Goal: Task Accomplishment & Management: Use online tool/utility

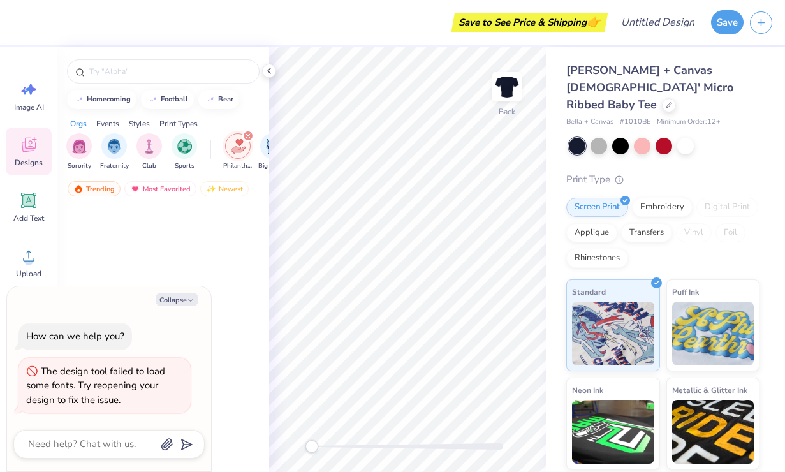
scroll to position [3174, 0]
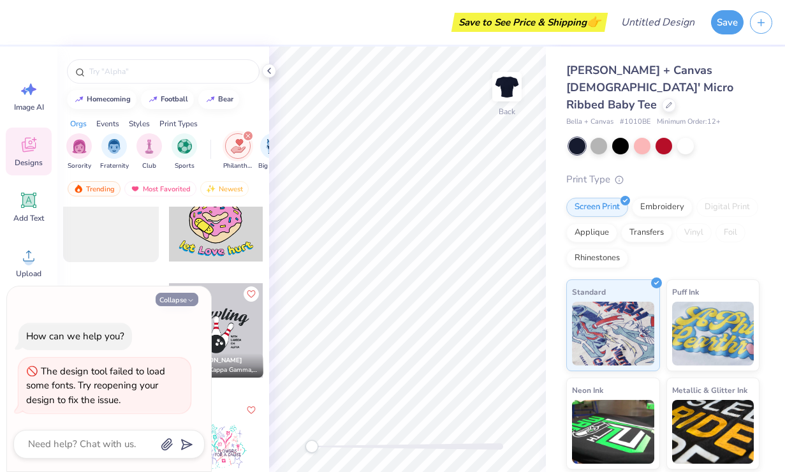
click at [182, 298] on button "Collapse" at bounding box center [177, 299] width 43 height 13
type textarea "x"
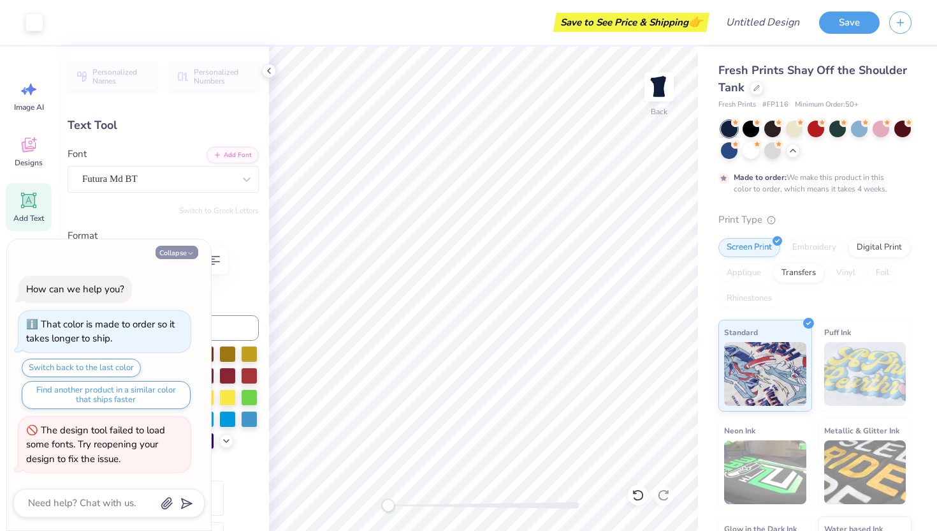
click at [176, 254] on button "Collapse" at bounding box center [177, 252] width 43 height 13
type textarea "x"
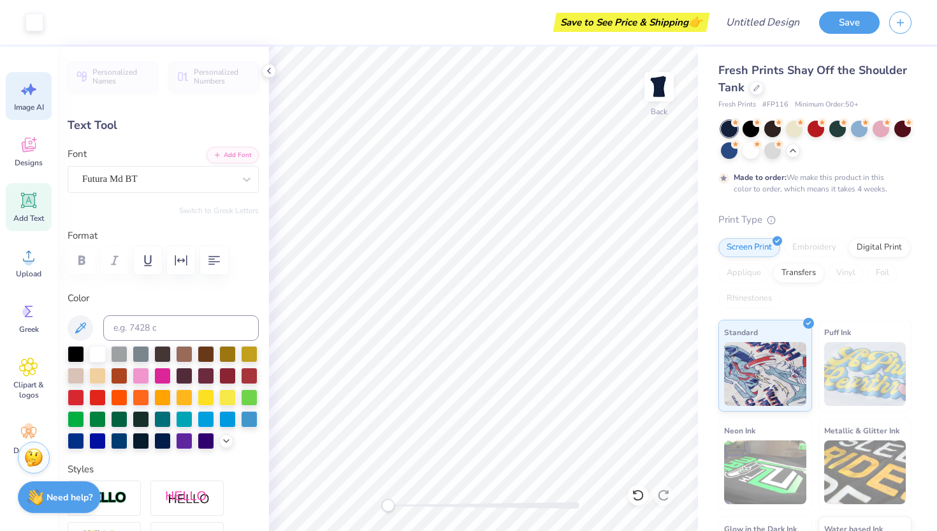
click at [35, 105] on span "Image AI" at bounding box center [29, 107] width 30 height 10
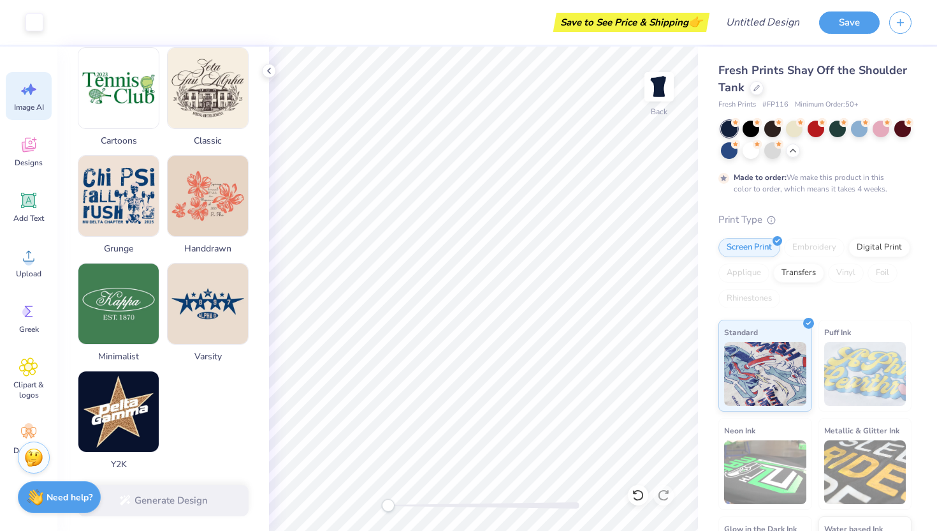
scroll to position [570, 0]
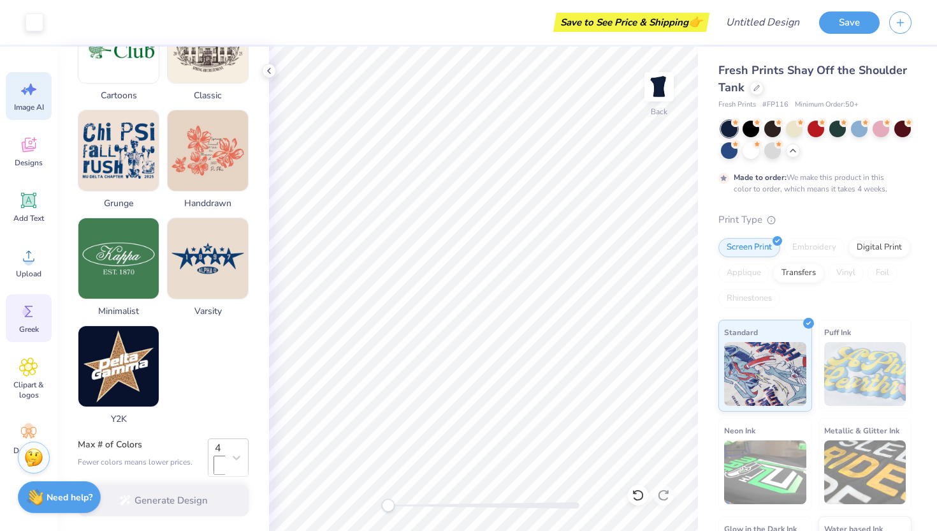
click at [24, 335] on div "Greek" at bounding box center [29, 318] width 46 height 48
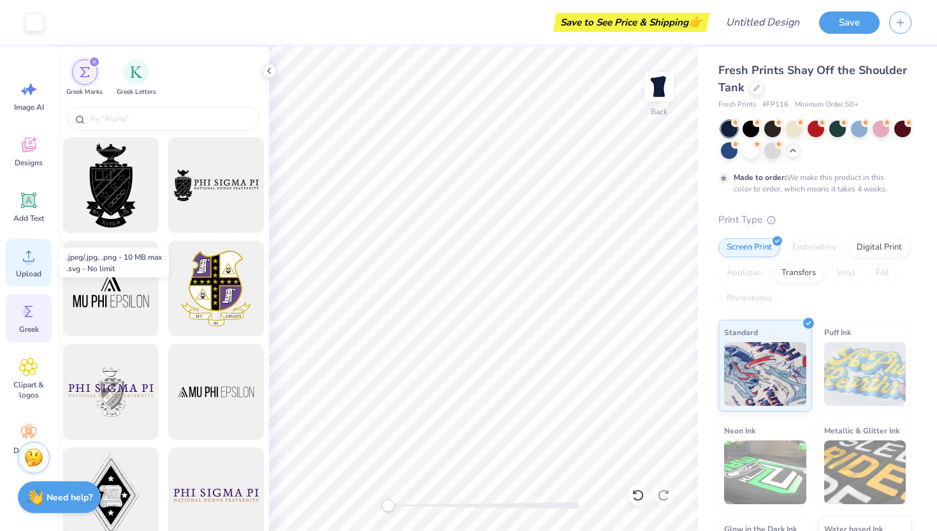
click at [36, 254] on icon at bounding box center [28, 255] width 19 height 19
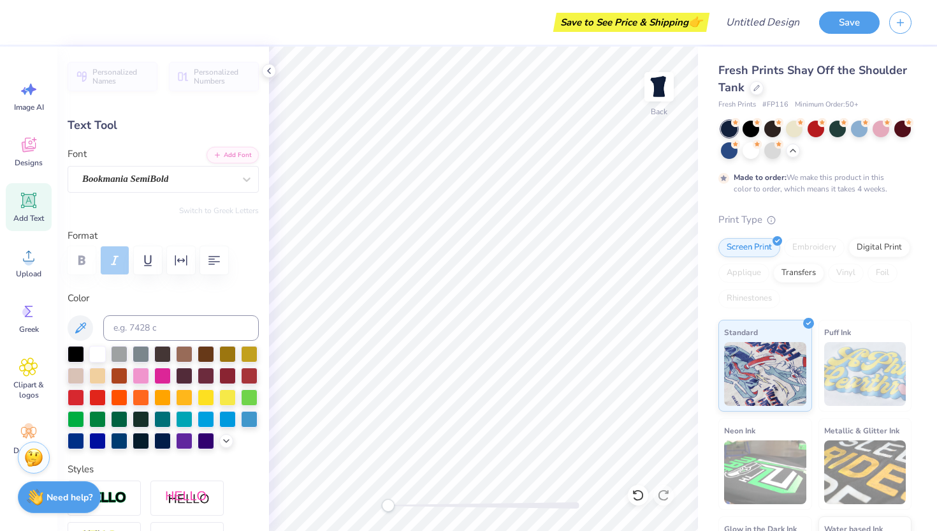
scroll to position [0, 2]
type textarea "M"
type textarea "Chi Omega"
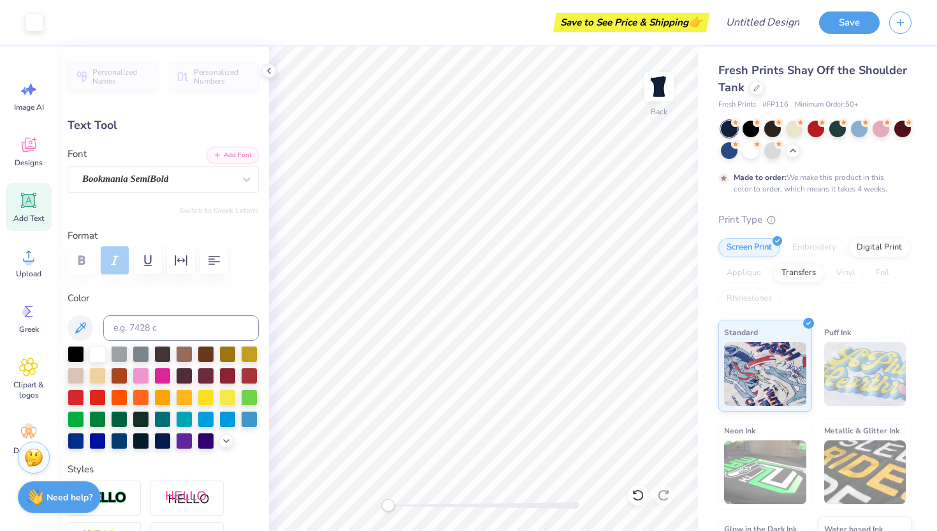
type input "5.14"
type input "0.34"
type input "4.43"
type textarea "S"
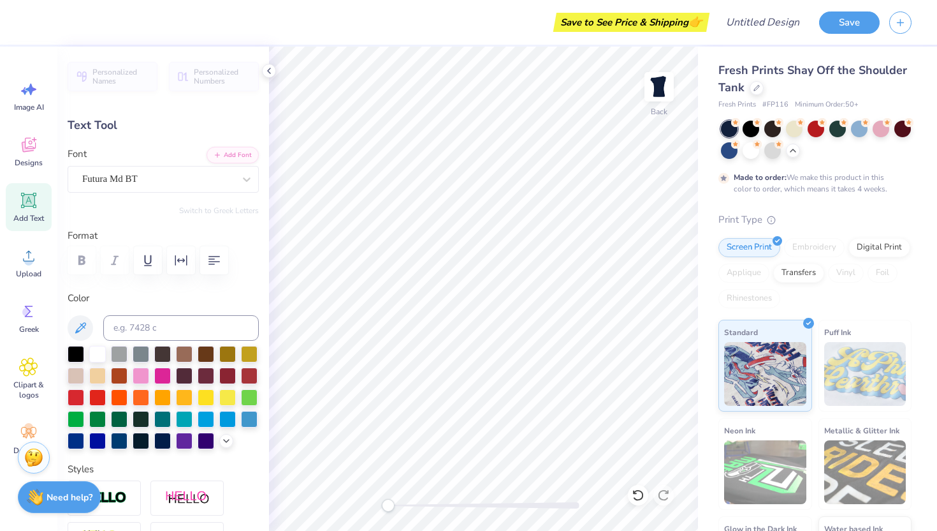
scroll to position [0, 2]
type textarea "Make a Wish"
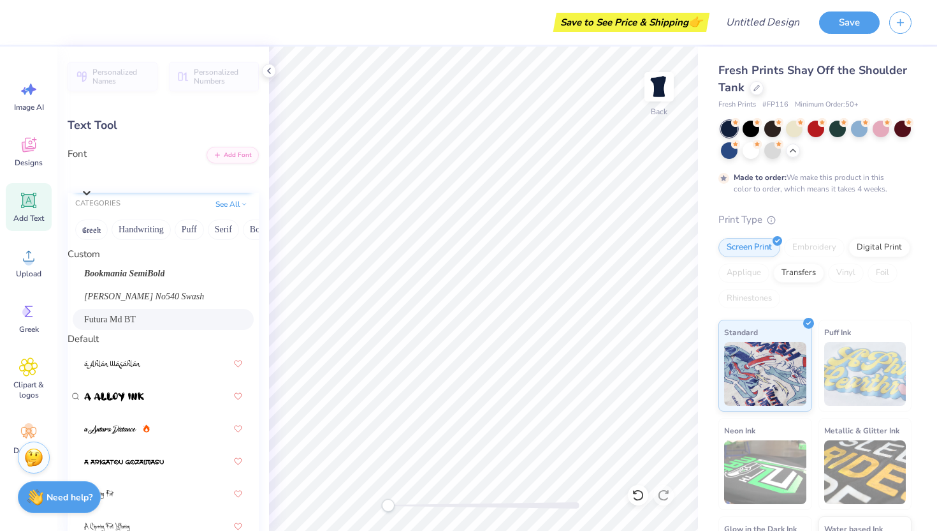
click at [212, 178] on div "Futura Md BT" at bounding box center [169, 176] width 179 height 20
click at [145, 303] on span "[PERSON_NAME] No540 Swash" at bounding box center [144, 296] width 120 height 13
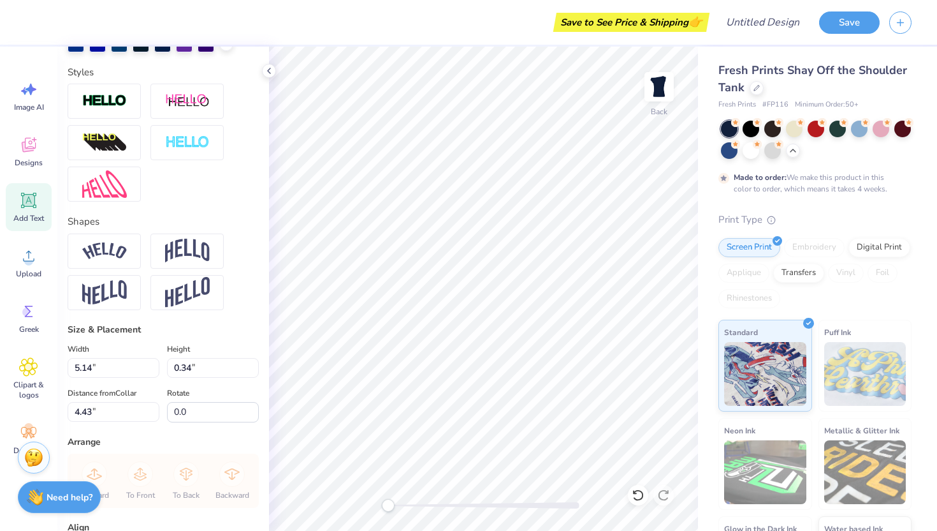
scroll to position [472, 0]
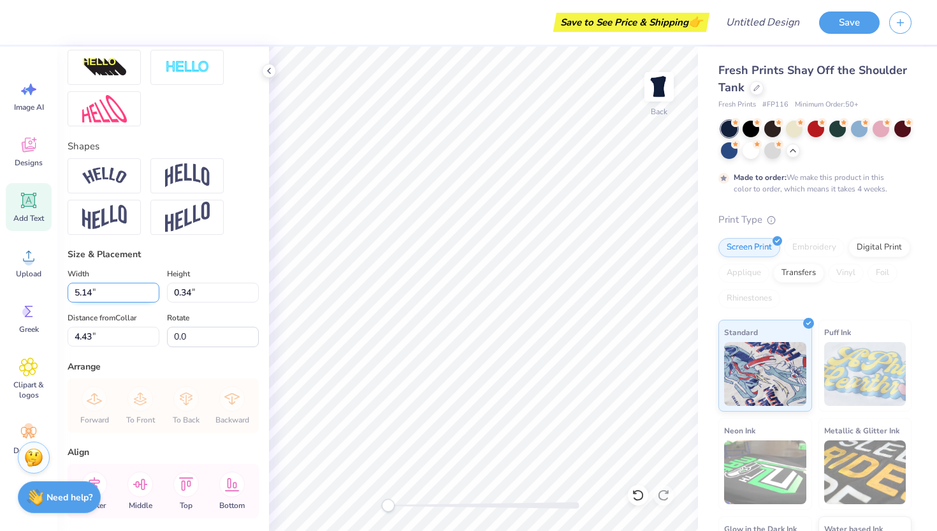
click at [155, 289] on input "5.15" at bounding box center [114, 293] width 92 height 20
click at [155, 289] on input "5.16" at bounding box center [114, 293] width 92 height 20
click at [155, 289] on input "5.17" at bounding box center [114, 293] width 92 height 20
click at [155, 289] on input "5.18" at bounding box center [114, 293] width 92 height 20
click at [155, 289] on input "5.19" at bounding box center [114, 293] width 92 height 20
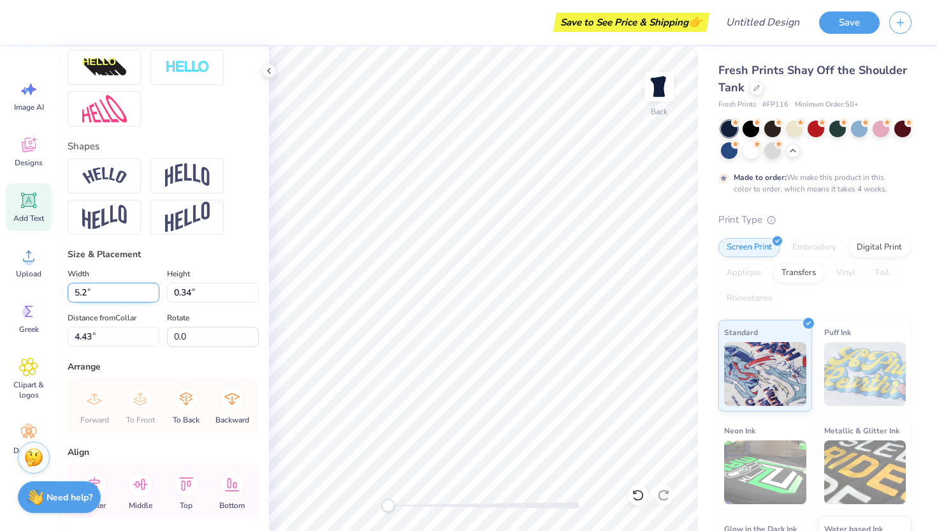
click at [155, 289] on input "5.2" at bounding box center [114, 293] width 92 height 20
click at [155, 289] on input "5.21" at bounding box center [114, 293] width 92 height 20
click at [155, 289] on input "5.22" at bounding box center [114, 293] width 92 height 20
click at [155, 289] on input "5.23" at bounding box center [114, 293] width 92 height 20
click at [155, 289] on input "5.24" at bounding box center [114, 293] width 92 height 20
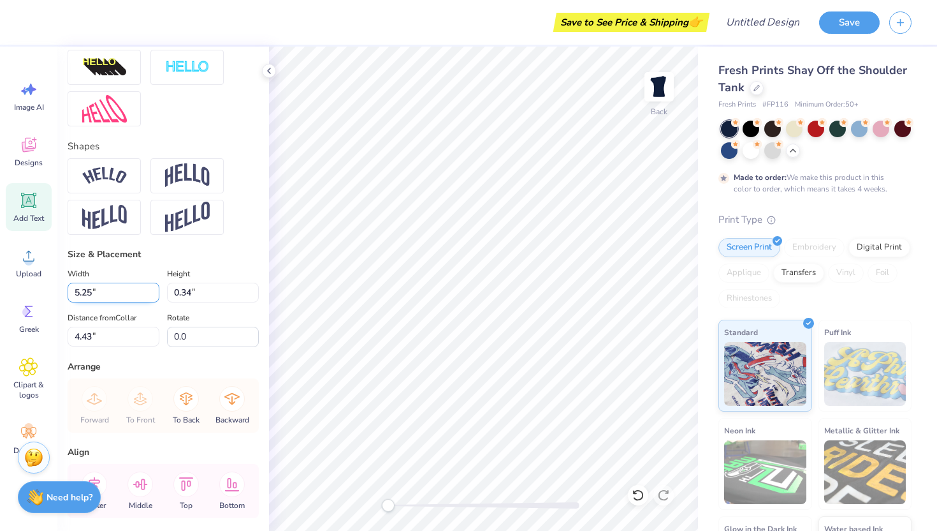
click at [155, 289] on input "5.25" at bounding box center [114, 293] width 92 height 20
click at [155, 289] on input "5.26" at bounding box center [114, 293] width 92 height 20
click at [155, 289] on input "5.27" at bounding box center [114, 293] width 92 height 20
click at [155, 289] on input "5.28" at bounding box center [114, 293] width 92 height 20
click at [155, 289] on input "5.29" at bounding box center [114, 293] width 92 height 20
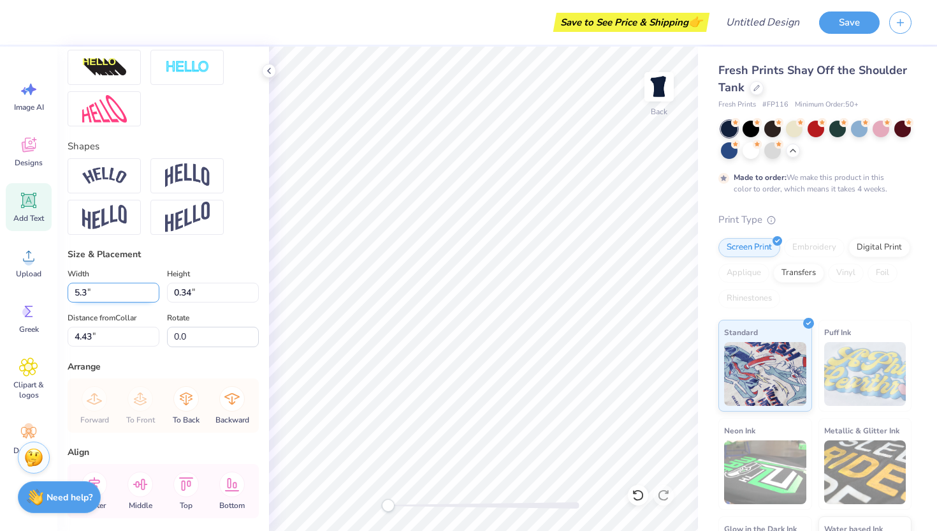
click at [155, 289] on input "5.3" at bounding box center [114, 293] width 92 height 20
click at [155, 289] on input "5.31" at bounding box center [114, 293] width 92 height 20
click at [155, 289] on input "5.32" at bounding box center [114, 293] width 92 height 20
click at [155, 289] on input "5.33" at bounding box center [114, 293] width 92 height 20
click at [155, 289] on input "5.34" at bounding box center [114, 293] width 92 height 20
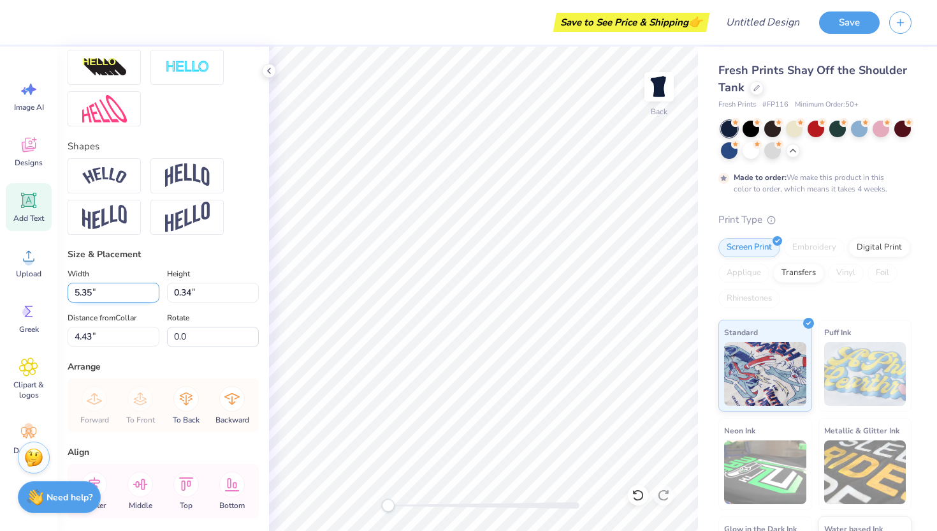
type input "5.35"
click at [155, 289] on input "5.35" at bounding box center [114, 293] width 92 height 20
drag, startPoint x: 92, startPoint y: 293, endPoint x: 73, endPoint y: 293, distance: 19.1
click at [73, 293] on input "5.35" at bounding box center [114, 293] width 92 height 20
type input "2.90"
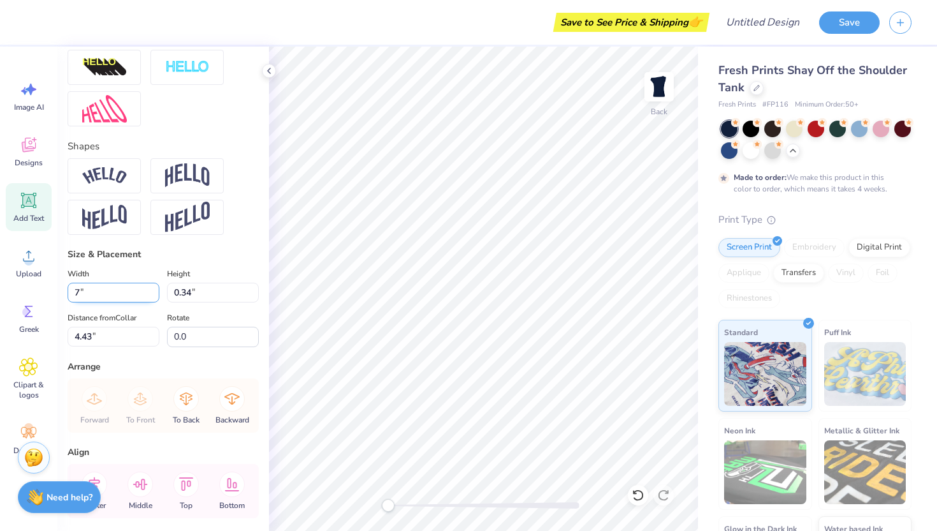
type input "0.56"
type input "4.33"
click at [202, 292] on input "0.56" at bounding box center [213, 293] width 92 height 20
click at [31, 98] on icon at bounding box center [28, 89] width 19 height 19
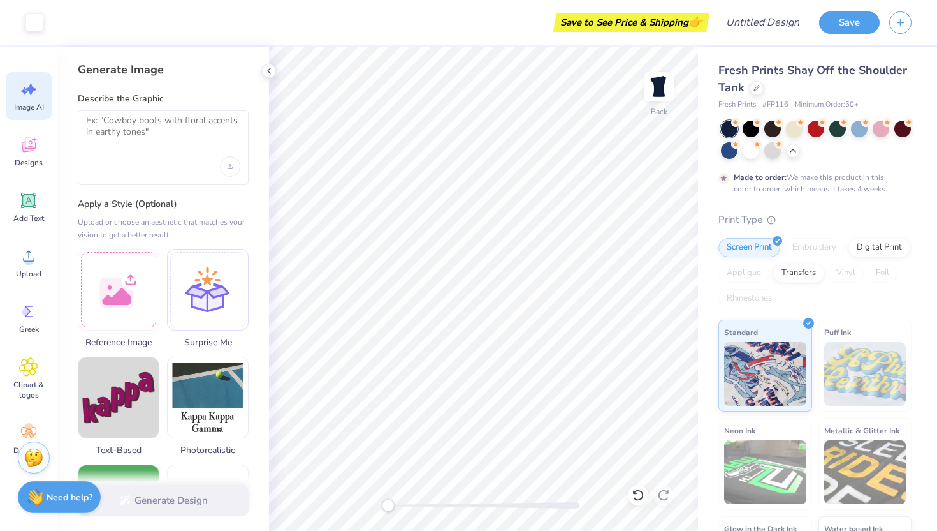
click at [149, 147] on div at bounding box center [163, 147] width 171 height 75
click at [136, 119] on textarea at bounding box center [163, 131] width 154 height 32
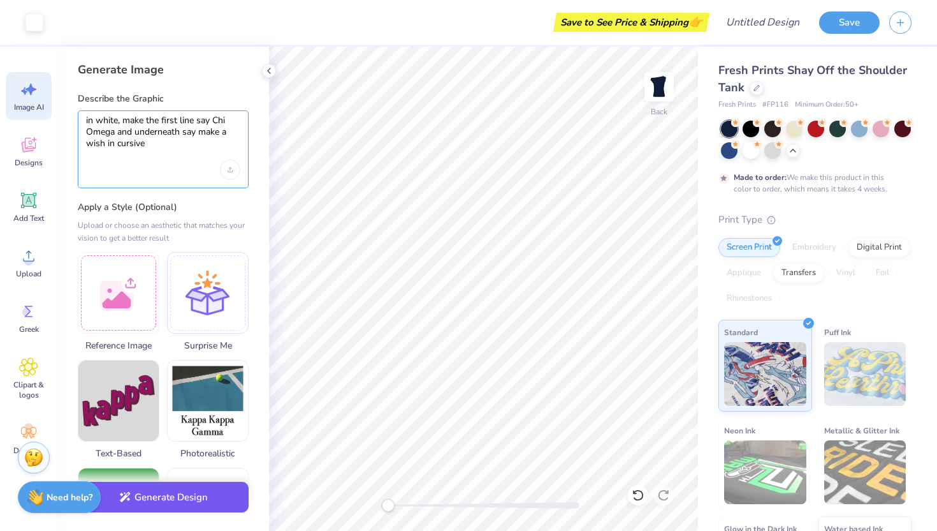
type textarea "in white, make the first line say Chi Omega and underneath say make a wish in c…"
click at [170, 495] on button "Generate Design" at bounding box center [163, 496] width 171 height 31
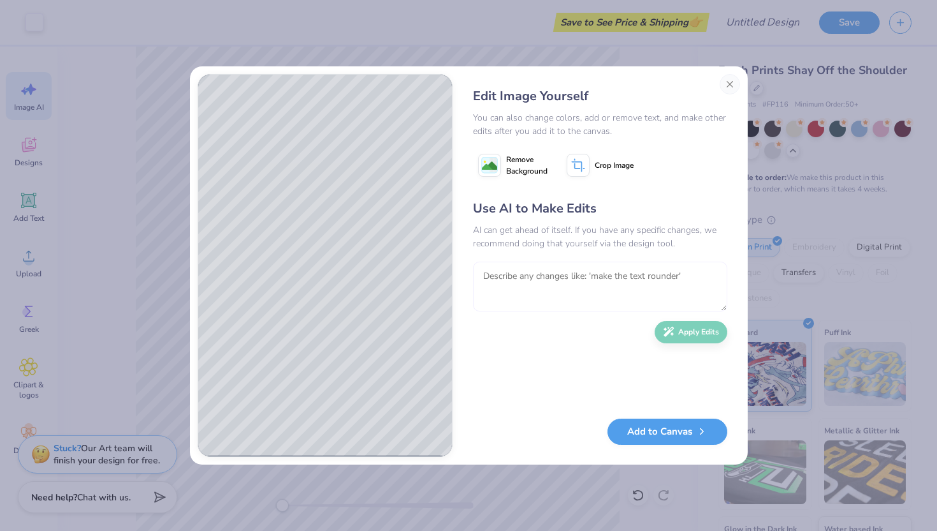
click at [611, 274] on textarea at bounding box center [600, 286] width 254 height 50
type textarea "get rid of the plant and make the font arch"
click at [698, 334] on button "Apply Edits" at bounding box center [691, 329] width 73 height 22
click at [647, 439] on button "Add to Canvas" at bounding box center [668, 428] width 120 height 26
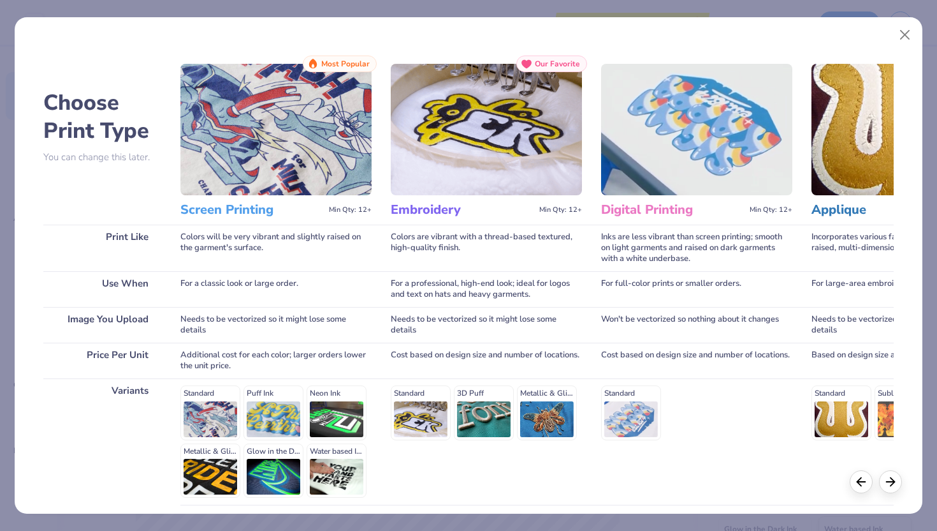
click at [259, 82] on img at bounding box center [275, 129] width 191 height 131
click at [236, 207] on h3 "Screen Printing" at bounding box center [251, 210] width 143 height 17
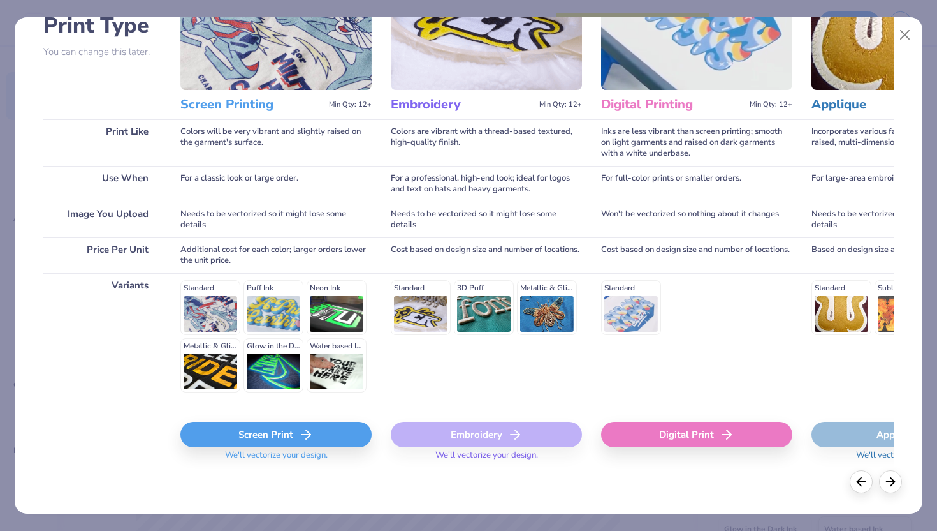
click at [305, 439] on icon at bounding box center [305, 434] width 15 height 15
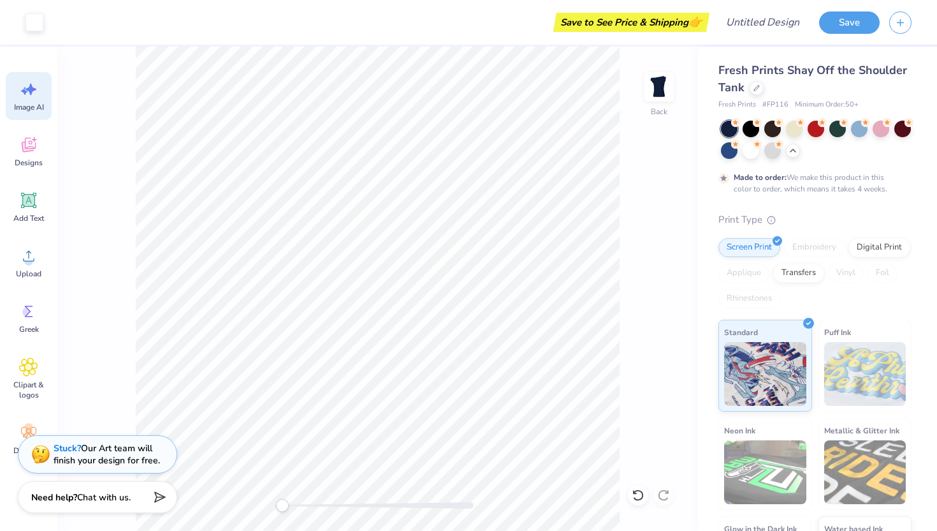
scroll to position [0, 0]
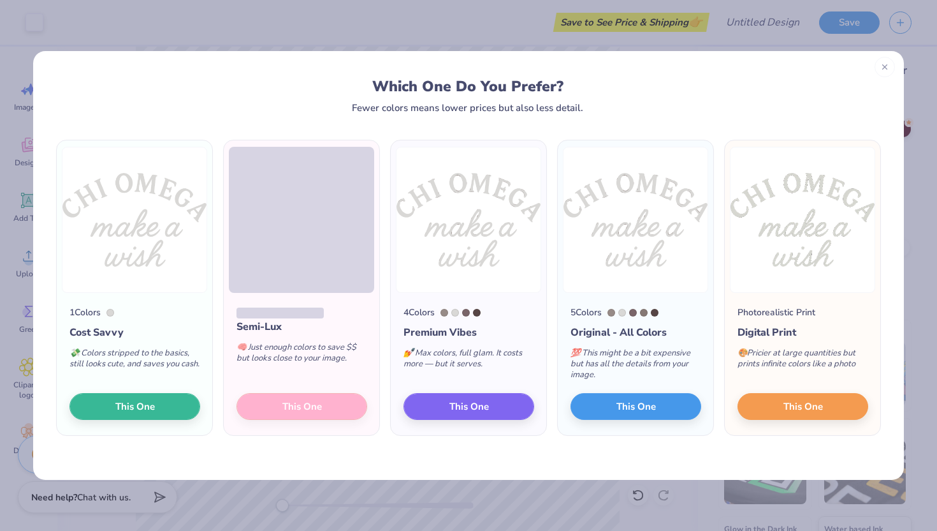
click at [890, 71] on div at bounding box center [885, 67] width 20 height 20
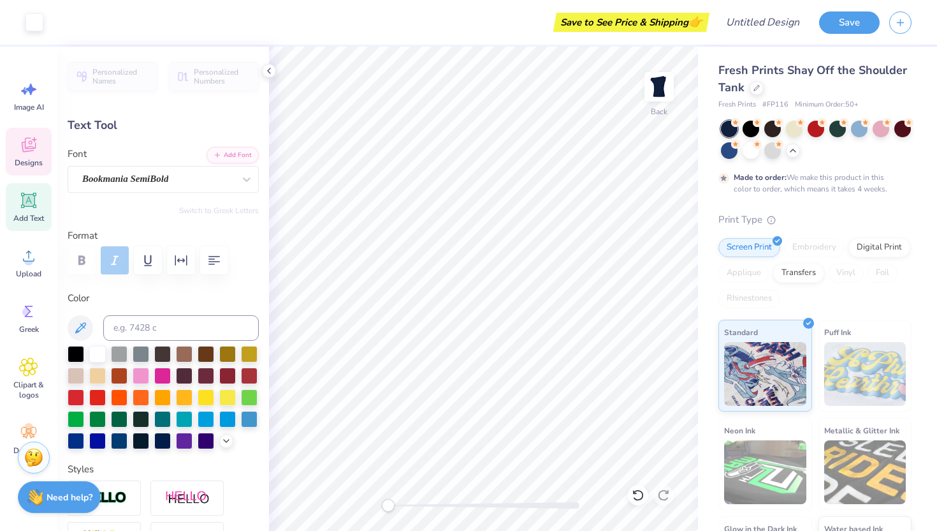
click at [45, 150] on div "Designs" at bounding box center [29, 152] width 46 height 48
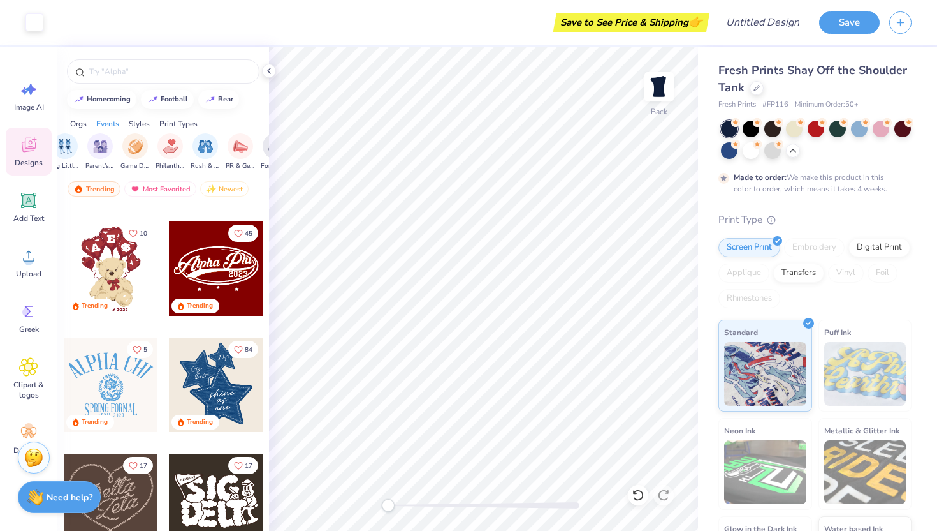
scroll to position [0, 174]
click at [164, 147] on img "filter for Philanthropy" at bounding box center [169, 145] width 15 height 15
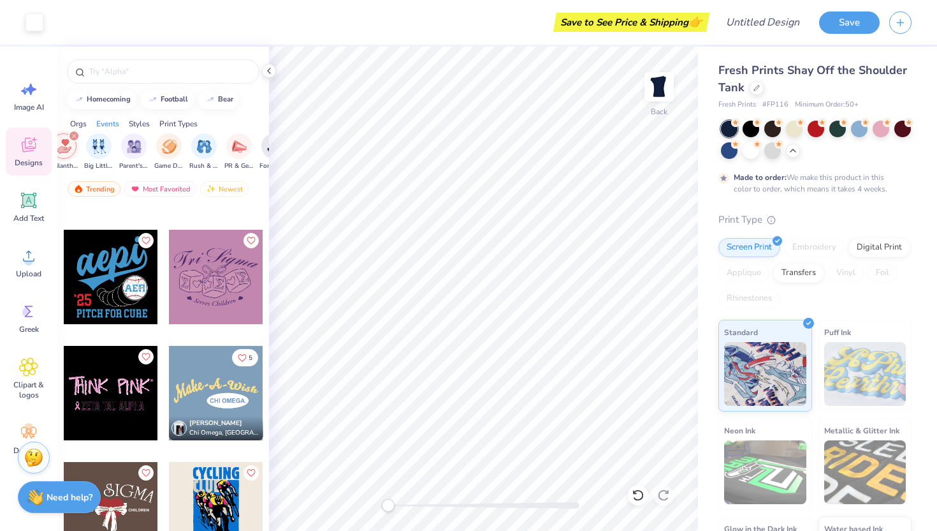
scroll to position [907, 0]
click at [225, 400] on div at bounding box center [216, 392] width 94 height 94
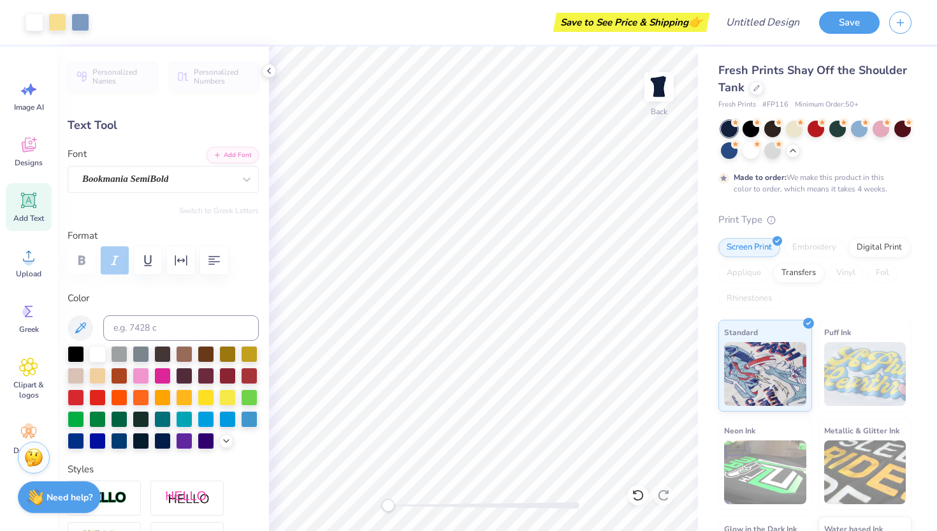
type input "2.90"
type input "0.56"
type input "4.33"
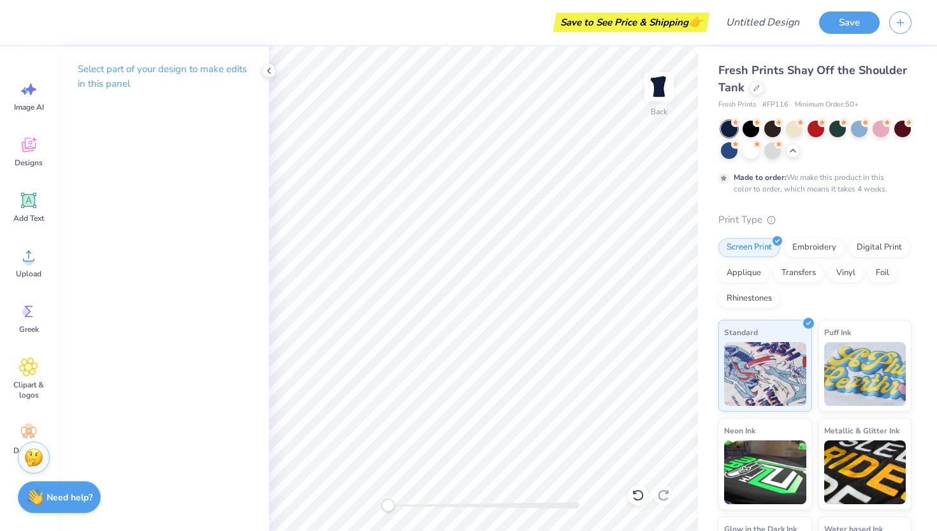
click at [158, 73] on p "Select part of your design to make edits in this panel" at bounding box center [163, 76] width 171 height 29
click at [31, 151] on icon at bounding box center [29, 145] width 14 height 15
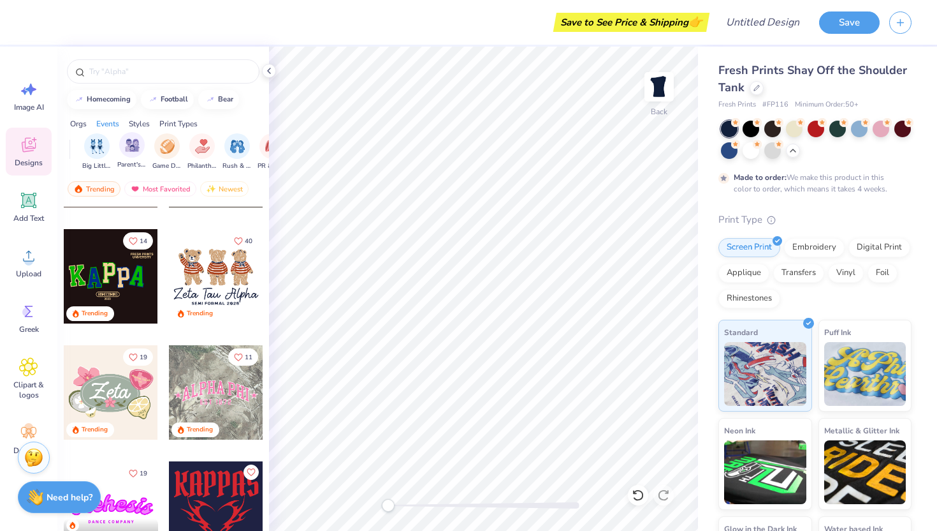
scroll to position [0, 144]
click at [196, 147] on img "filter for Philanthropy" at bounding box center [199, 145] width 15 height 15
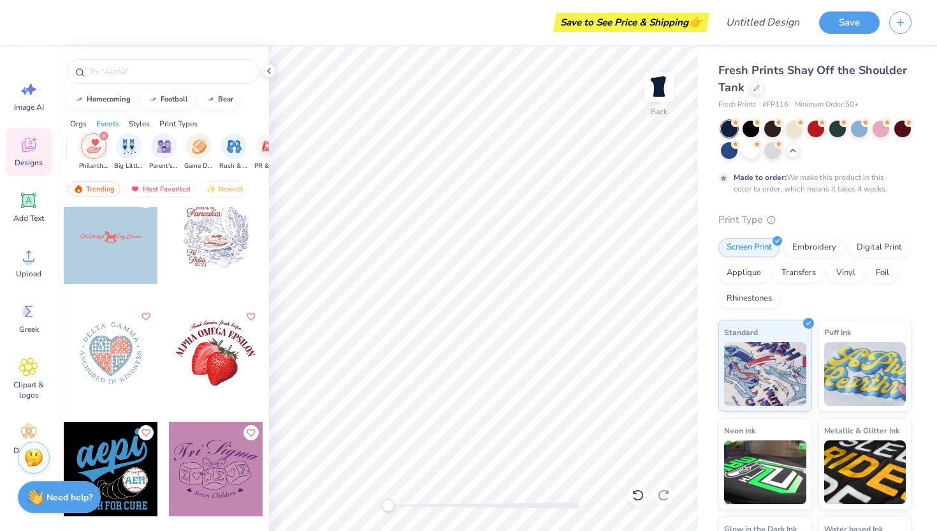
scroll to position [718, 0]
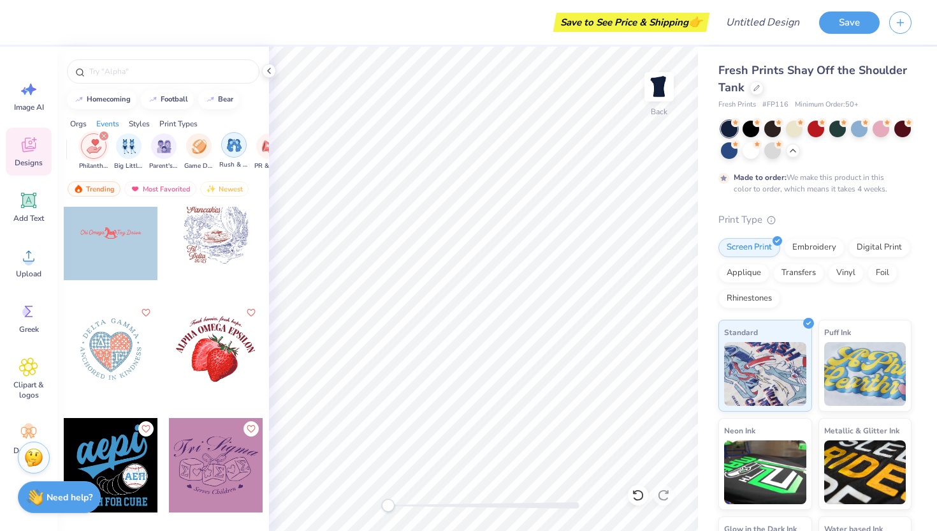
click at [233, 153] on div "filter for Rush & Bid" at bounding box center [234, 145] width 26 height 26
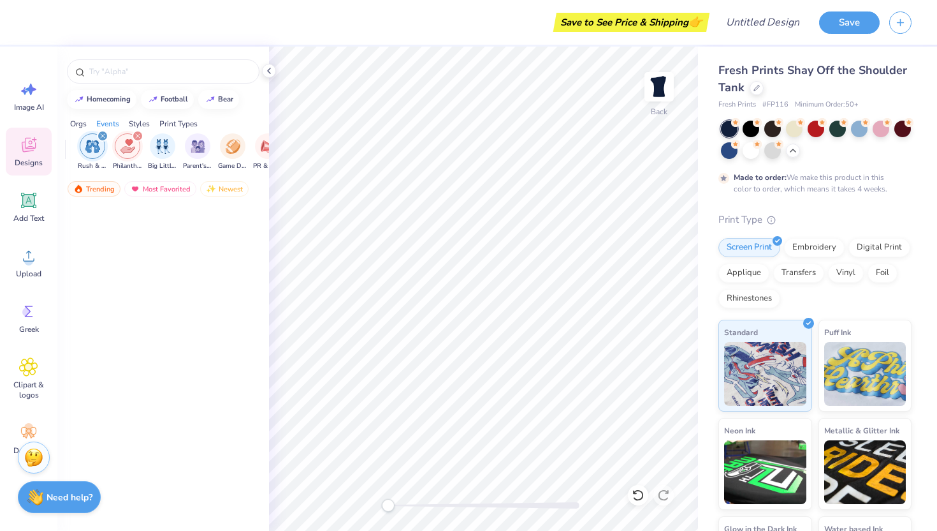
scroll to position [1400, 0]
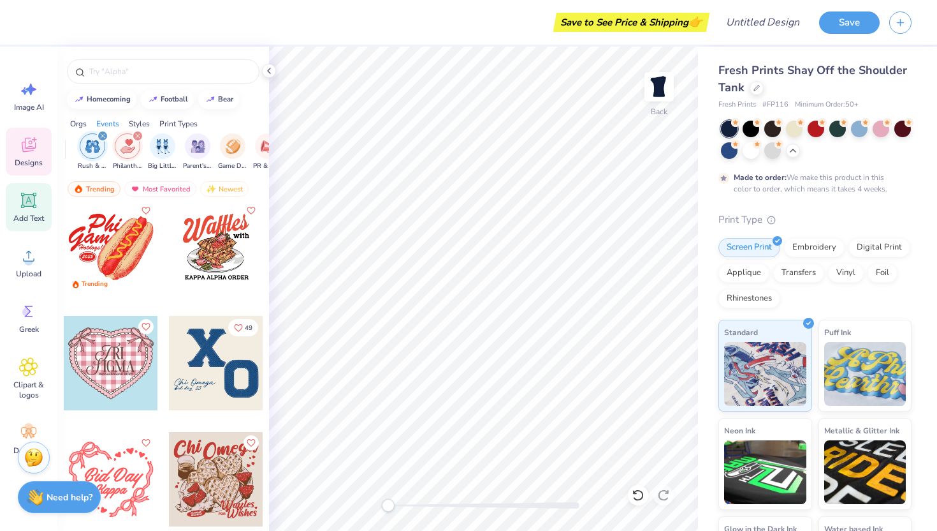
click at [20, 200] on icon at bounding box center [28, 200] width 19 height 19
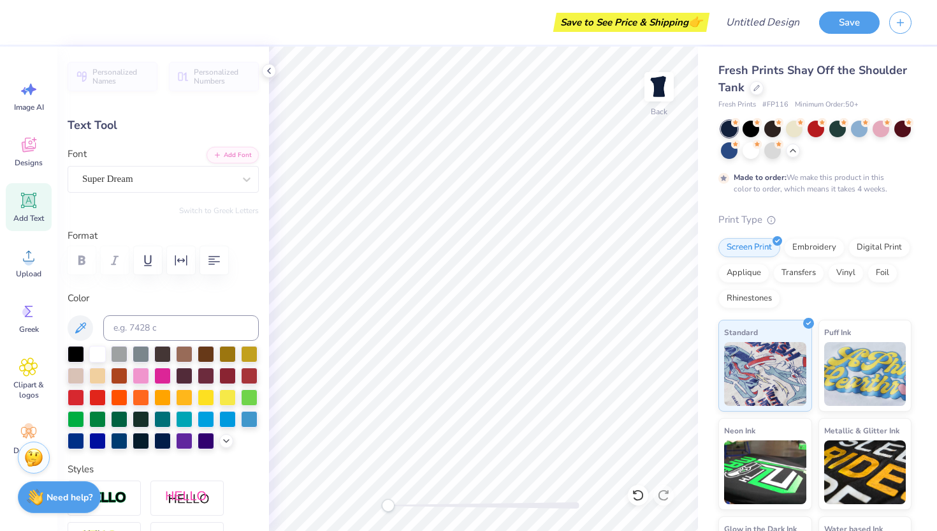
type textarea "TXT"
type textarea "Chi Omega"
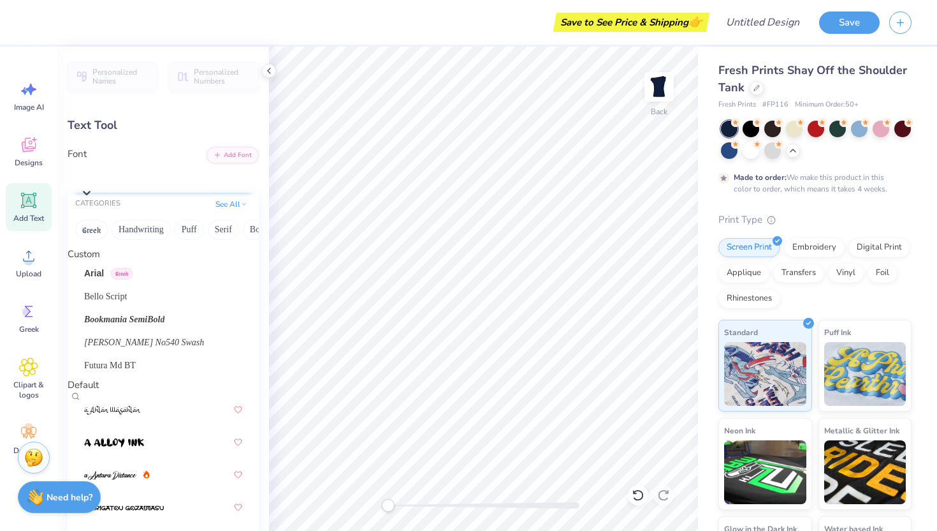
click at [193, 181] on div "Super Dream" at bounding box center [169, 176] width 179 height 20
click at [165, 323] on span "Bookmania SemiBold" at bounding box center [124, 318] width 80 height 13
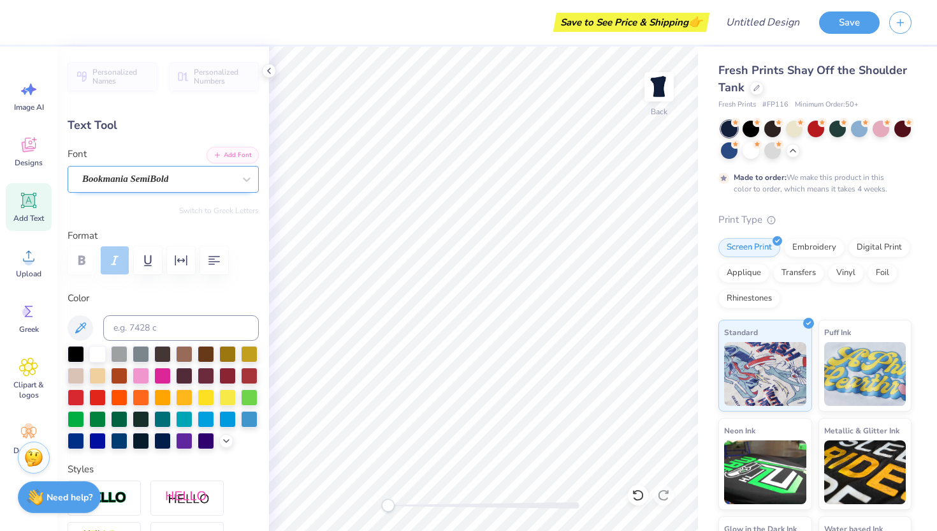
click at [172, 182] on div "Bookmania SemiBold" at bounding box center [158, 179] width 154 height 20
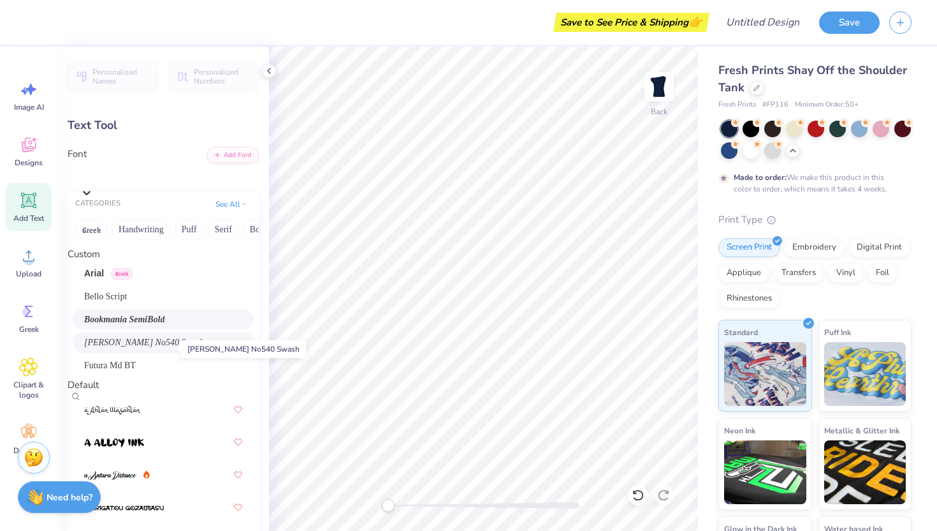
click at [158, 344] on span "Caslon Becker No540 Swash" at bounding box center [144, 341] width 120 height 13
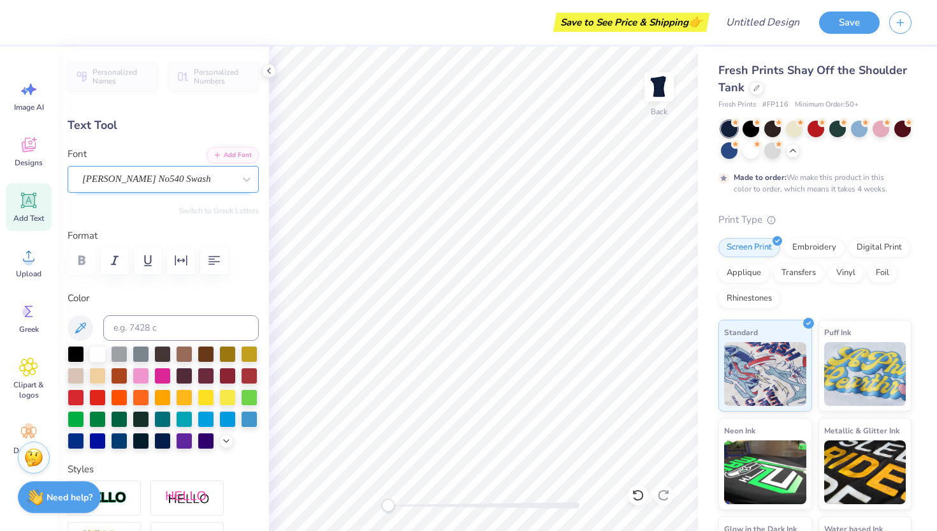
click at [135, 184] on div "Caslon Becker No540 Swash" at bounding box center [158, 179] width 154 height 20
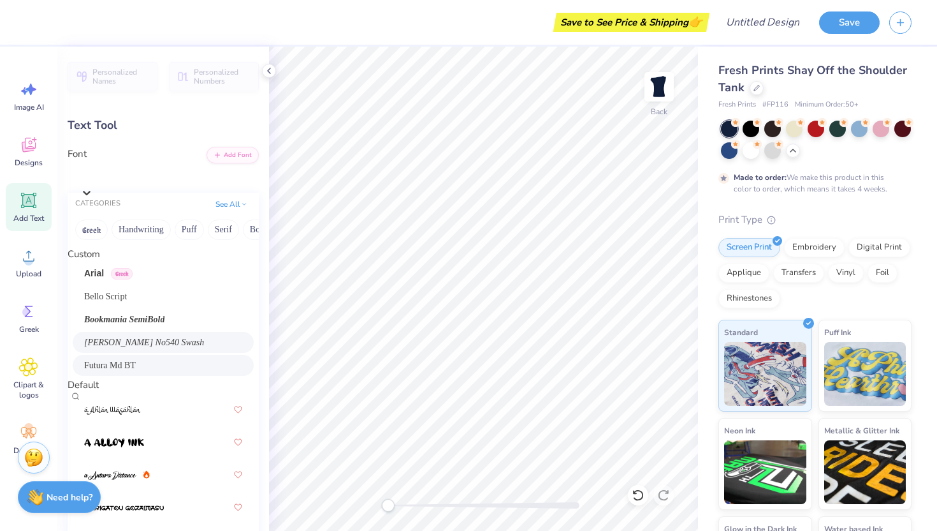
scroll to position [423, 0]
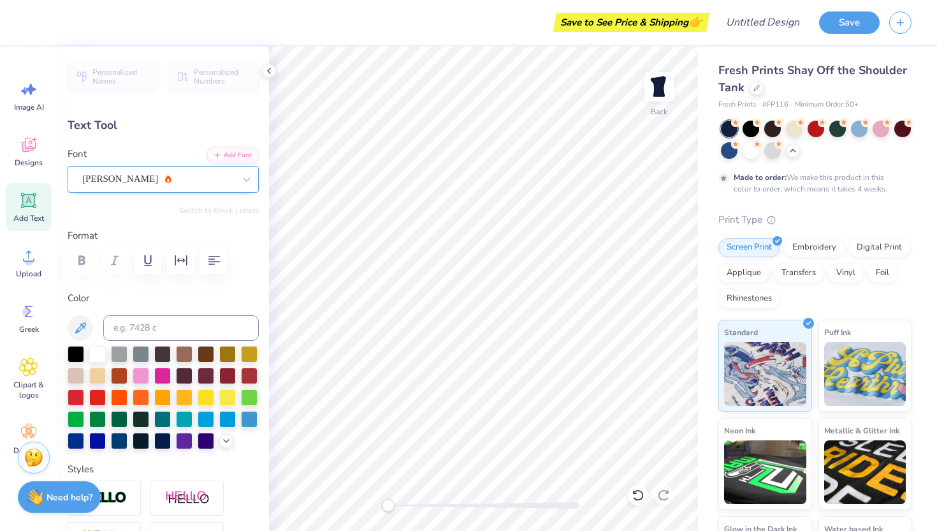
click at [170, 175] on div "Alex Brush" at bounding box center [158, 179] width 154 height 20
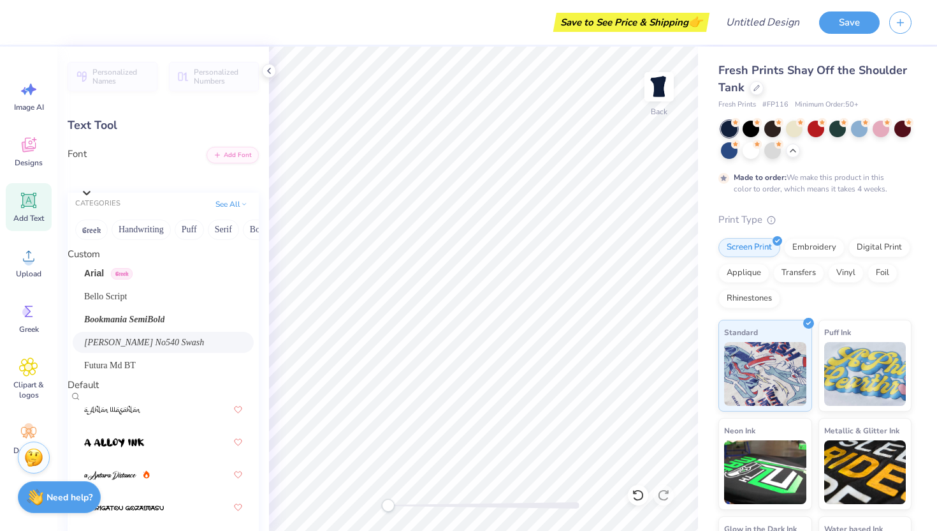
scroll to position [620, 0]
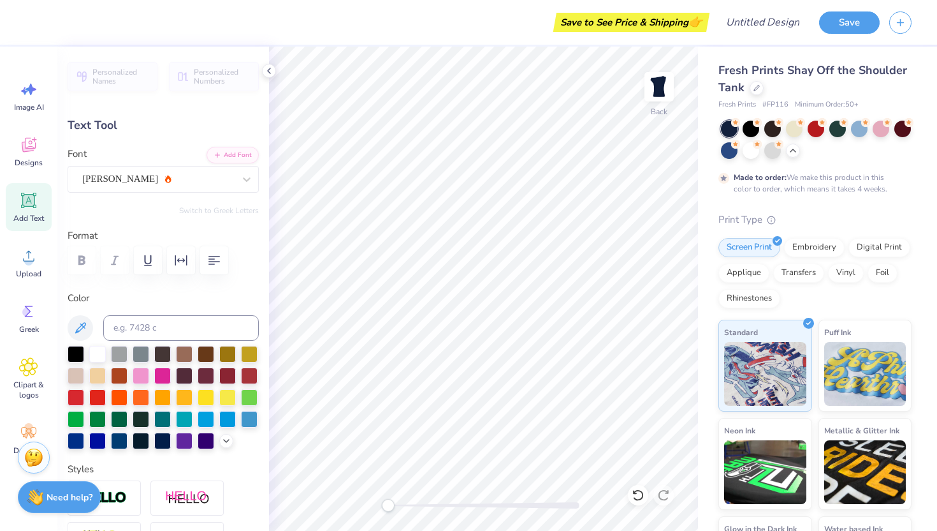
click at [145, 195] on div "Personalized Names Personalized Numbers Text Tool Add Font Font Ariana Violeta …" at bounding box center [163, 289] width 212 height 484
click at [145, 182] on div "Ariana Violeta" at bounding box center [158, 179] width 154 height 20
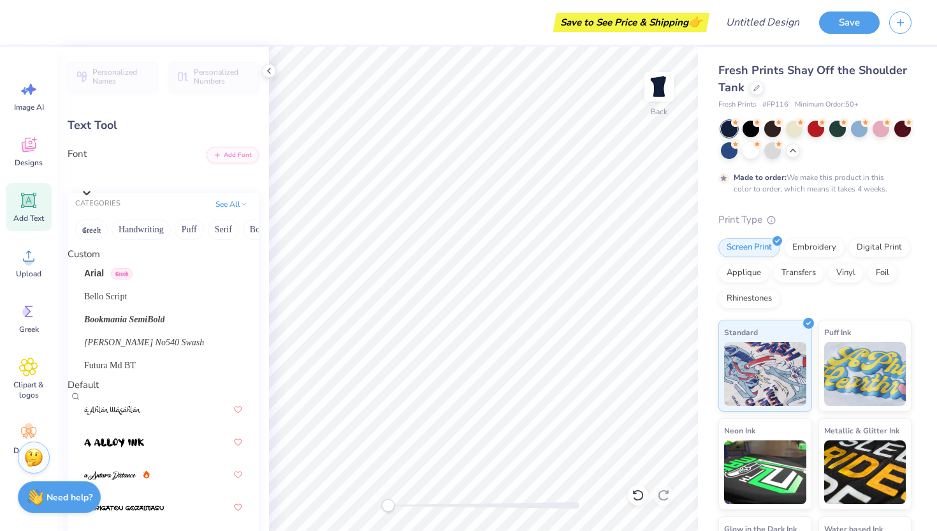
scroll to position [2418, 0]
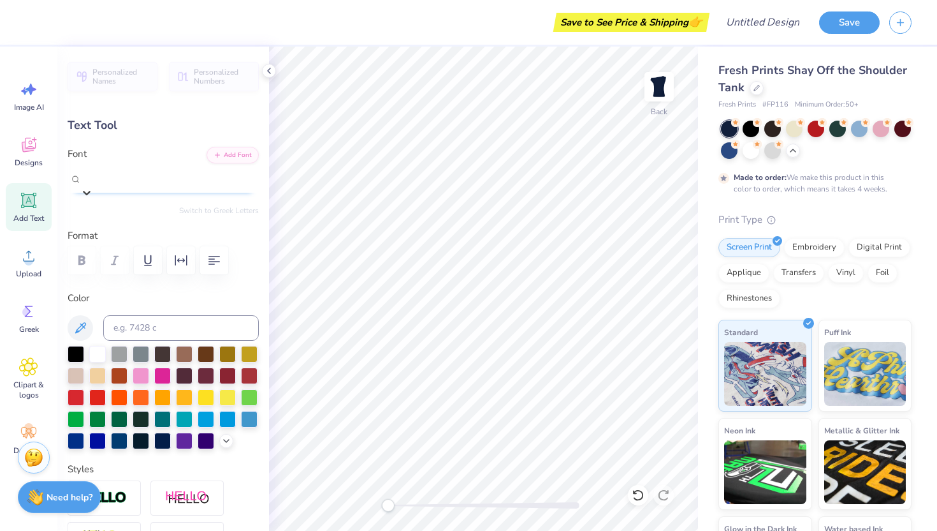
click at [104, 181] on span "Ariana Violeta" at bounding box center [120, 175] width 76 height 15
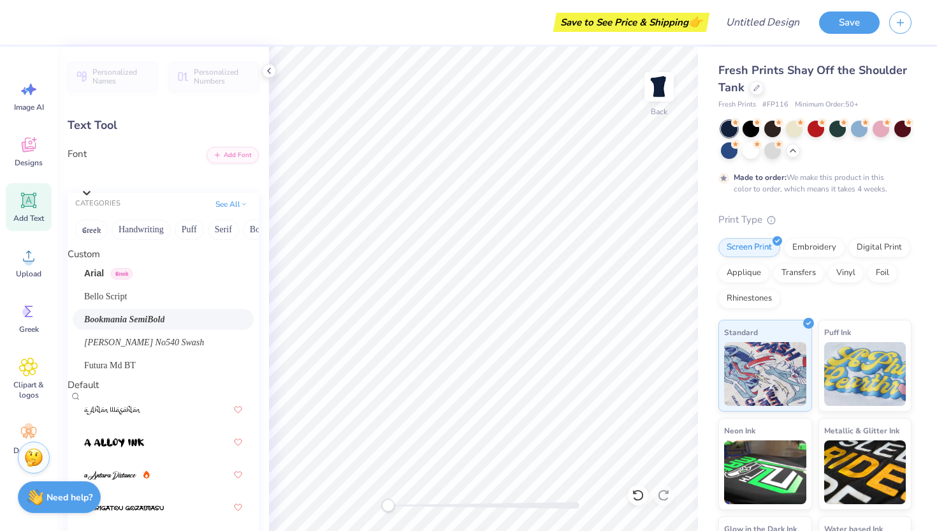
click at [136, 322] on span "Bookmania SemiBold" at bounding box center [124, 318] width 80 height 13
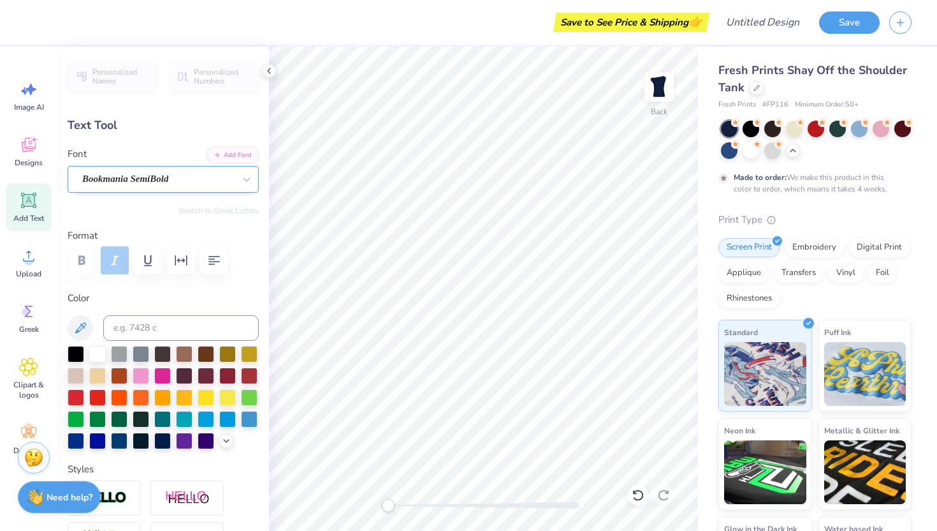
click at [145, 185] on div "Bookmania SemiBold" at bounding box center [158, 179] width 154 height 20
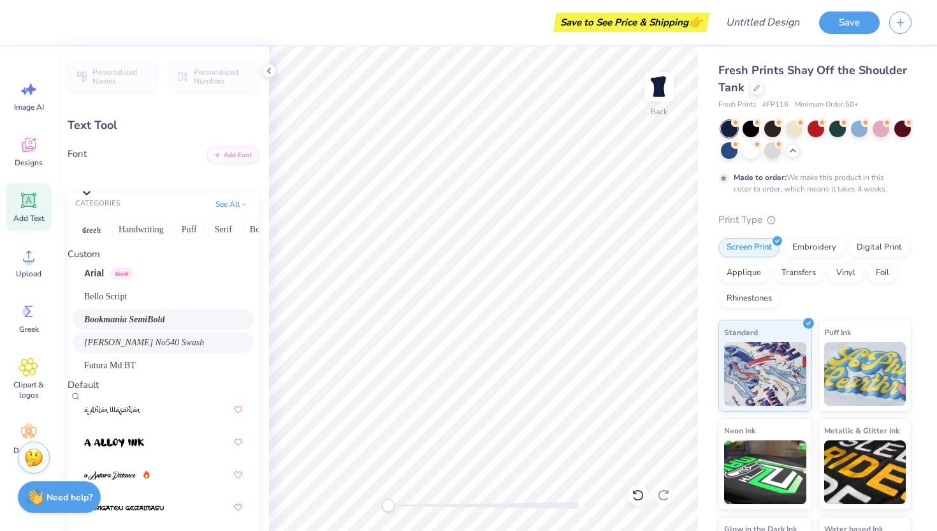
click at [129, 342] on span "Caslon Becker No540 Swash" at bounding box center [144, 341] width 120 height 13
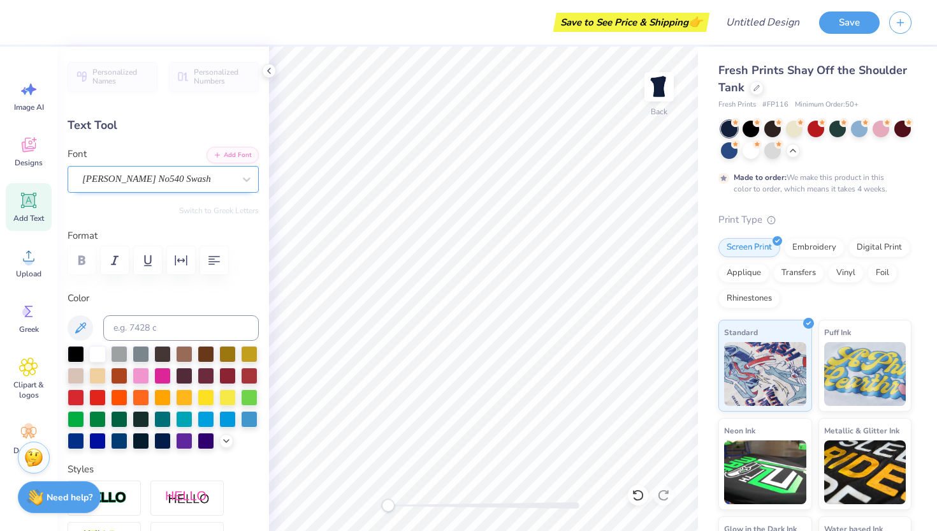
click at [145, 183] on div "Caslon Becker No540 Swash" at bounding box center [158, 179] width 154 height 20
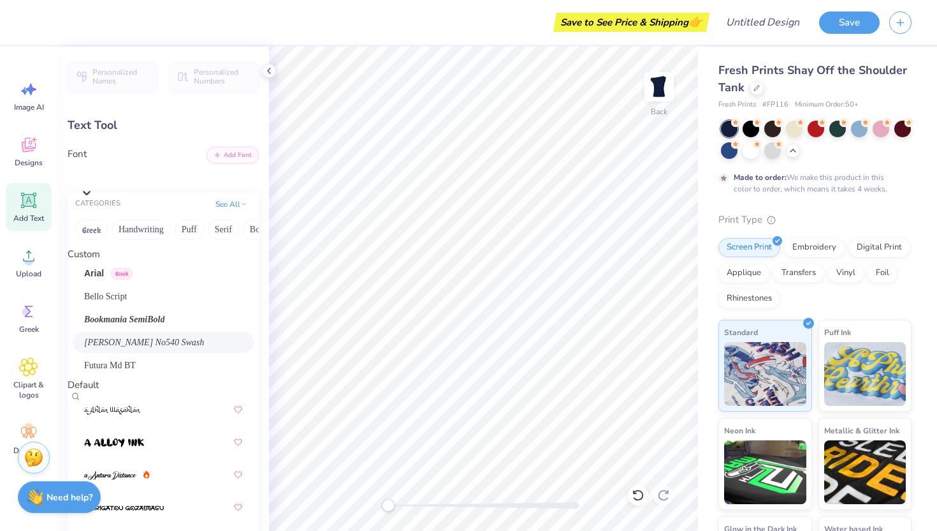
scroll to position [478, 0]
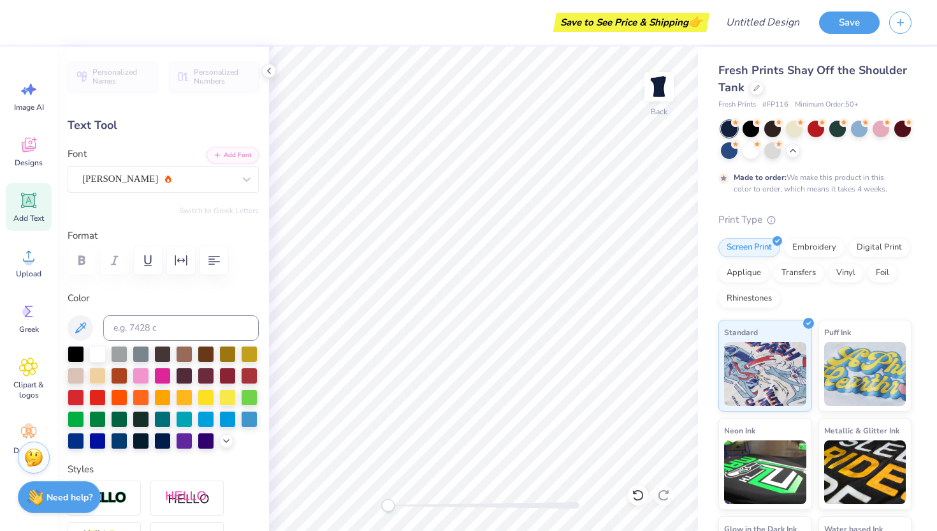
click at [87, 258] on div at bounding box center [163, 260] width 191 height 28
click at [77, 268] on div at bounding box center [163, 260] width 191 height 28
click at [74, 254] on div at bounding box center [163, 260] width 191 height 28
click at [84, 261] on div at bounding box center [163, 260] width 191 height 28
click at [159, 181] on div "Alex Brush" at bounding box center [158, 179] width 154 height 20
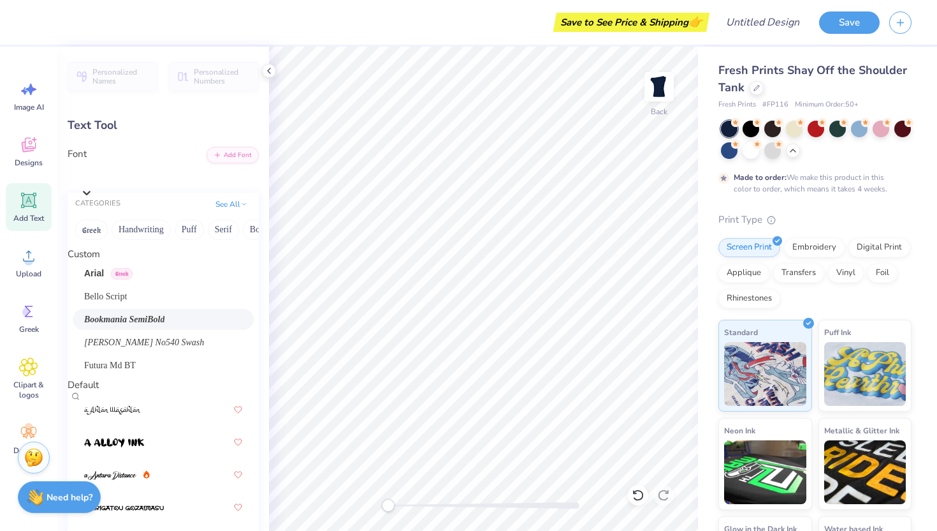
scroll to position [1949, 0]
click at [131, 175] on div "cafedeparis-script" at bounding box center [169, 176] width 179 height 20
click at [146, 323] on span "Bookmania SemiBold" at bounding box center [124, 318] width 80 height 13
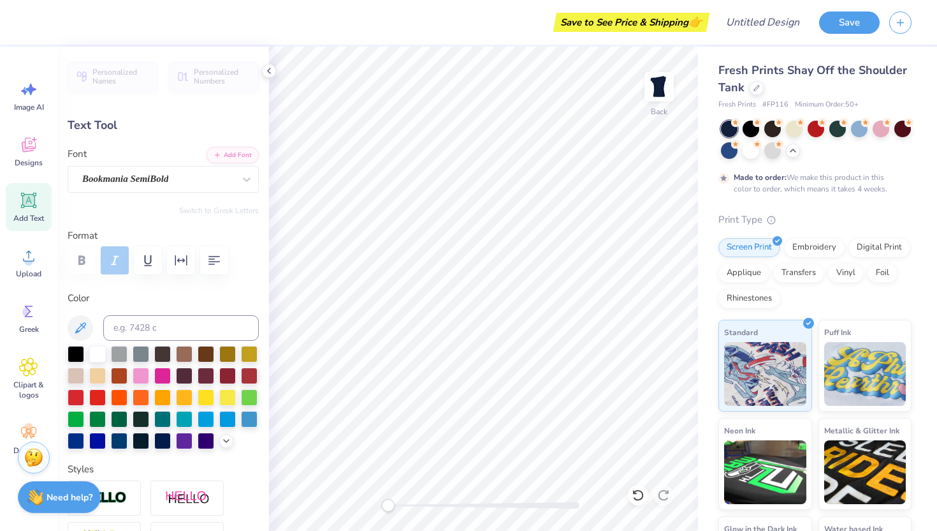
click at [154, 163] on div "Font Bookmania SemiBold" at bounding box center [163, 170] width 191 height 46
click at [154, 173] on div "Bookmania SemiBold" at bounding box center [158, 179] width 154 height 20
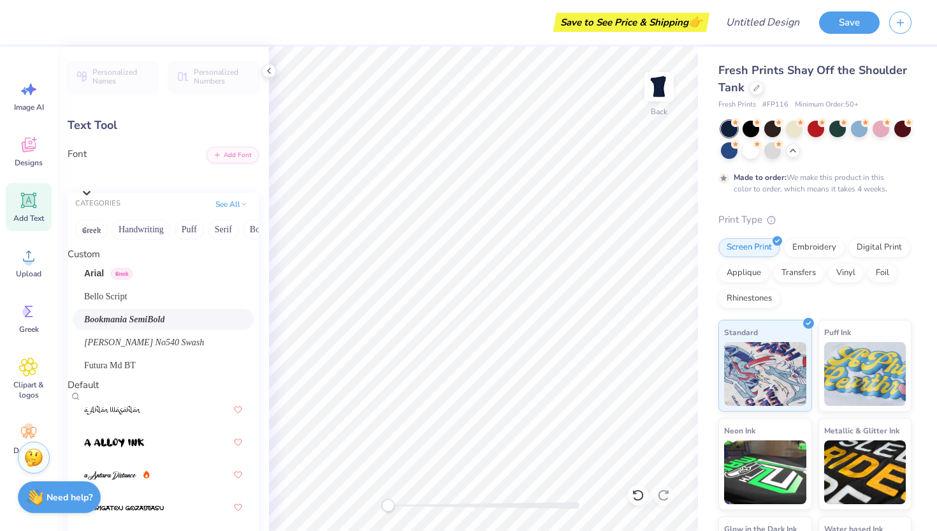
scroll to position [841, 0]
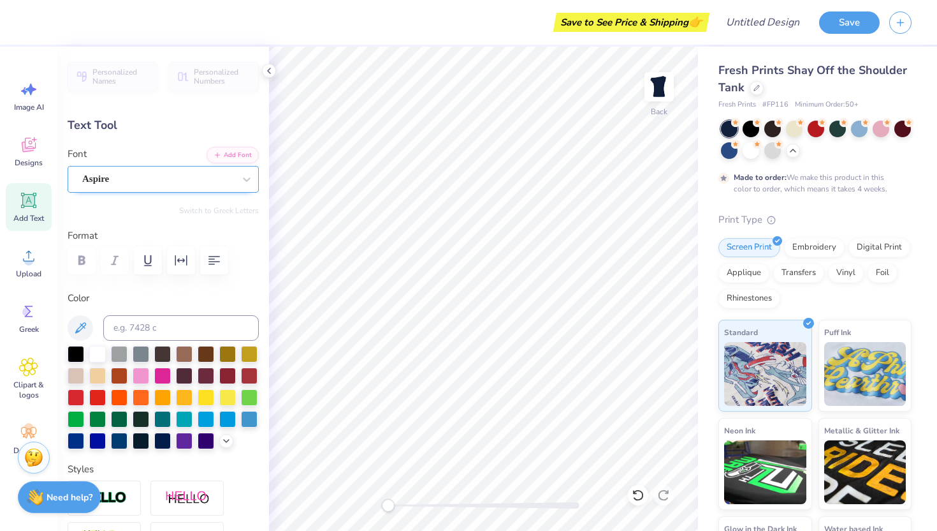
click at [137, 180] on div "Aspire" at bounding box center [158, 179] width 154 height 20
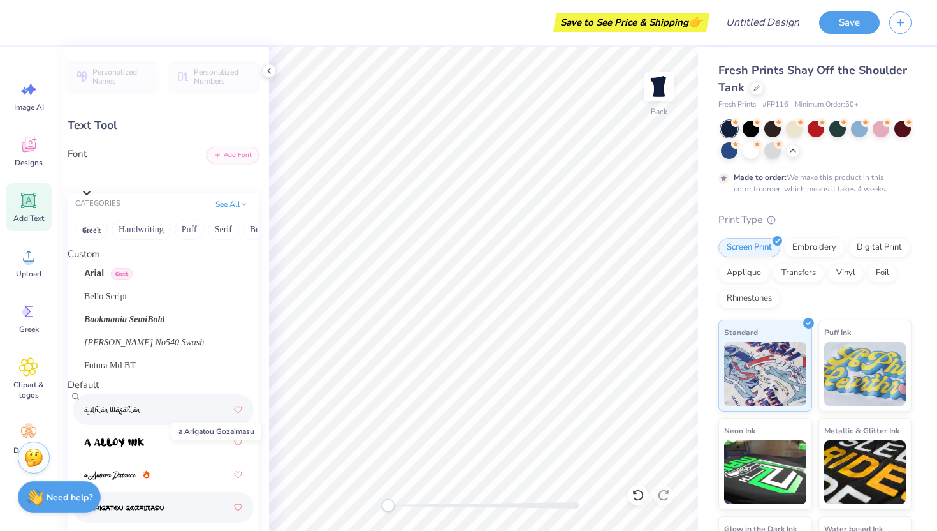
scroll to position [59, 0]
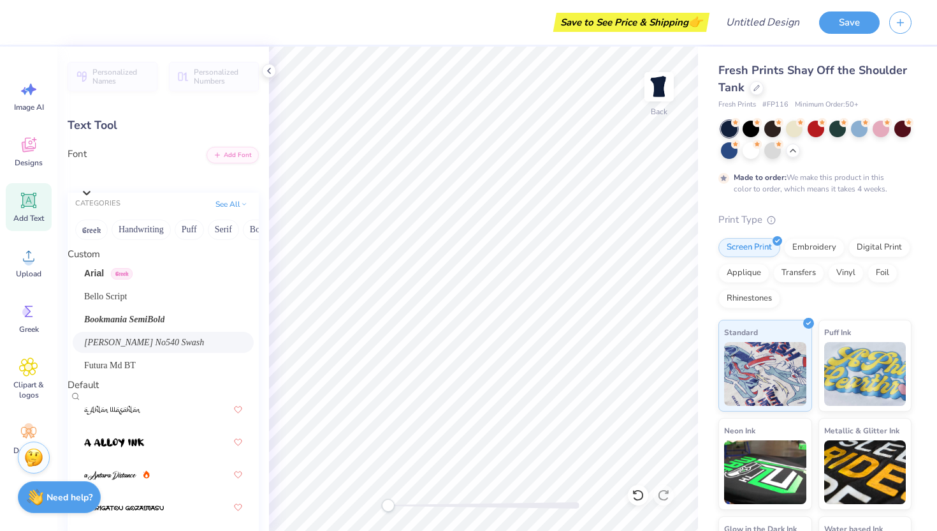
click at [135, 335] on span "Caslon Becker No540 Swash" at bounding box center [144, 341] width 120 height 13
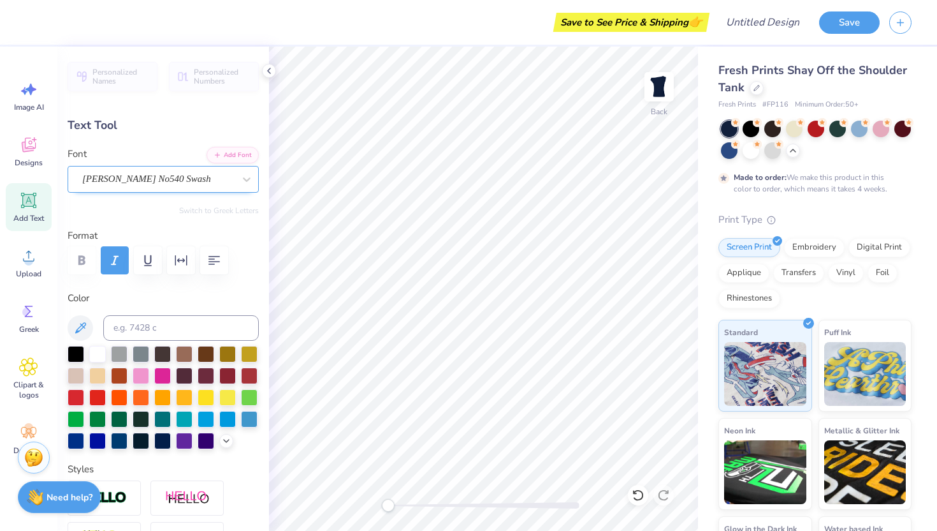
click at [145, 177] on div "Caslon Becker No540 Swash" at bounding box center [158, 179] width 154 height 20
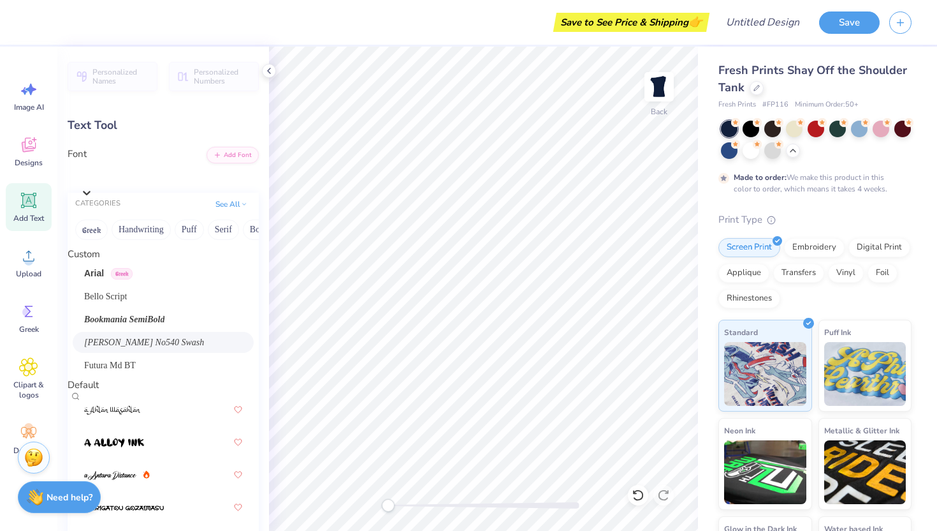
scroll to position [574, 0]
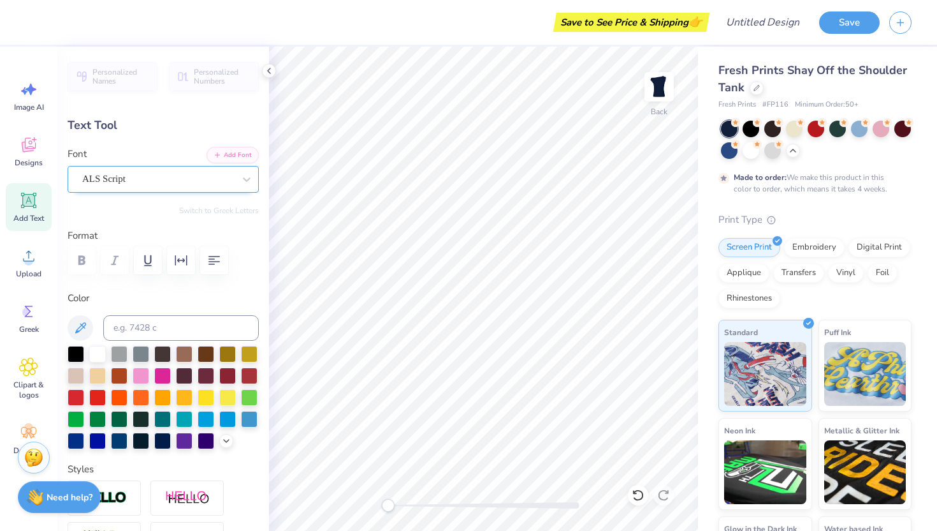
click at [139, 182] on div "ALS Script" at bounding box center [158, 179] width 154 height 20
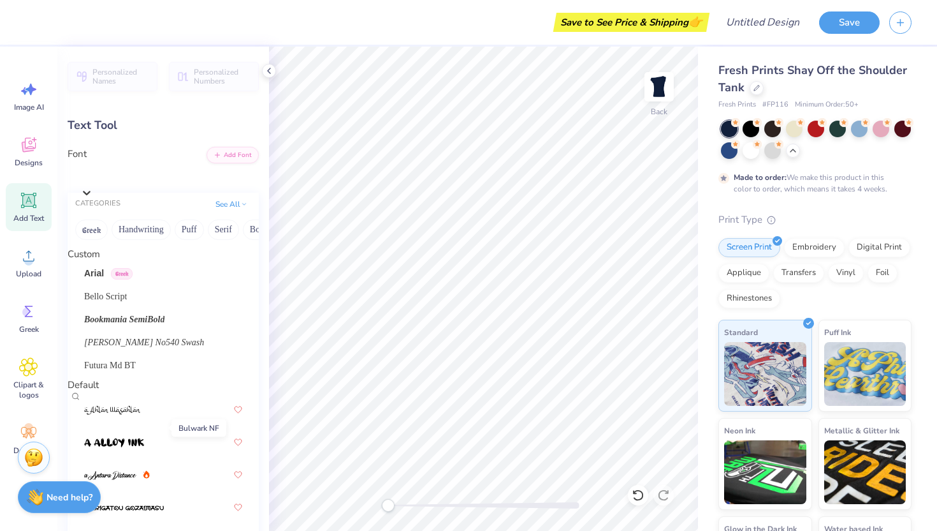
scroll to position [1778, 0]
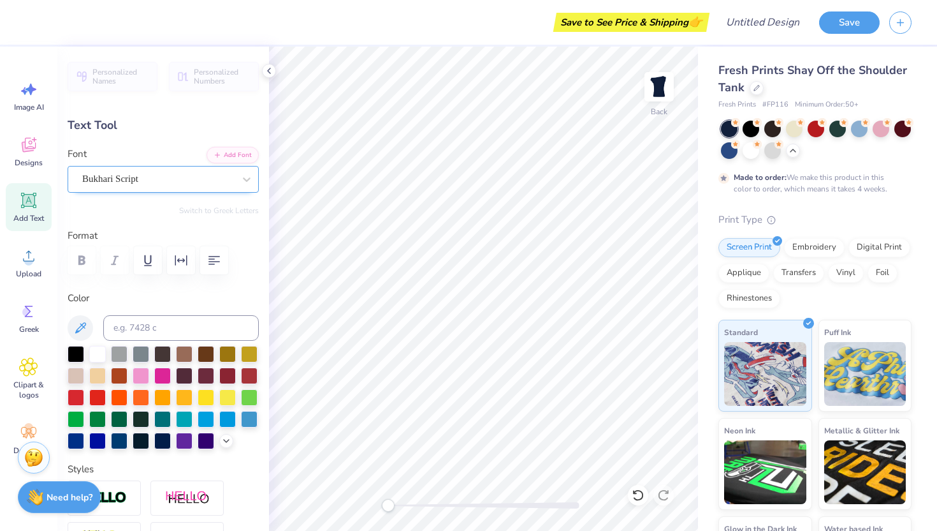
click at [143, 177] on div "Bukhari Script" at bounding box center [158, 179] width 154 height 20
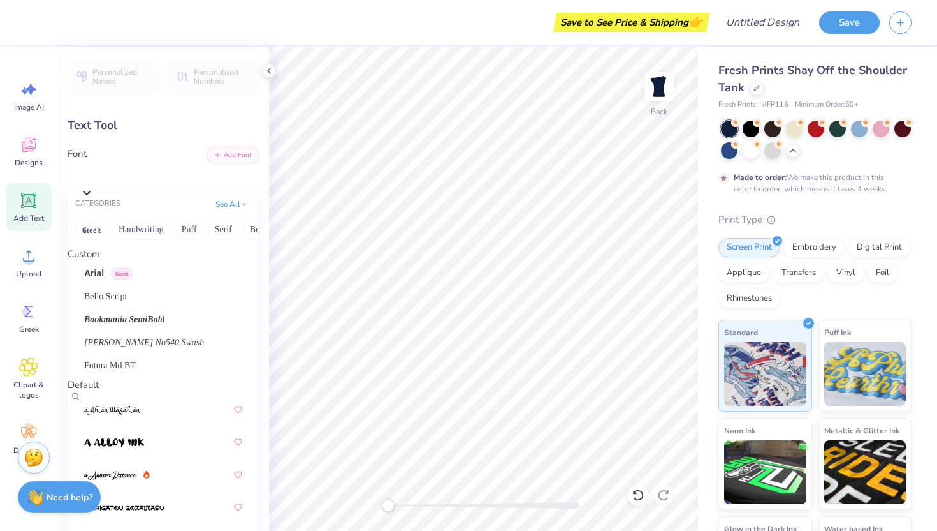
scroll to position [3115, 0]
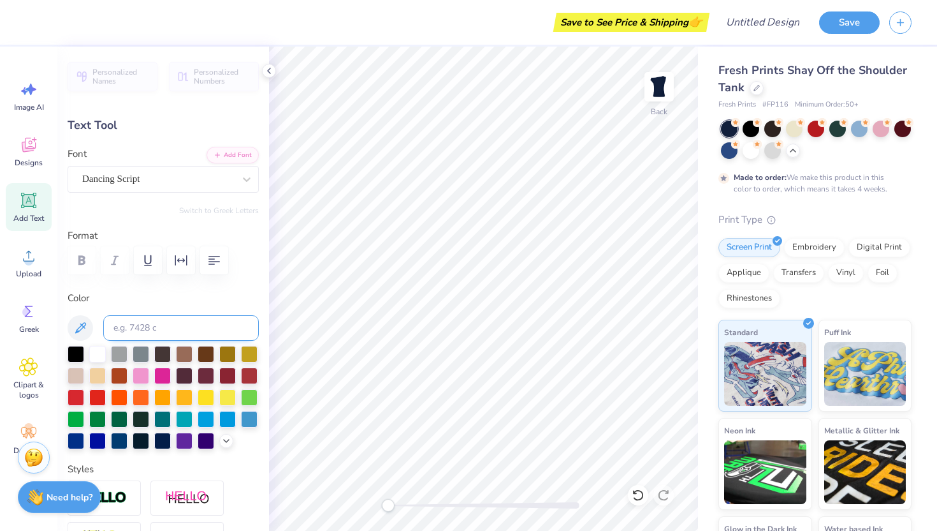
scroll to position [0, 1]
type input "8.67"
type input "2.21"
type input "2.57"
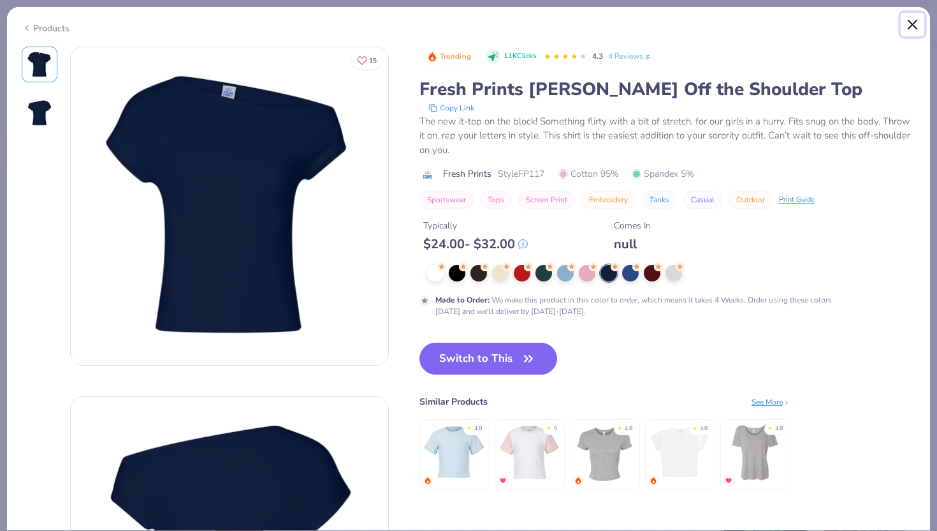
click at [920, 27] on button "Close" at bounding box center [913, 25] width 24 height 24
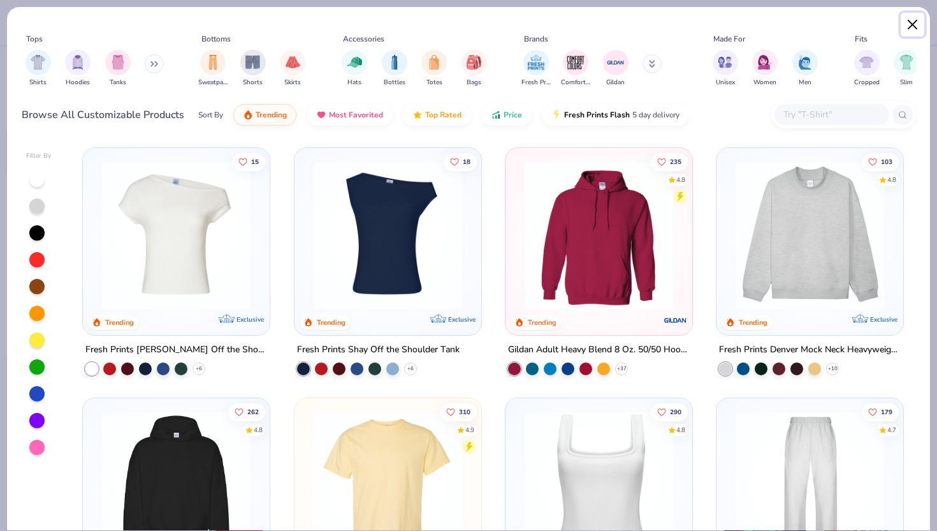
click at [909, 32] on button "Close" at bounding box center [913, 25] width 24 height 24
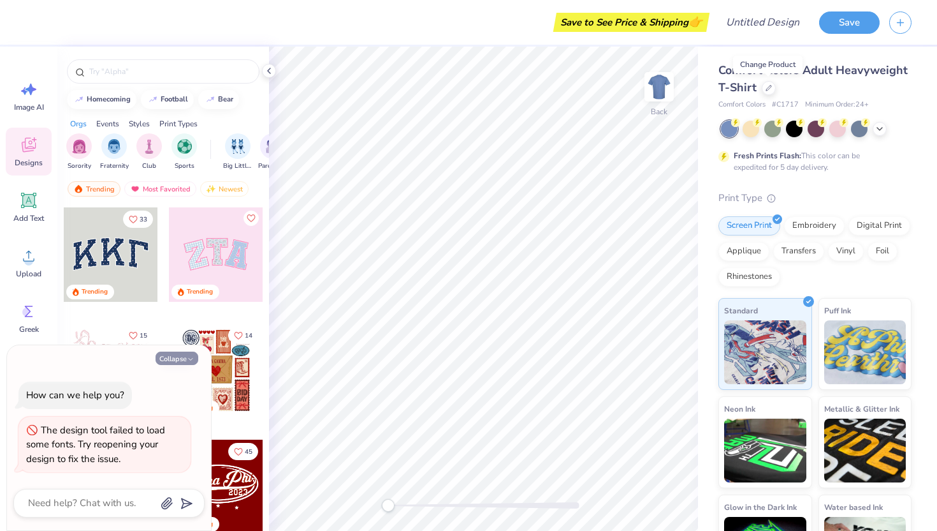
click at [180, 358] on button "Collapse" at bounding box center [177, 357] width 43 height 13
type textarea "x"
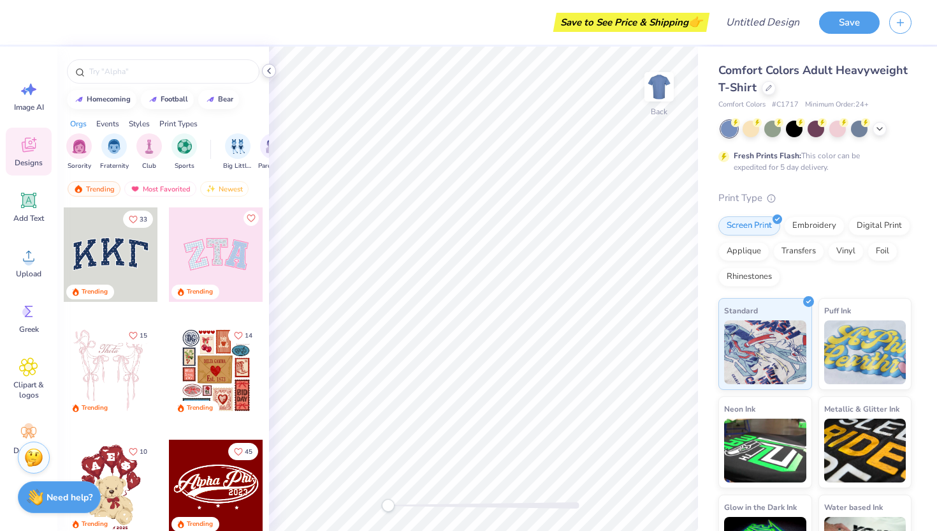
click at [267, 75] on icon at bounding box center [269, 71] width 10 height 10
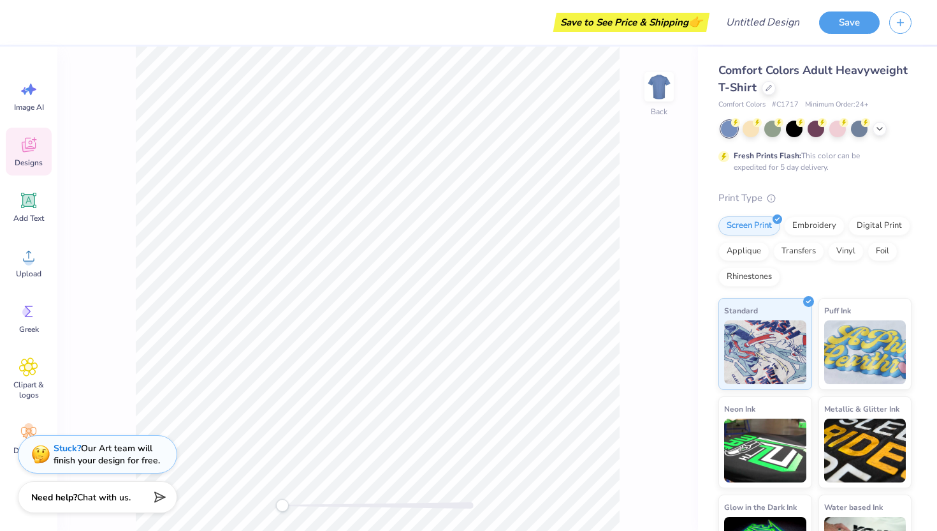
scroll to position [28, 0]
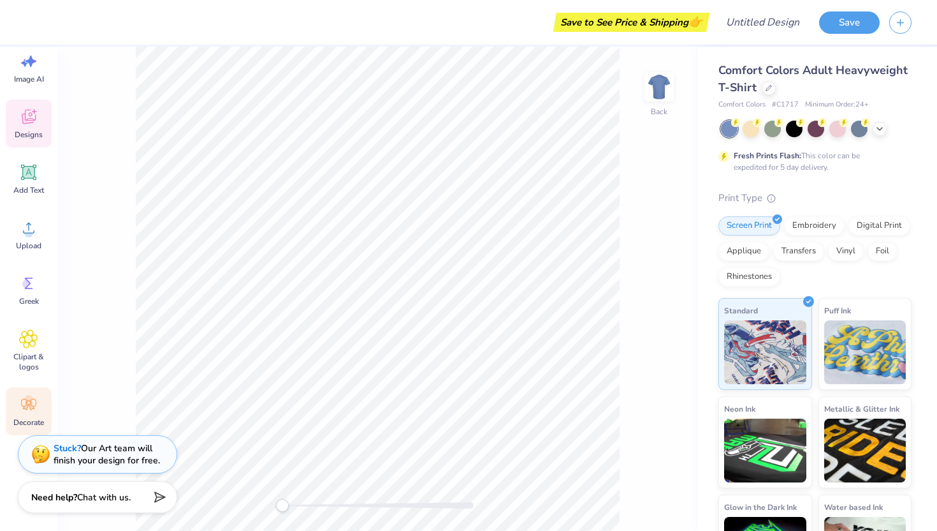
click at [41, 405] on div "Decorate" at bounding box center [29, 411] width 46 height 48
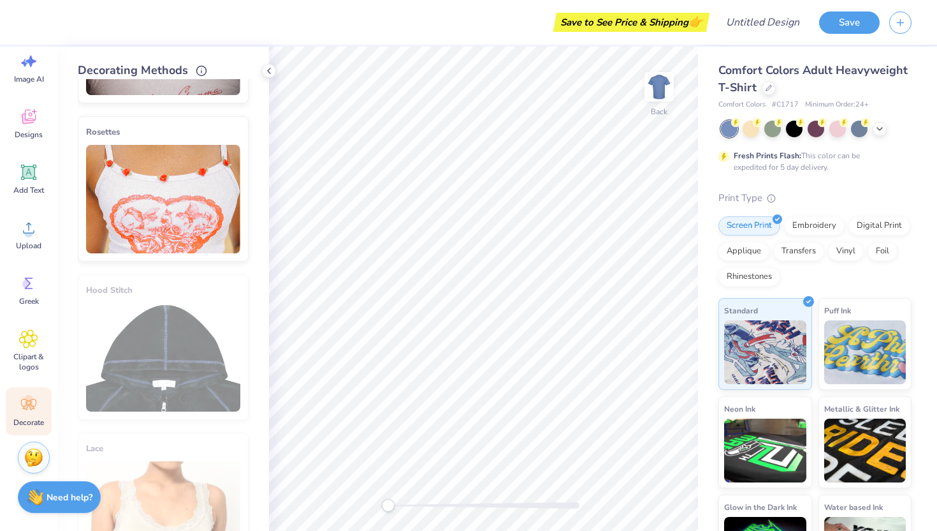
scroll to position [666, 0]
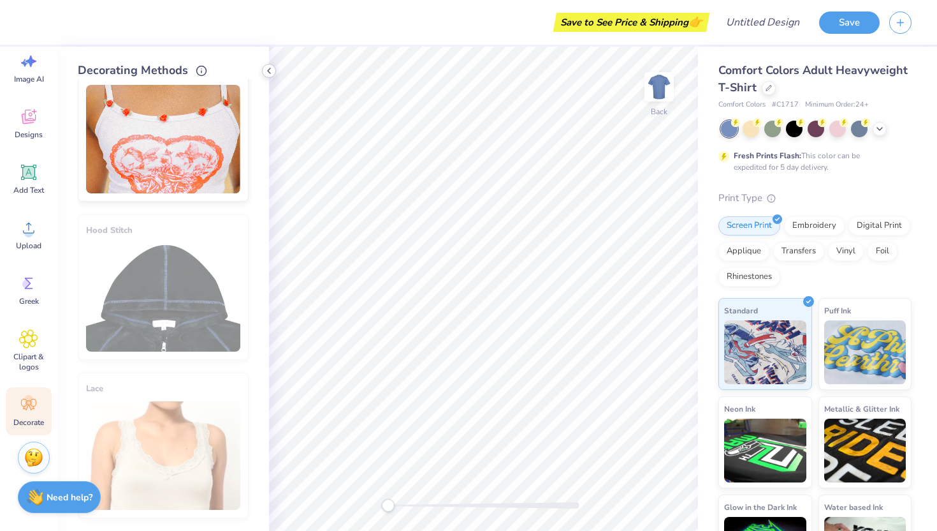
click at [271, 75] on icon at bounding box center [269, 71] width 10 height 10
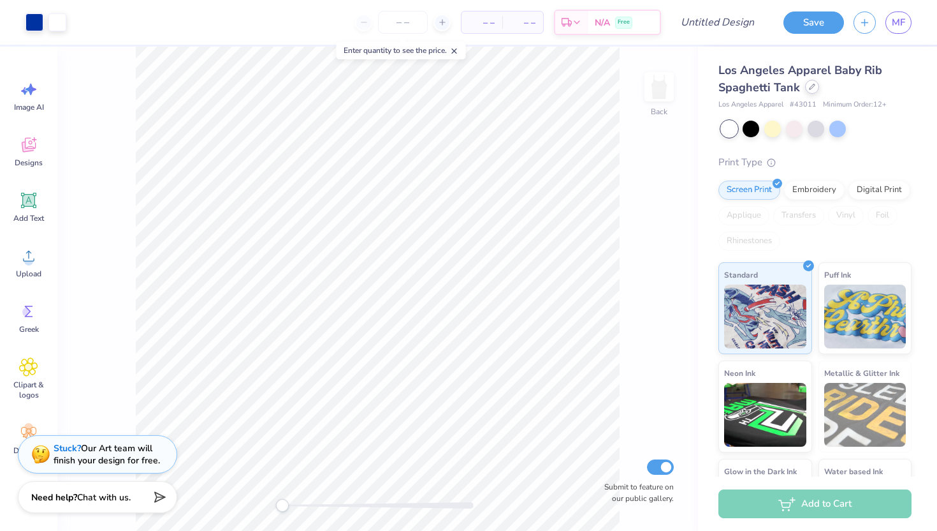
click at [812, 82] on div at bounding box center [812, 87] width 14 height 14
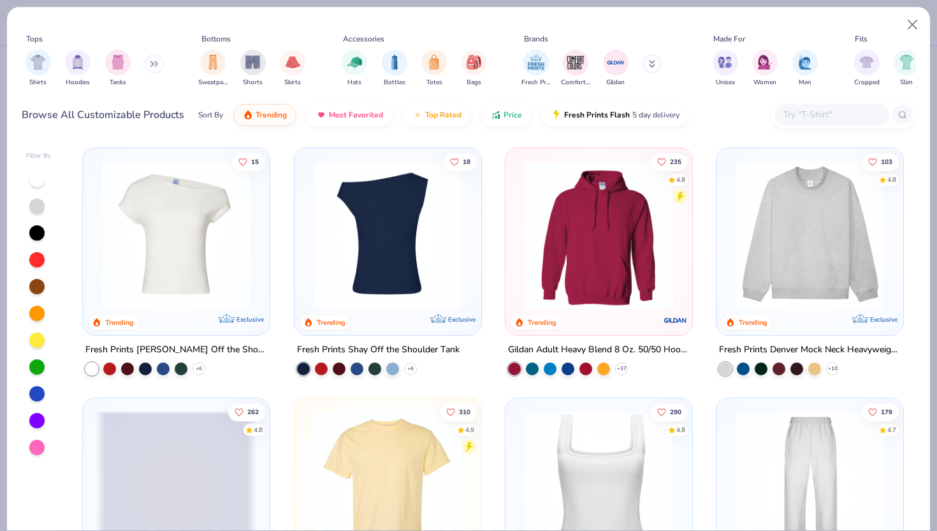
click at [307, 253] on span at bounding box center [225, 235] width 161 height 149
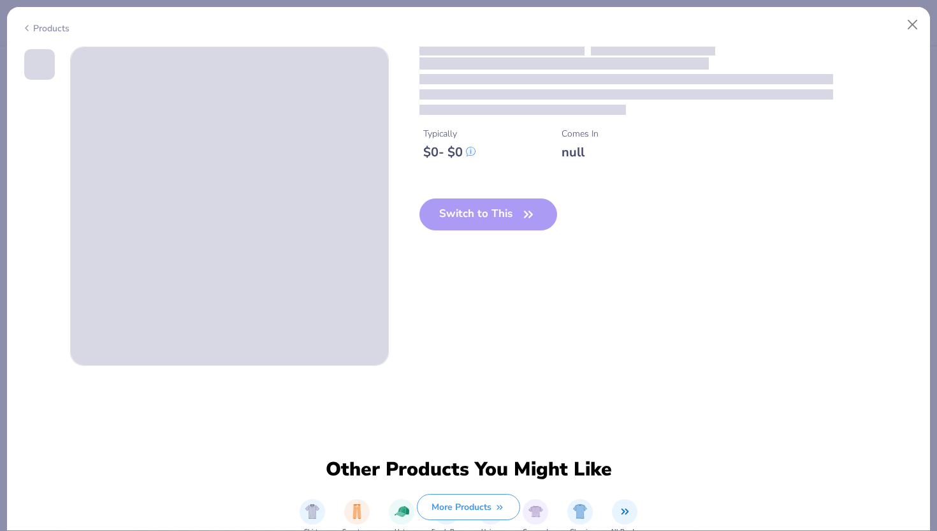
click at [508, 209] on div "Switch to This" at bounding box center [489, 224] width 138 height 52
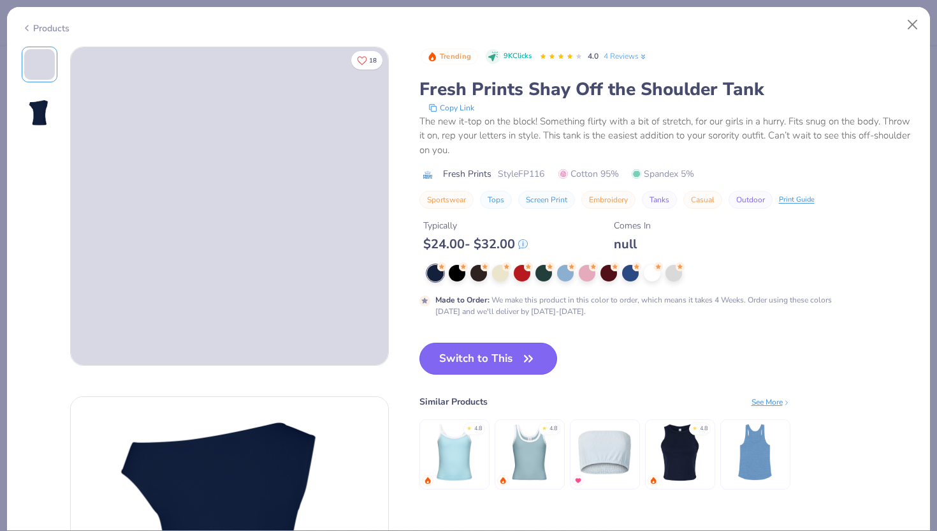
click at [490, 362] on button "Switch to This" at bounding box center [489, 358] width 138 height 32
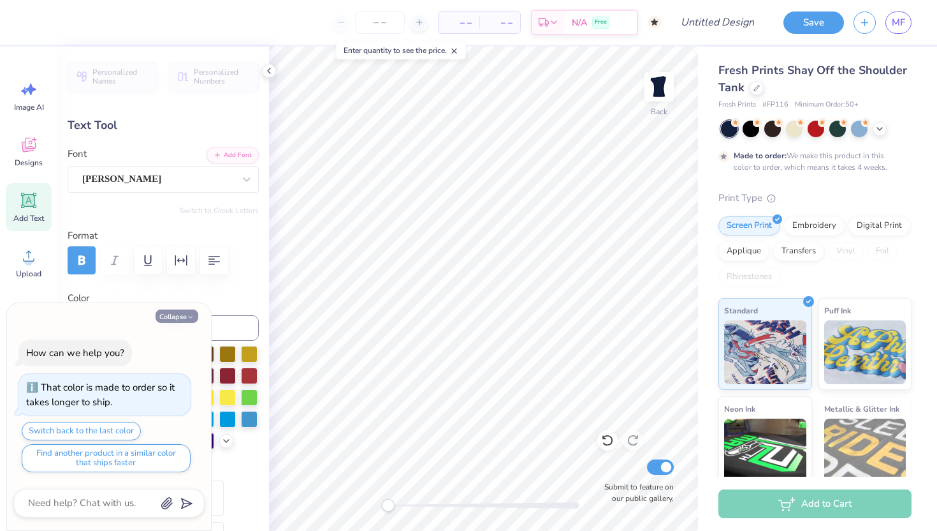
click at [180, 314] on button "Collapse" at bounding box center [177, 315] width 43 height 13
type textarea "x"
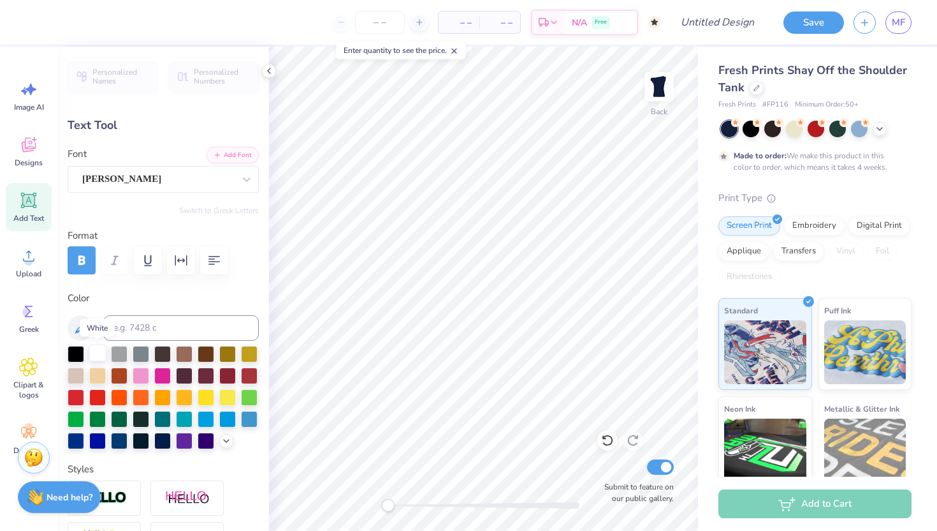
click at [99, 353] on div at bounding box center [97, 352] width 17 height 17
type input "6.38"
type input "1.12"
type input "3.17"
click at [92, 356] on div at bounding box center [97, 352] width 17 height 17
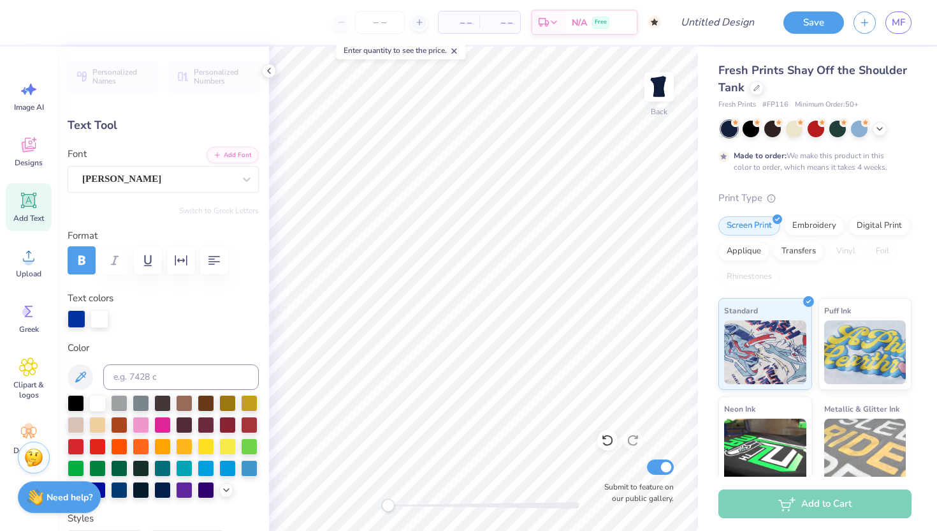
scroll to position [0, 2]
click at [98, 402] on div at bounding box center [97, 401] width 17 height 17
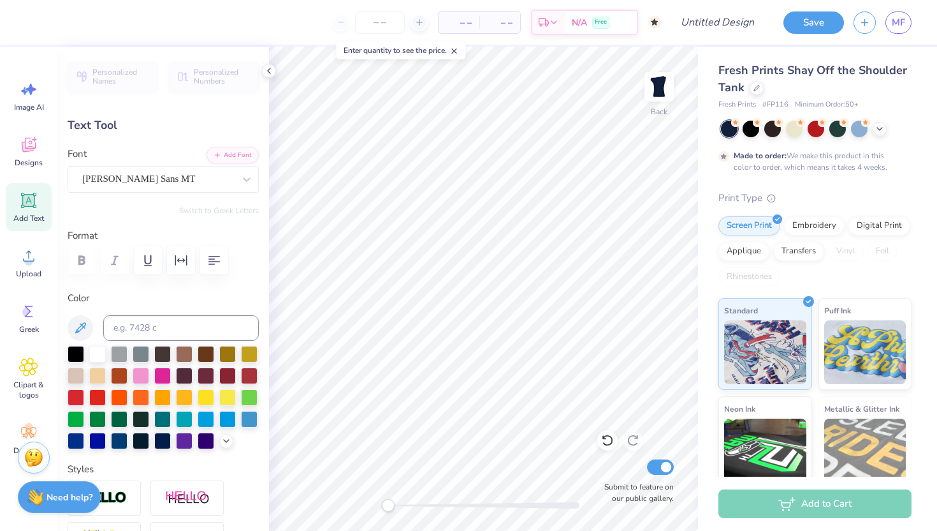
type input "3.85"
type input "0.18"
type input "4.38"
click at [92, 356] on div at bounding box center [97, 352] width 17 height 17
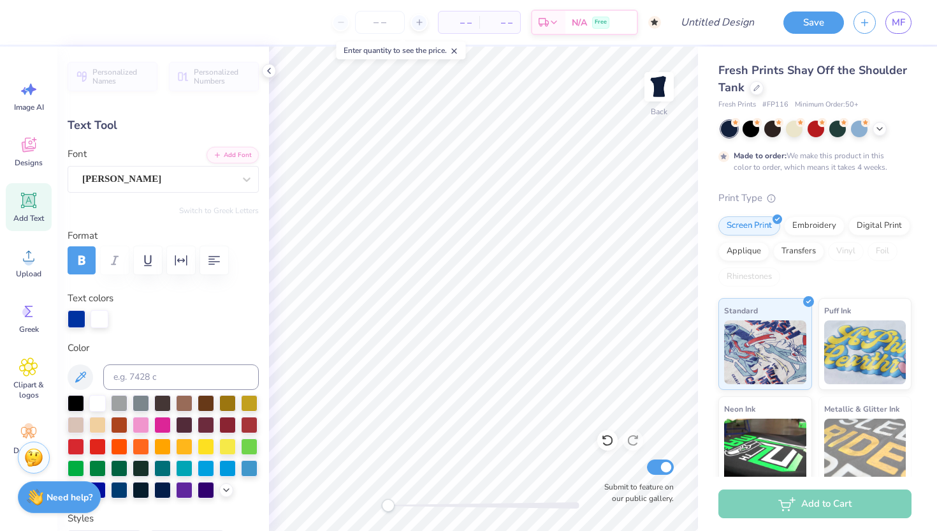
type input "6.38"
type input "1.12"
type input "3.17"
type input "1.31"
type input "0.76"
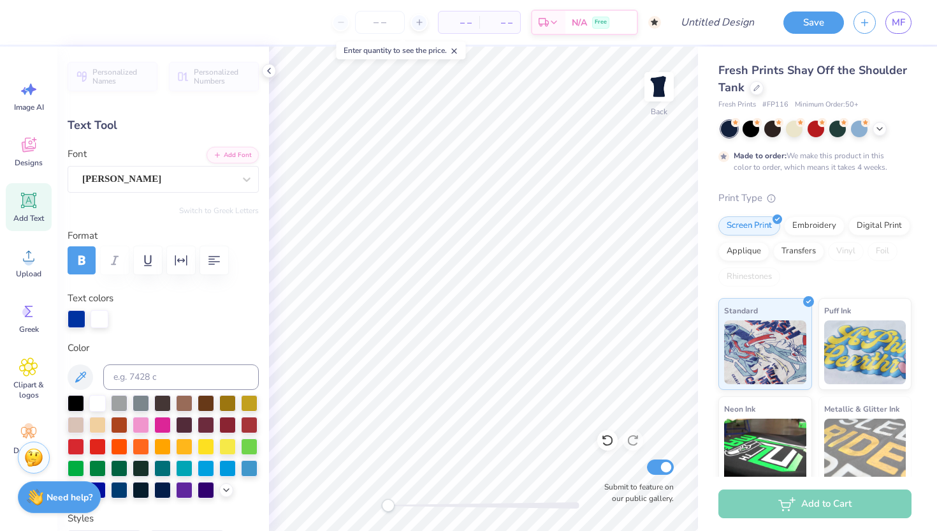
type input "3.20"
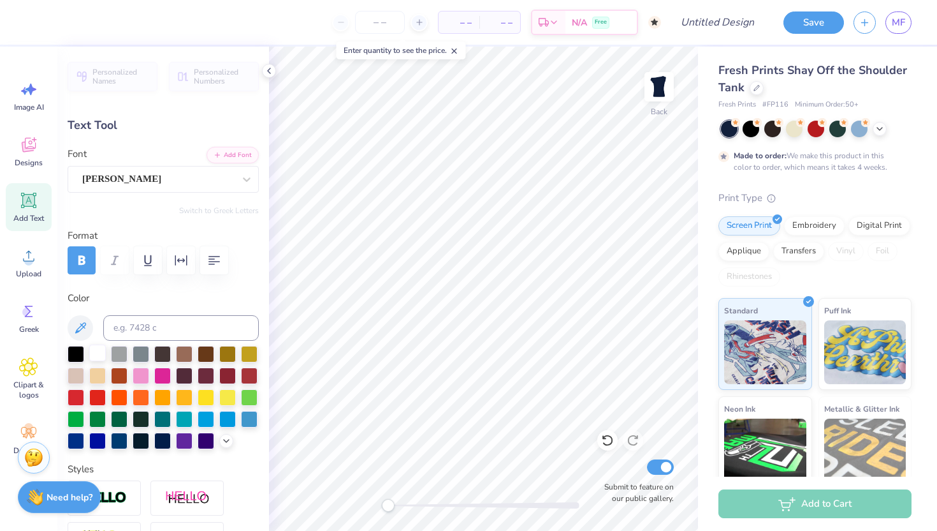
click at [92, 351] on div at bounding box center [97, 352] width 17 height 17
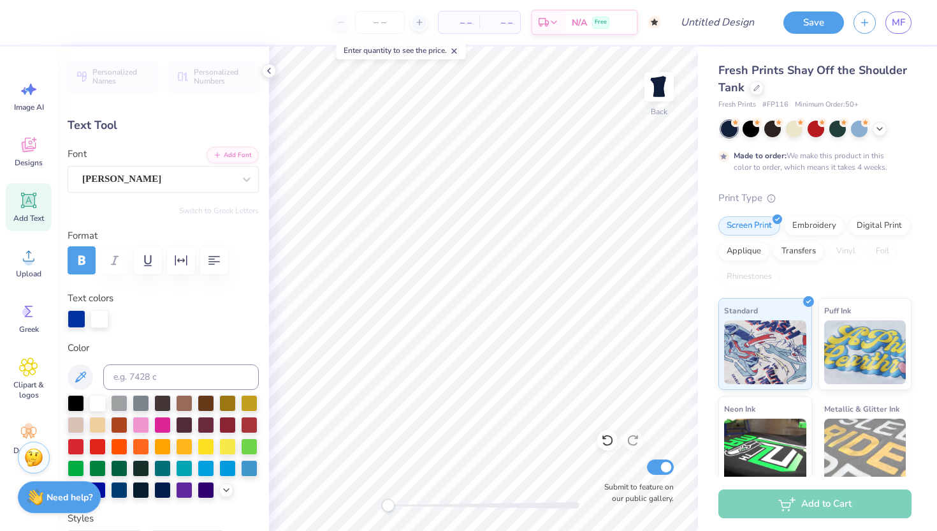
scroll to position [0, 0]
type textarea "K"
type textarea "Chi Omega"
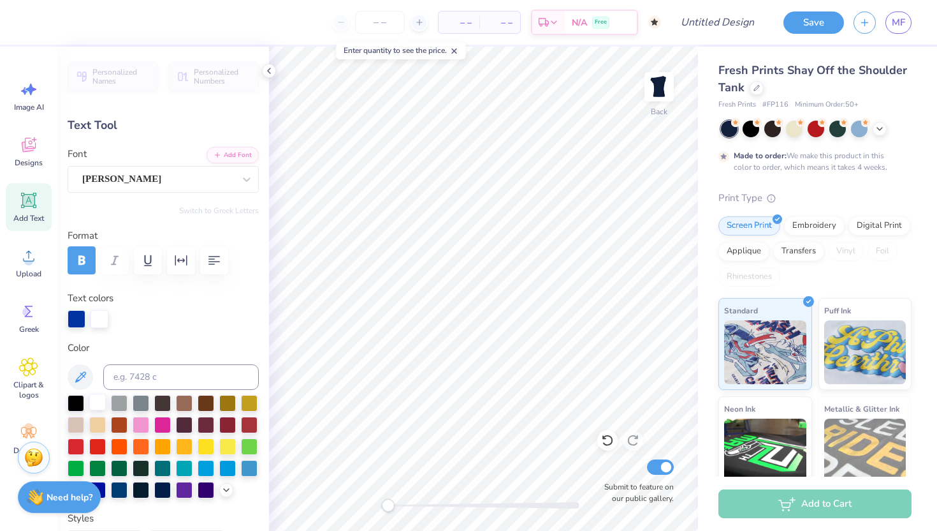
click at [98, 398] on div at bounding box center [97, 401] width 17 height 17
click at [96, 399] on div at bounding box center [97, 401] width 17 height 17
type input "1.31"
type input "0.76"
type input "3.20"
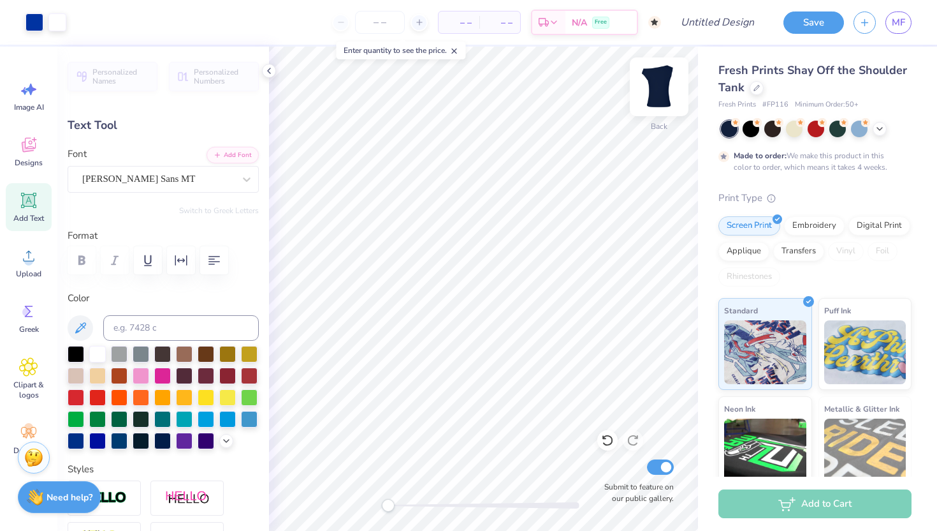
type input "5.18"
type input "1.11"
type input "3.18"
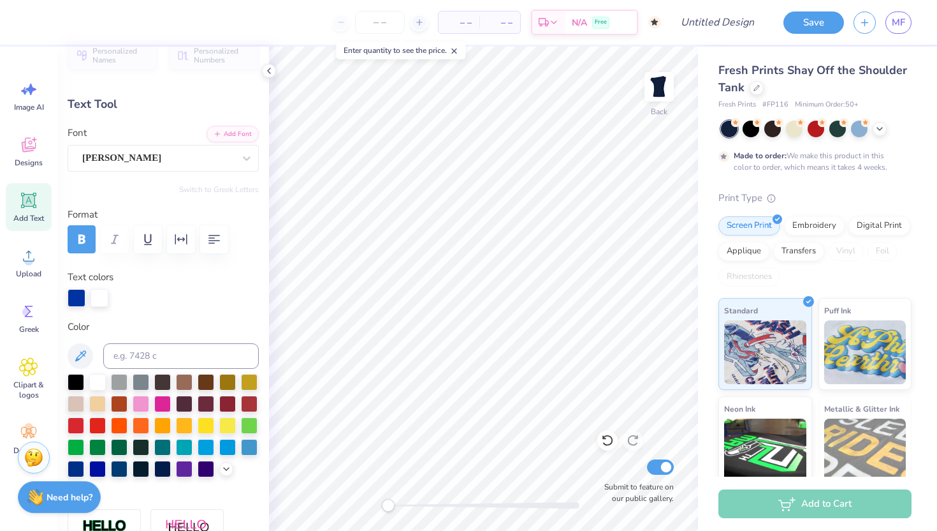
scroll to position [0, 0]
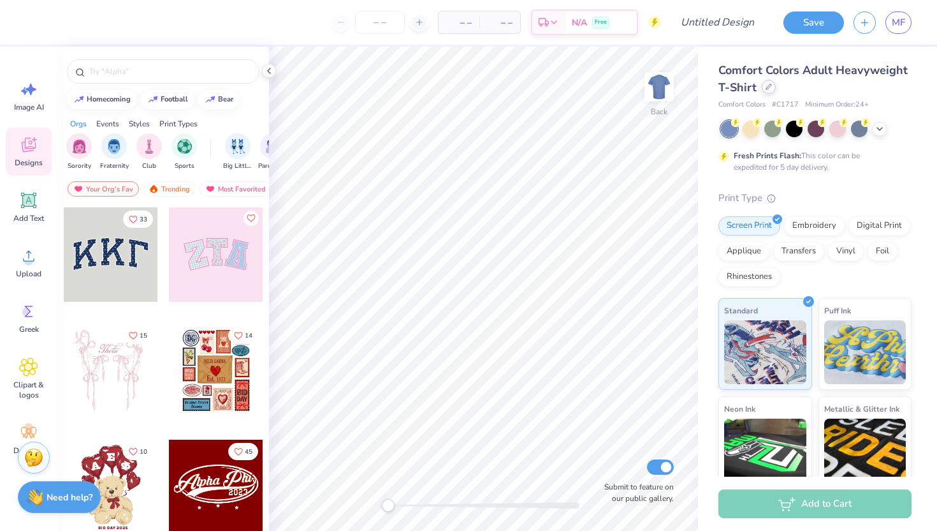
click at [769, 83] on div at bounding box center [769, 87] width 14 height 14
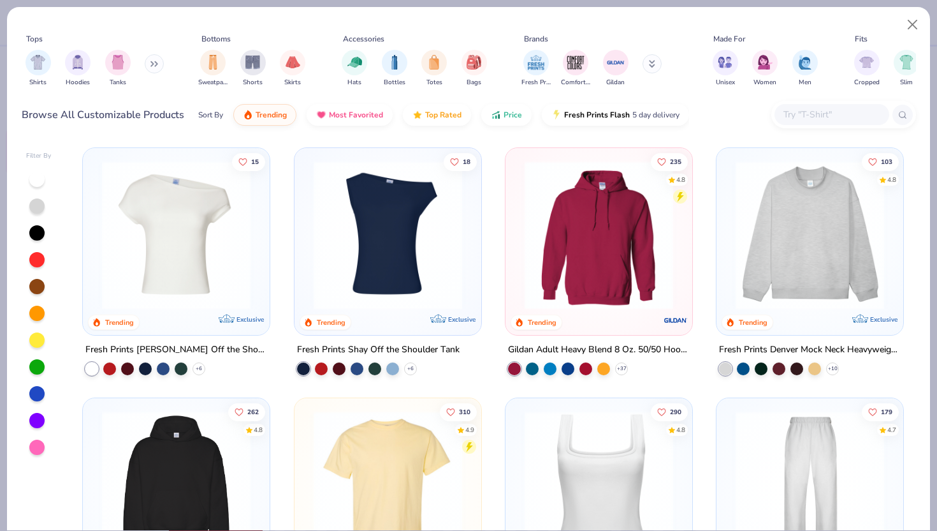
click at [401, 244] on img at bounding box center [387, 235] width 161 height 149
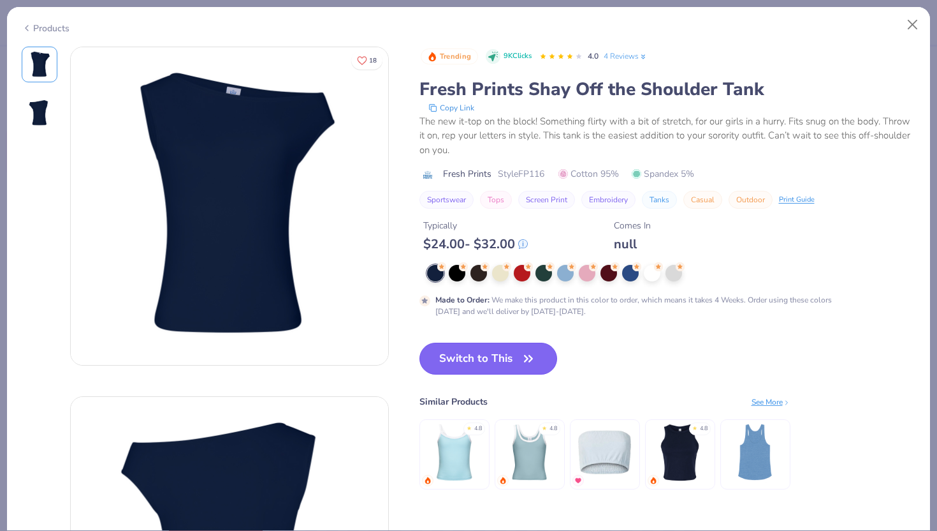
click at [457, 357] on button "Switch to This" at bounding box center [489, 358] width 138 height 32
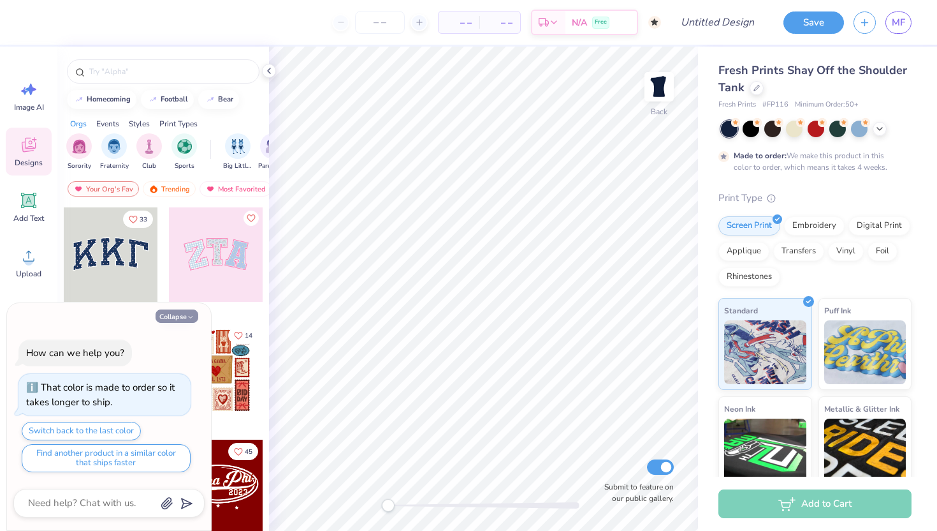
click at [187, 319] on icon "button" at bounding box center [191, 317] width 8 height 8
type textarea "x"
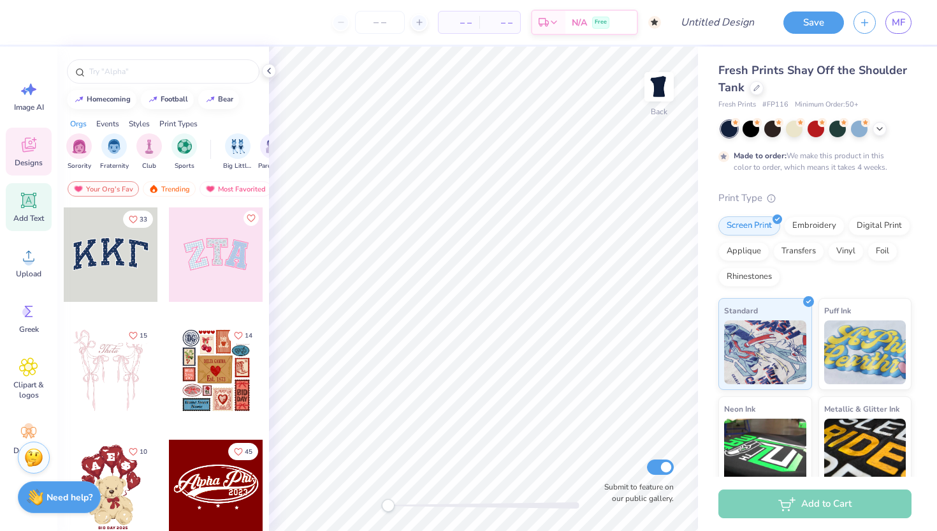
click at [22, 214] on span "Add Text" at bounding box center [28, 218] width 31 height 10
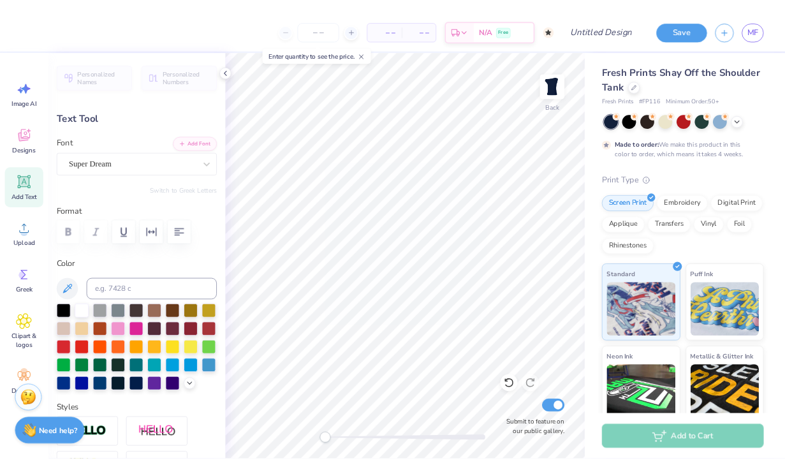
scroll to position [0, 2]
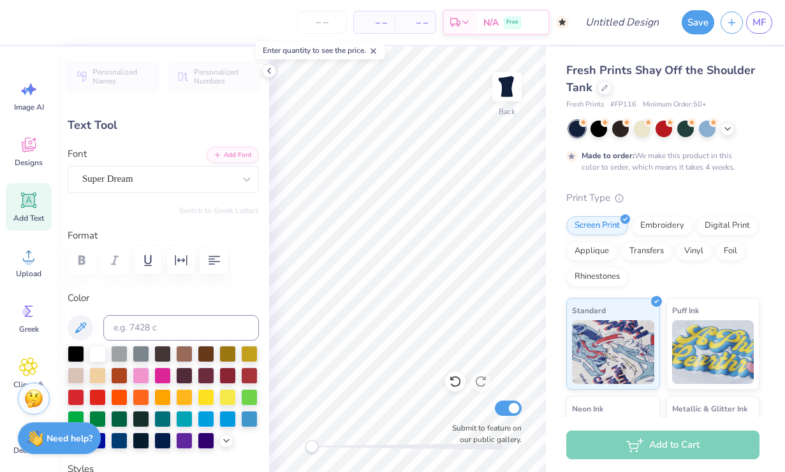
type textarea "Chi Omega"
click at [172, 175] on div "Super Dream" at bounding box center [158, 179] width 154 height 20
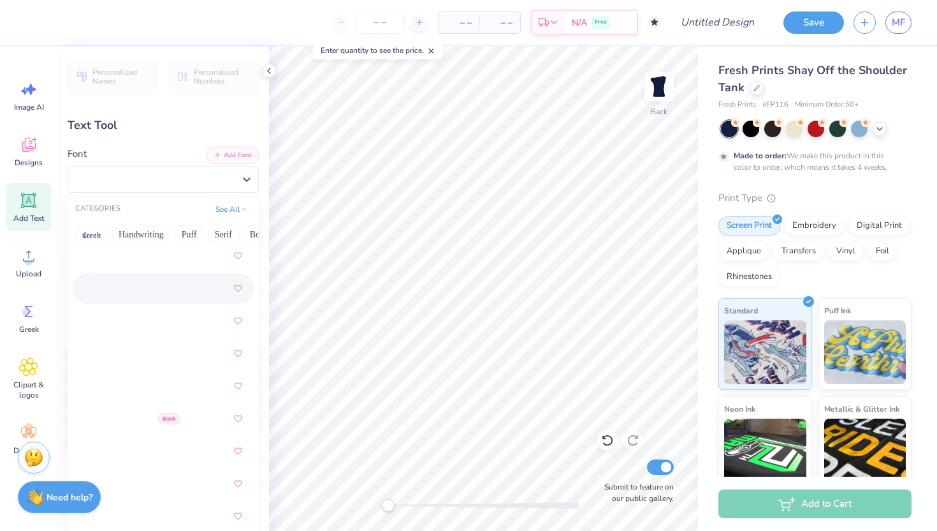
scroll to position [1460, 0]
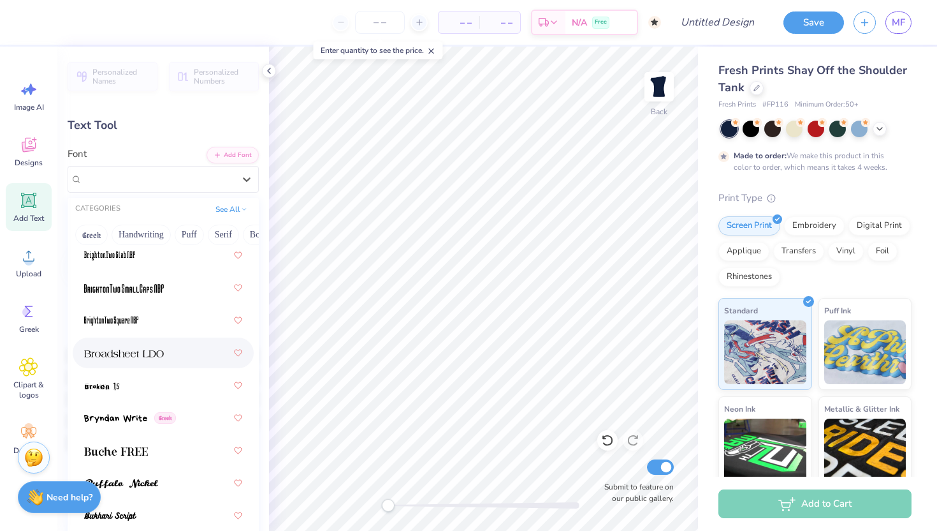
click at [165, 348] on div at bounding box center [163, 352] width 158 height 23
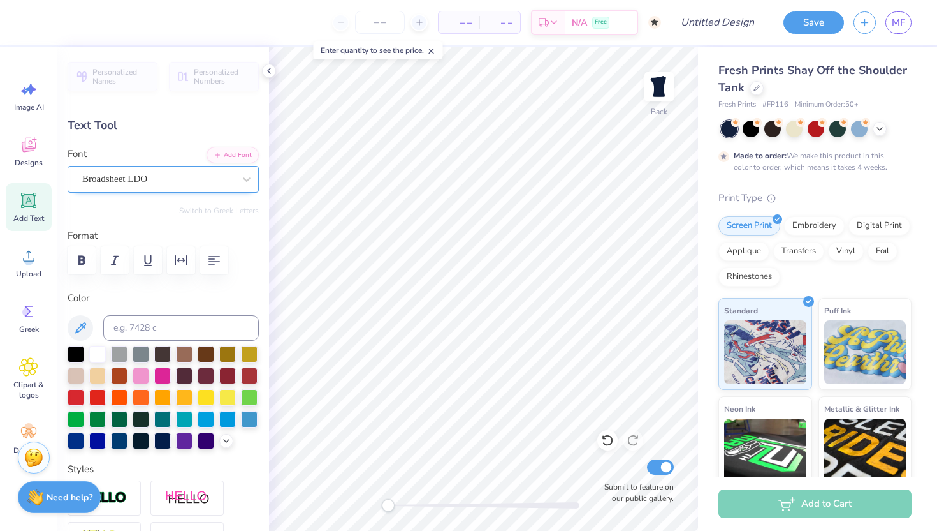
click at [156, 169] on div "Broadsheet LDO" at bounding box center [158, 179] width 154 height 20
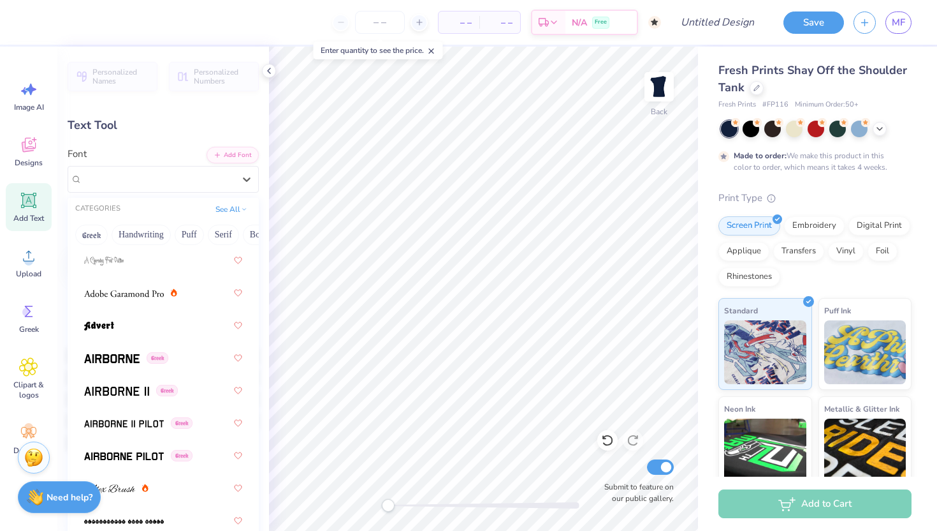
scroll to position [0, 0]
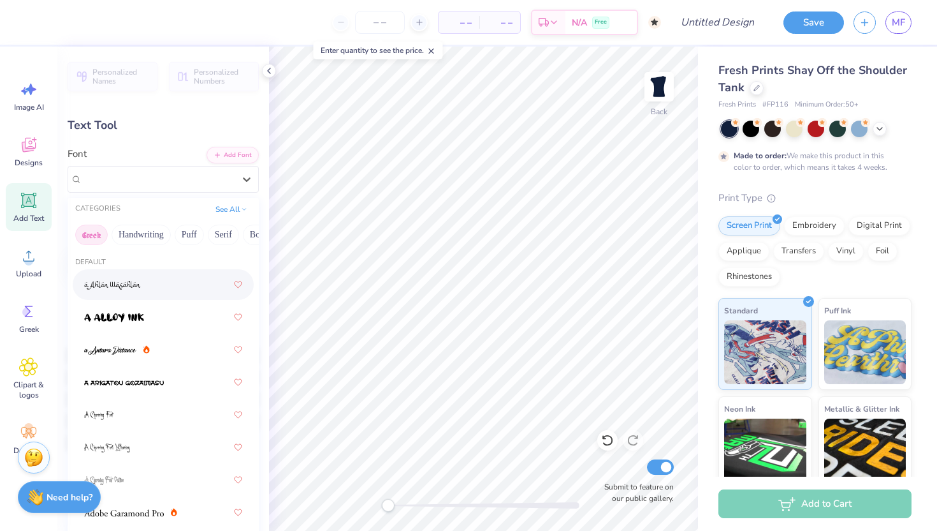
click at [92, 235] on button "Greek" at bounding box center [91, 234] width 33 height 20
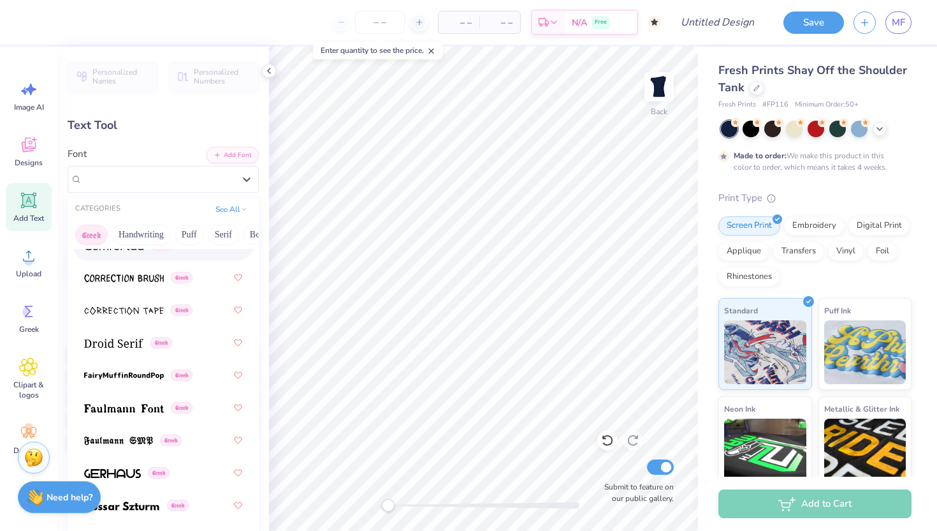
scroll to position [471, 0]
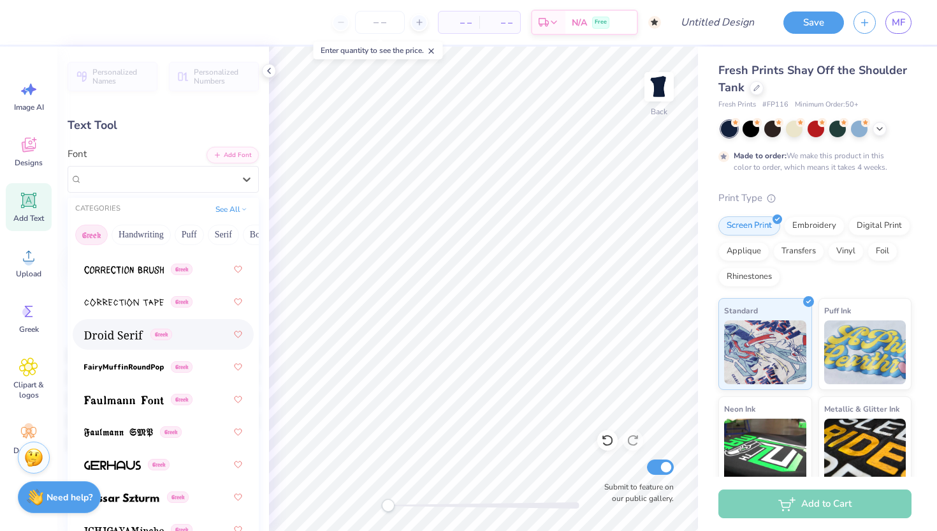
click at [131, 335] on img at bounding box center [113, 334] width 59 height 9
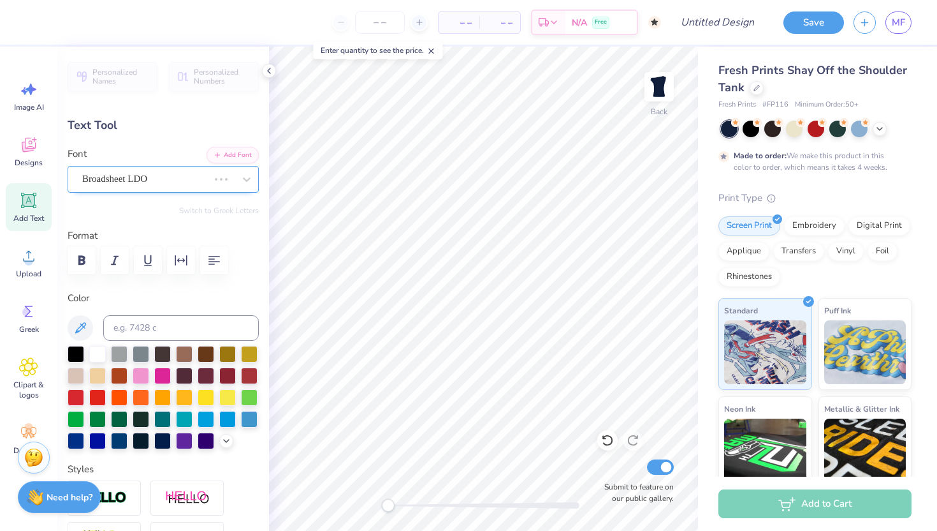
click at [153, 178] on div "Broadsheet LDO" at bounding box center [145, 179] width 129 height 20
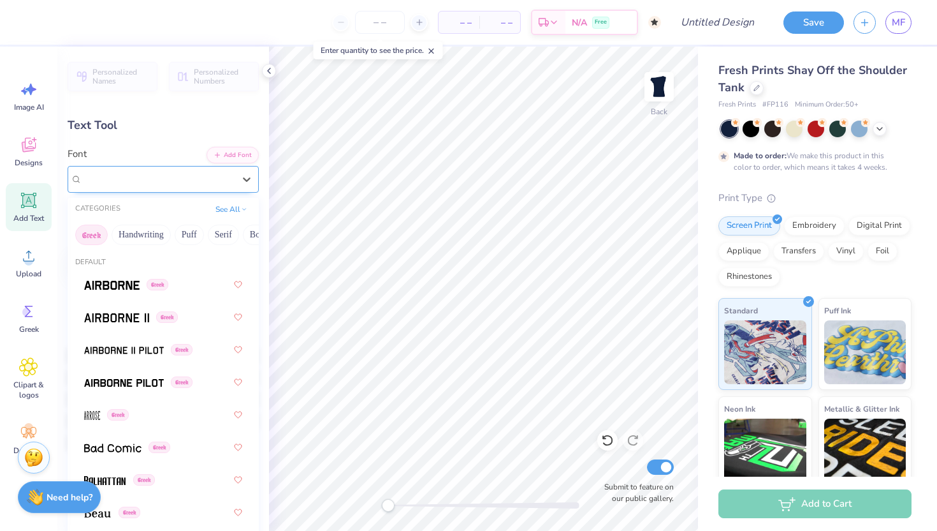
click at [185, 175] on div "Droid Serif Greek" at bounding box center [158, 179] width 154 height 20
click at [185, 175] on div "Droid Serif Greek" at bounding box center [158, 179] width 152 height 15
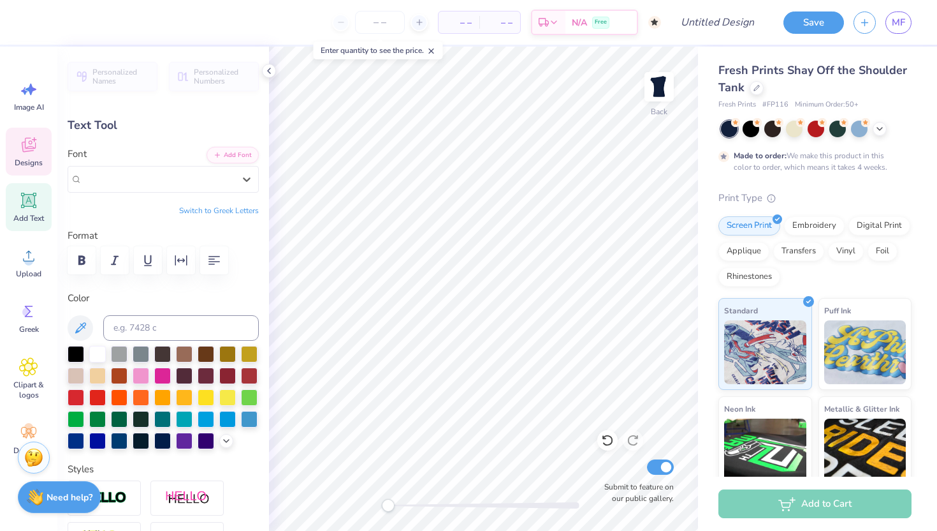
click at [27, 169] on div "Designs" at bounding box center [29, 152] width 46 height 48
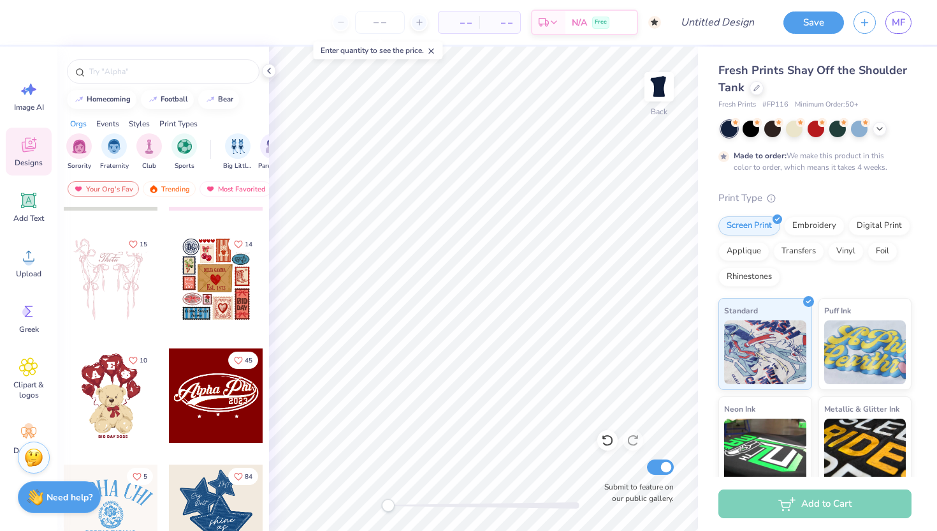
scroll to position [0, 85]
click at [256, 146] on img "filter for Philanthropy" at bounding box center [258, 145] width 15 height 15
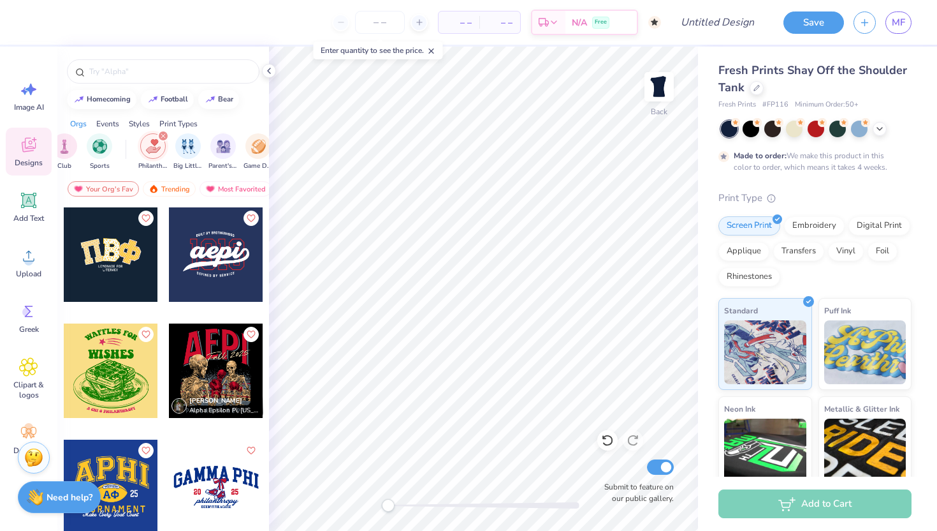
scroll to position [0, 80]
click at [170, 141] on div "filter for Philanthropy" at bounding box center [168, 135] width 11 height 11
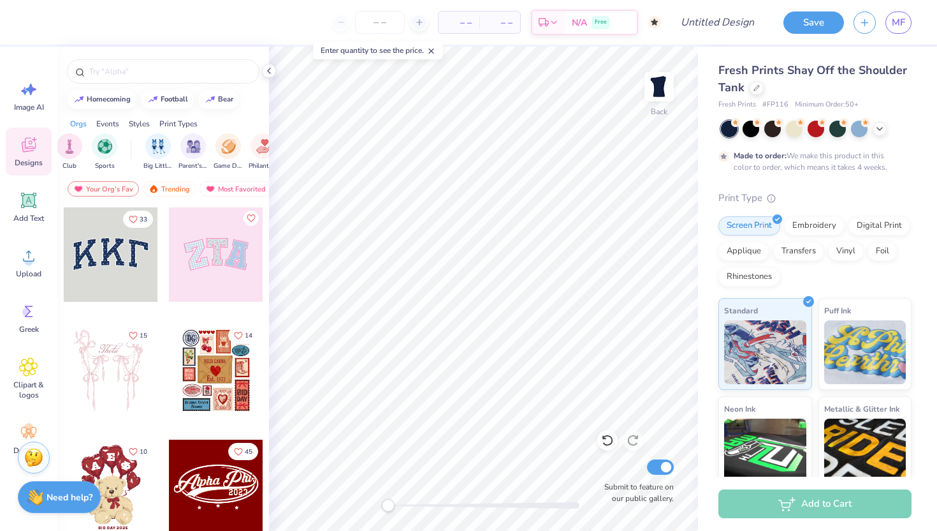
scroll to position [0, 0]
click at [163, 189] on div "Trending" at bounding box center [169, 188] width 53 height 15
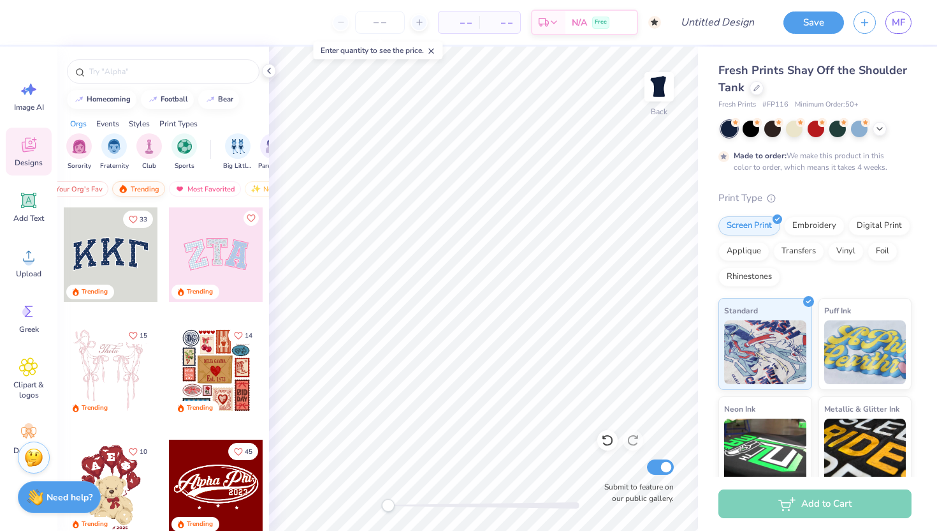
scroll to position [0, 69]
click at [163, 189] on div "Most Favorited" at bounding box center [167, 188] width 72 height 15
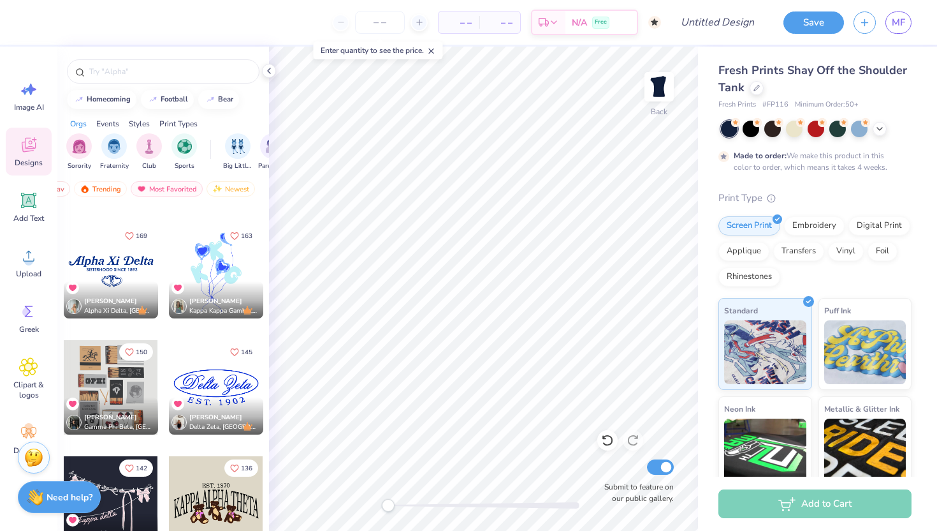
scroll to position [450, 0]
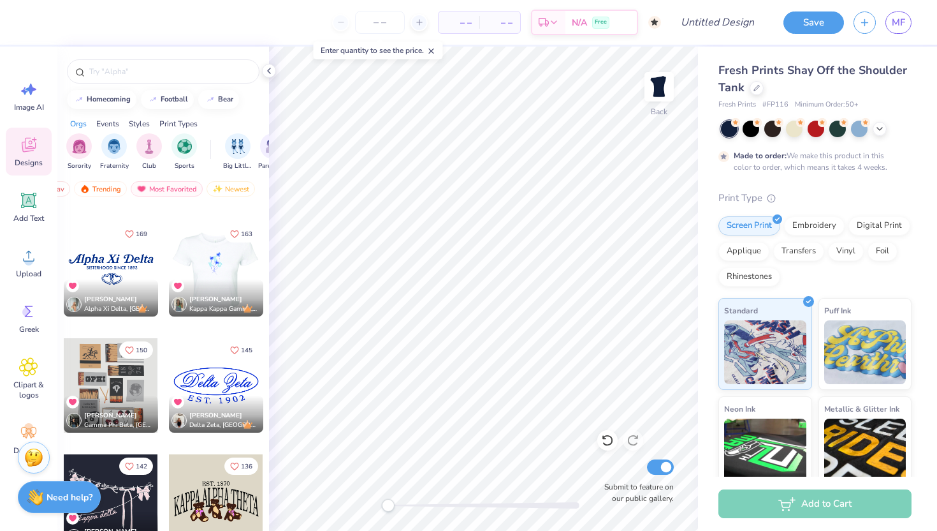
click at [109, 265] on div at bounding box center [111, 269] width 94 height 94
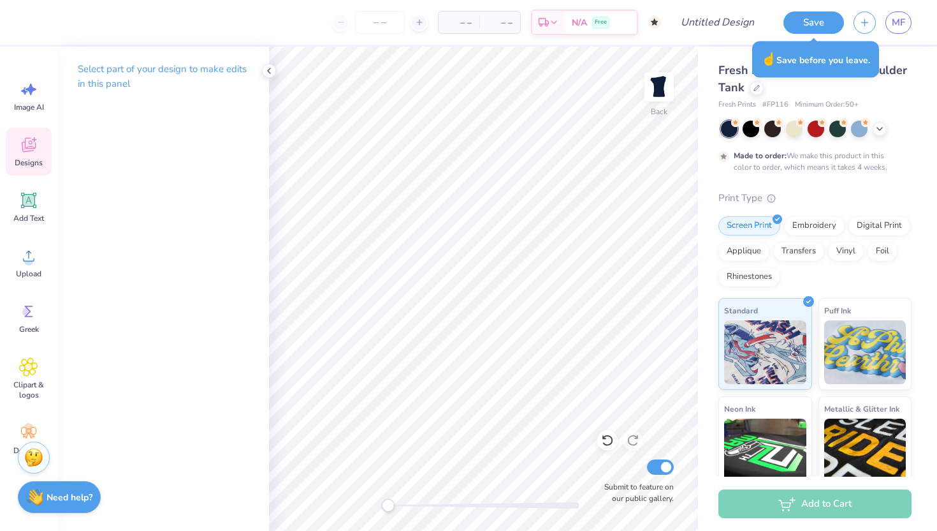
click at [22, 136] on icon at bounding box center [28, 144] width 19 height 19
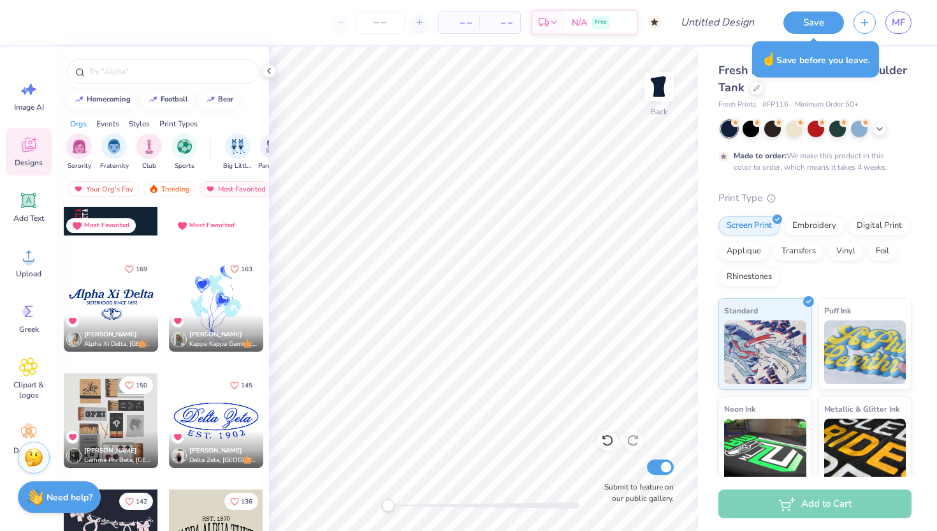
scroll to position [430, 0]
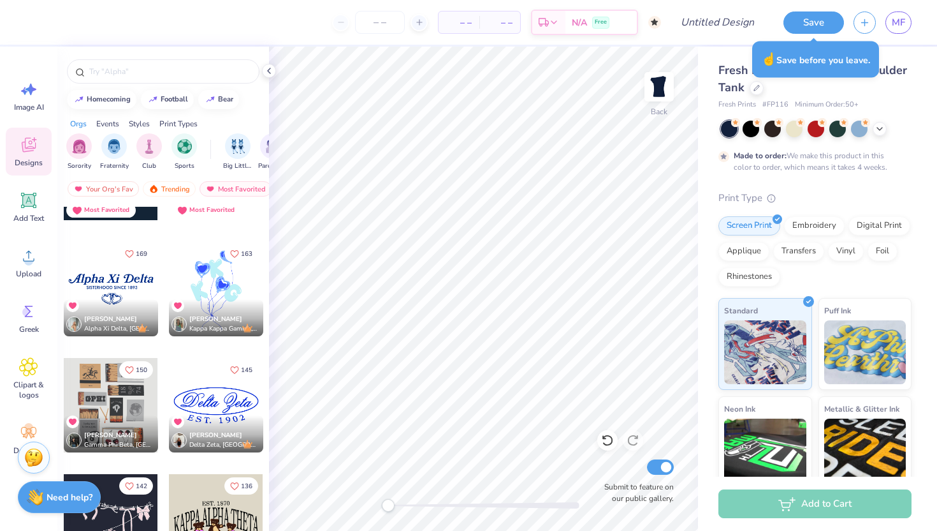
click at [113, 282] on div at bounding box center [111, 289] width 94 height 94
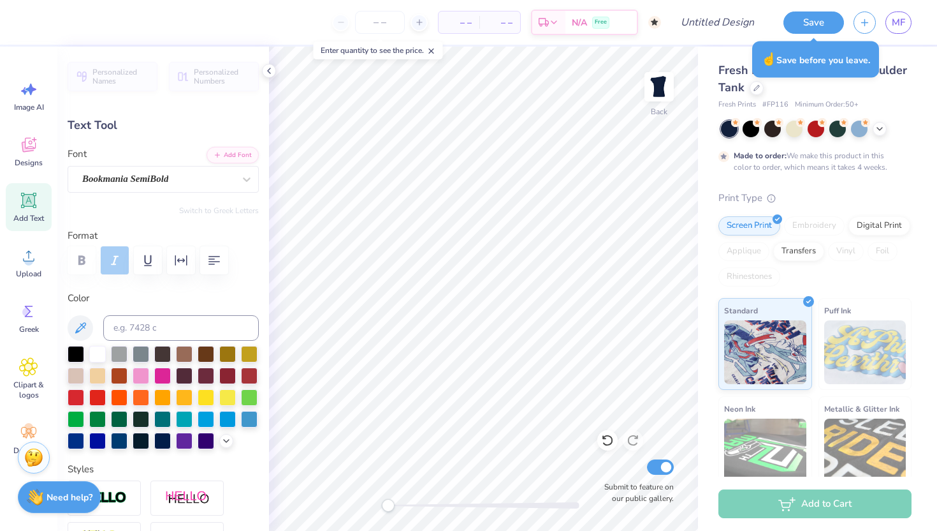
type input "1.94"
type input "0.88"
type input "3.01"
type input "1.01"
type input "0.87"
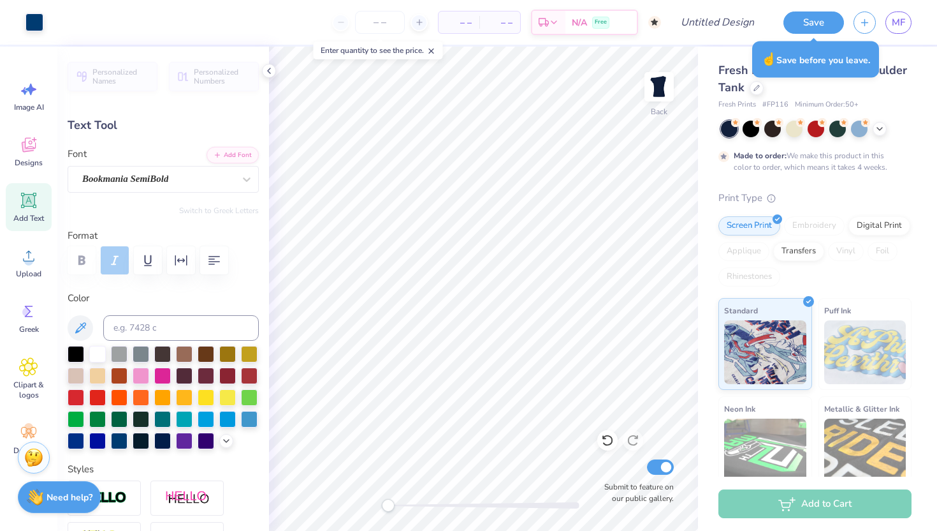
type input "3.04"
type input "-2.2"
type input "0.0"
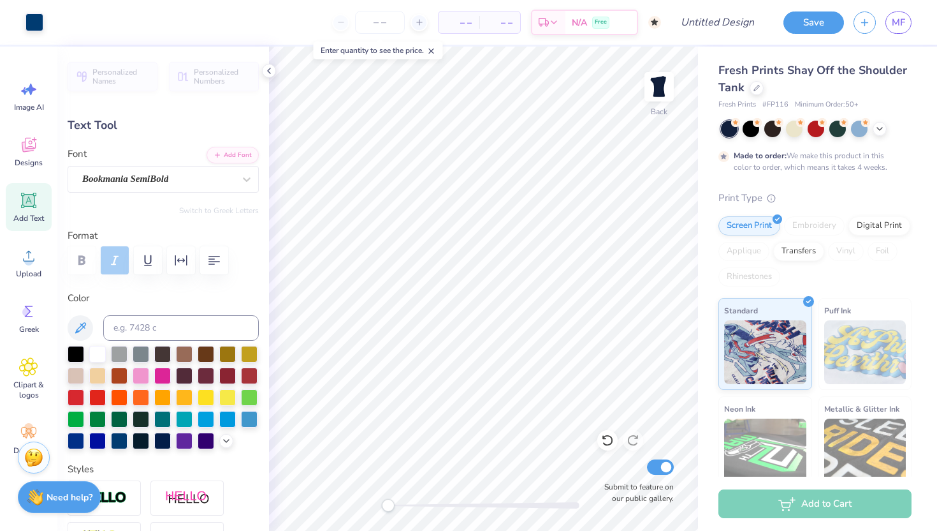
type input "1.30"
type input "0.85"
type input "3.00"
type input "2.38"
type input "1.09"
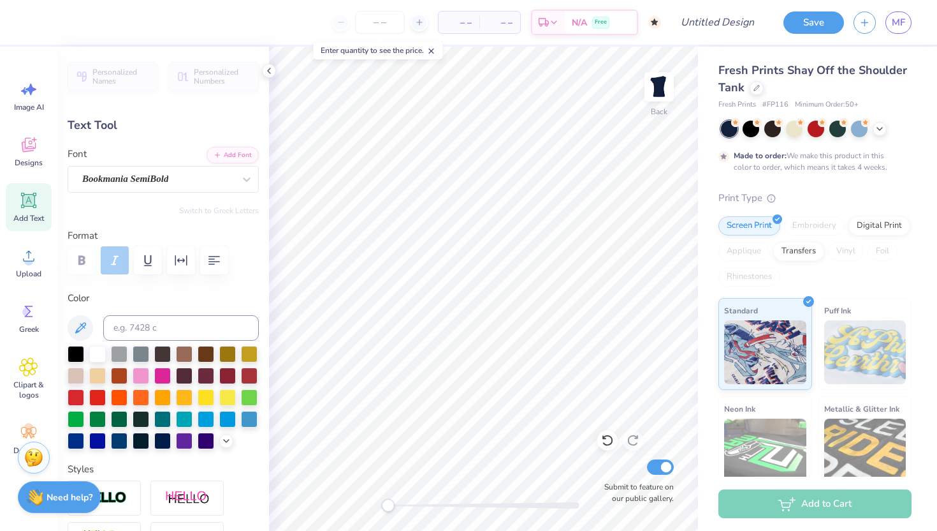
type input "3.01"
type textarea "ha"
type textarea "Chi Omega"
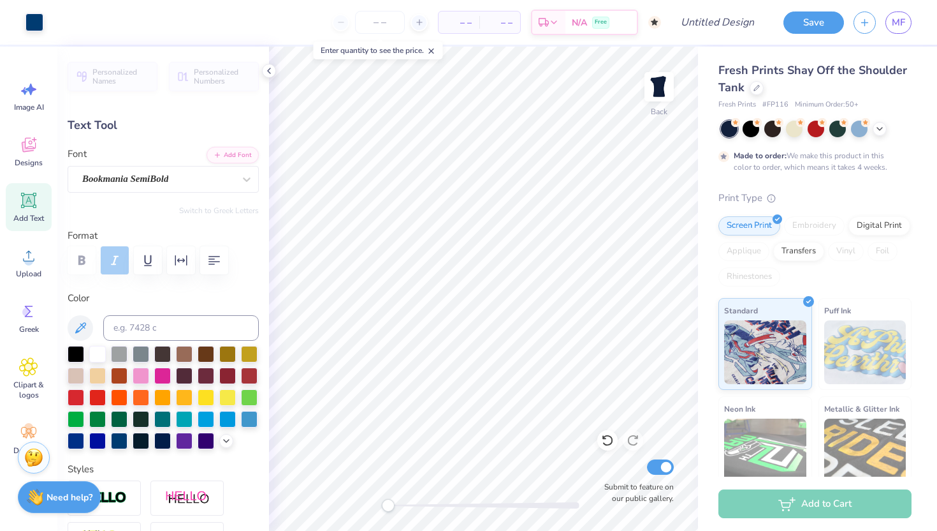
type input "5.99"
type input "1.11"
type input "3.17"
type input "1.37"
type input "0.96"
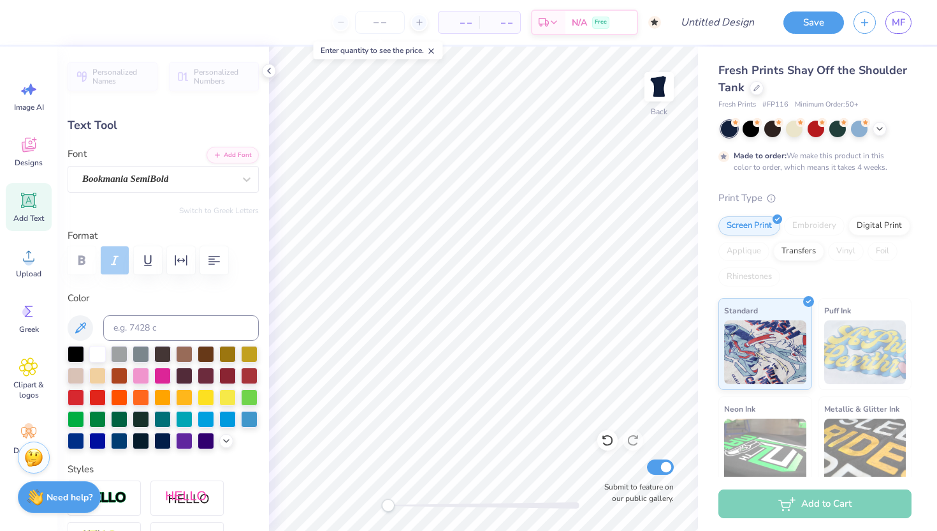
type input "3.00"
type input "0.0"
click at [101, 352] on div at bounding box center [97, 352] width 17 height 17
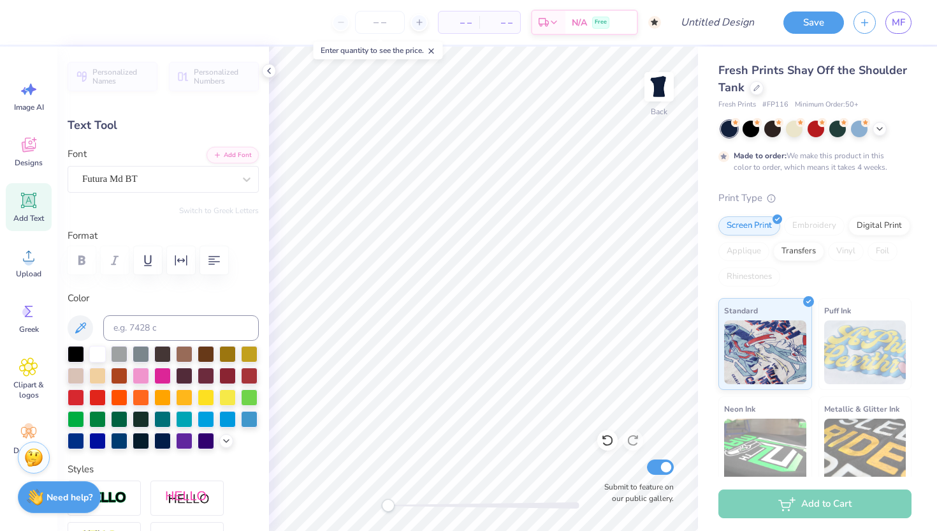
type textarea "Make A Wish"
type input "5.99"
type input "1.11"
type input "3.00"
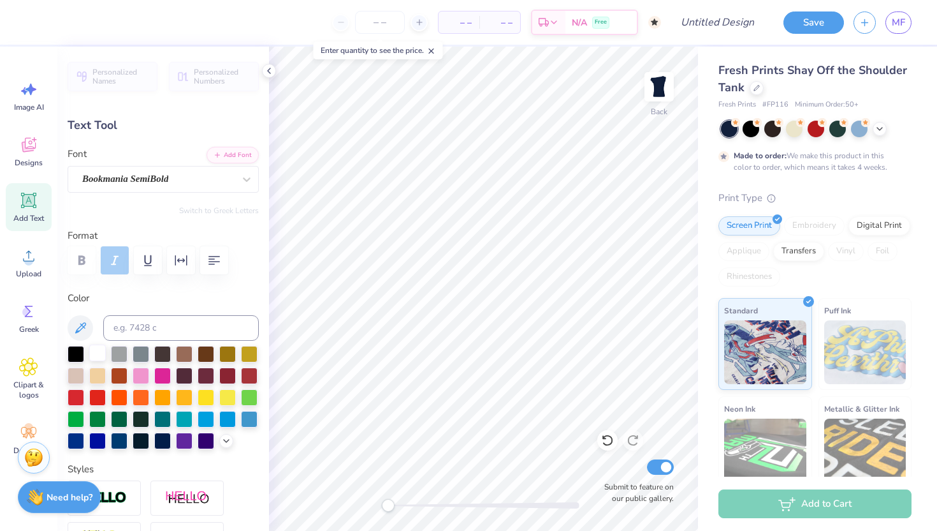
click at [99, 358] on div at bounding box center [97, 352] width 17 height 17
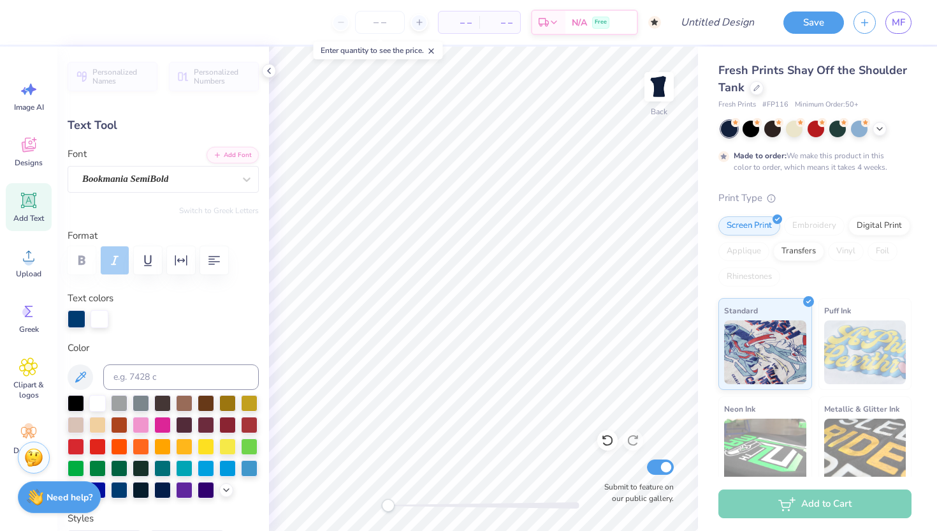
scroll to position [0, 1]
click at [101, 401] on div at bounding box center [97, 401] width 17 height 17
type input "2.54"
type input "0.34"
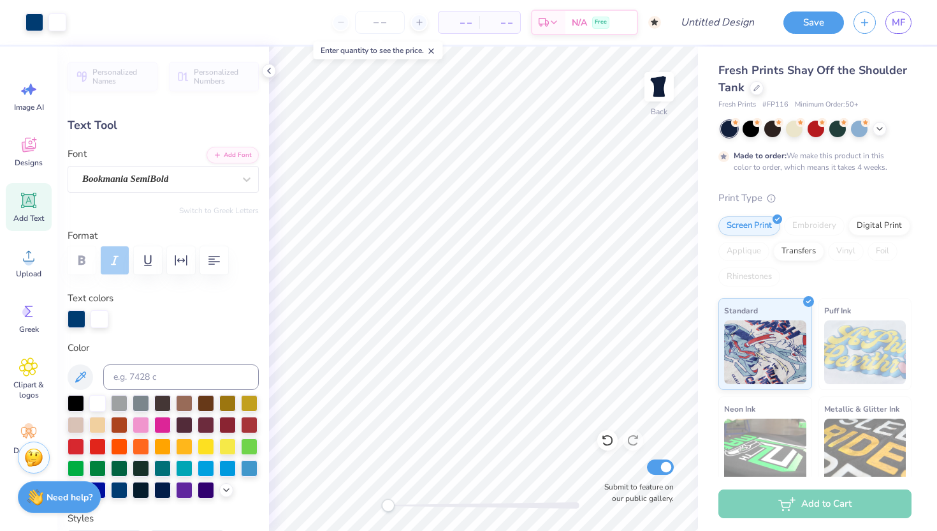
type input "4.22"
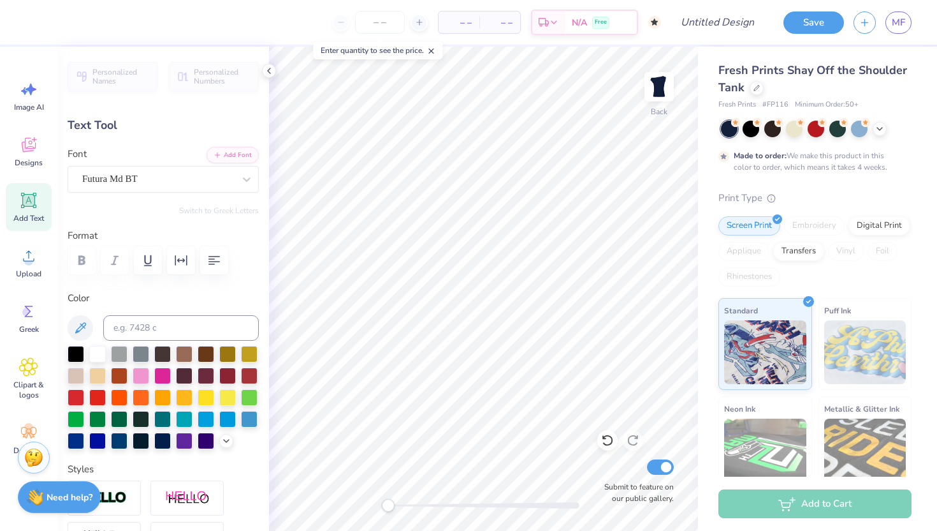
scroll to position [0, 3]
click at [177, 186] on div "Futura Md BT" at bounding box center [158, 179] width 154 height 20
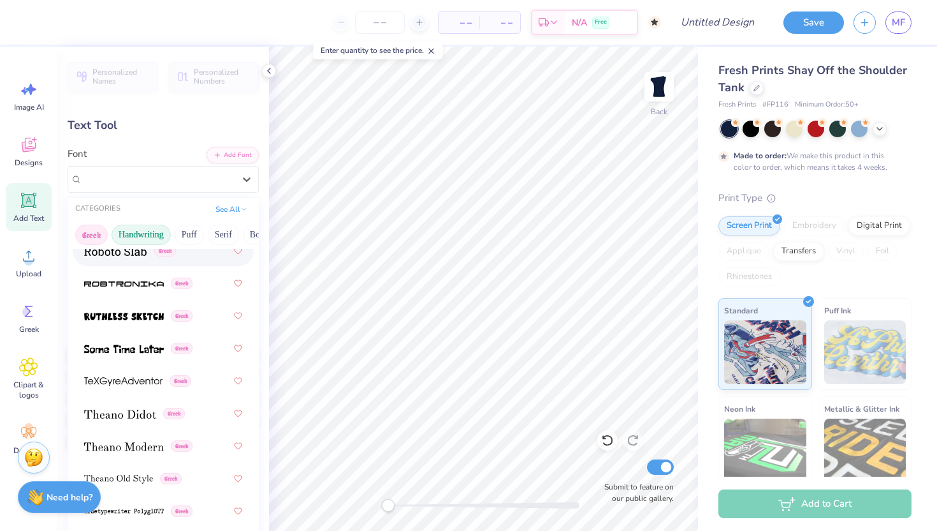
click at [158, 232] on button "Handwriting" at bounding box center [141, 234] width 59 height 20
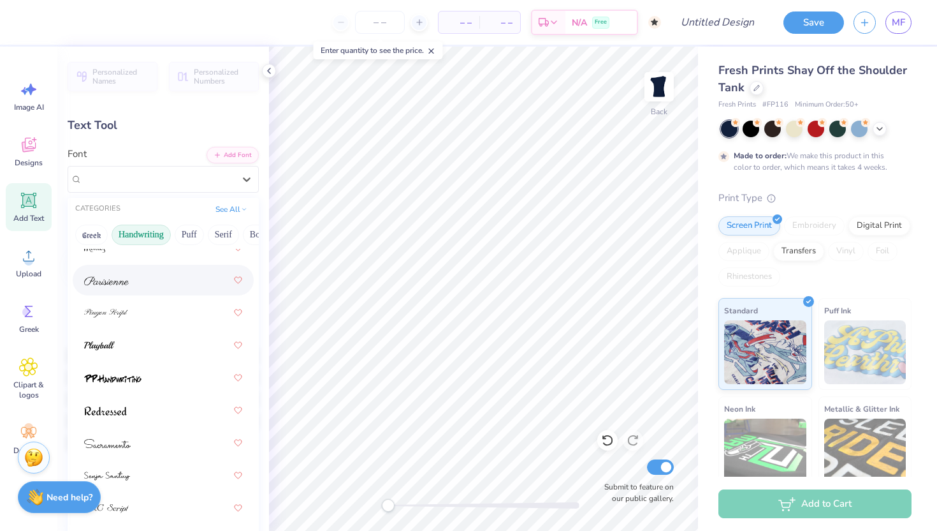
click at [173, 282] on div at bounding box center [163, 279] width 158 height 23
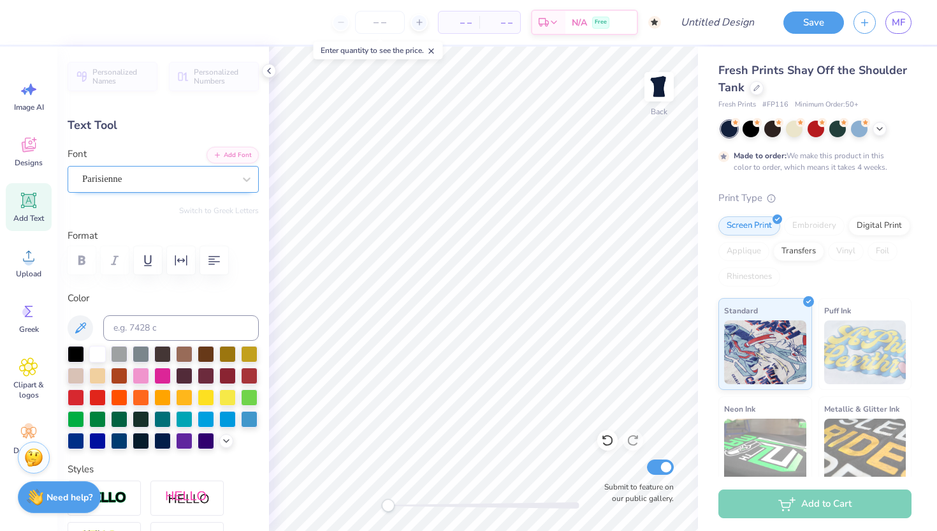
click at [141, 177] on div "Parisienne" at bounding box center [158, 179] width 154 height 20
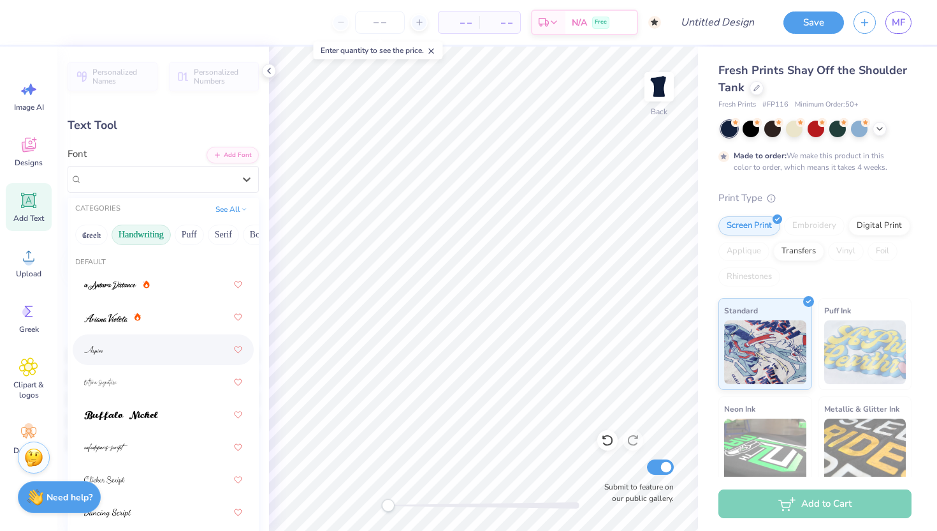
drag, startPoint x: 145, startPoint y: 311, endPoint x: 158, endPoint y: 353, distance: 43.8
click at [158, 353] on div at bounding box center [163, 349] width 158 height 23
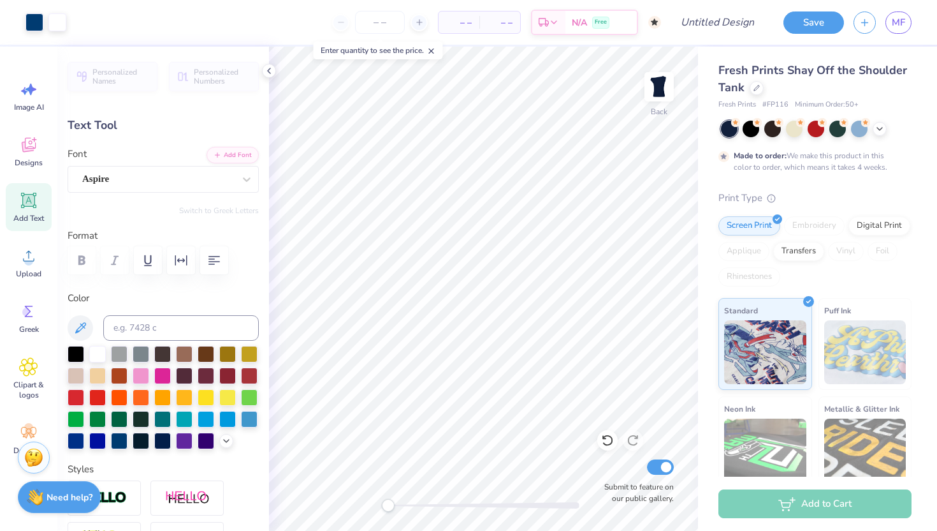
type input "1.74"
type input "4.23"
type input "3.16"
type input "0.61"
type input "4.33"
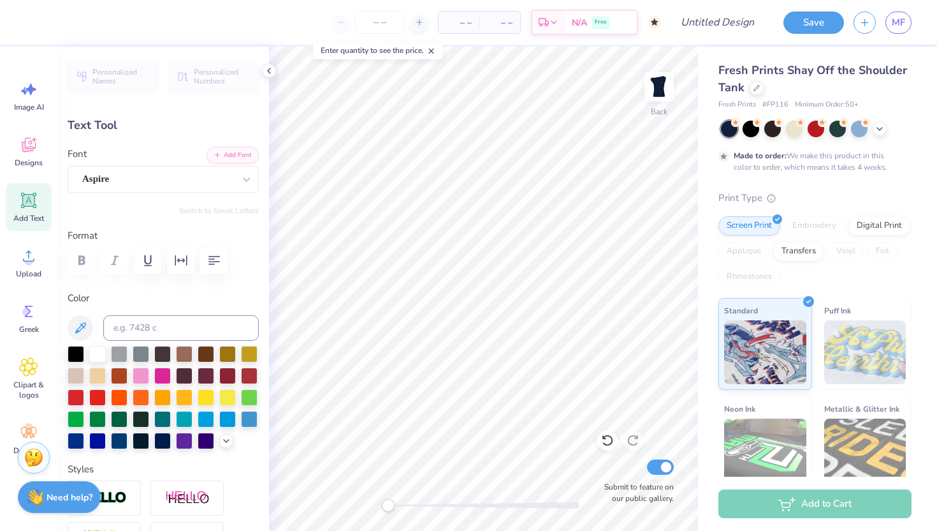
scroll to position [0, 2]
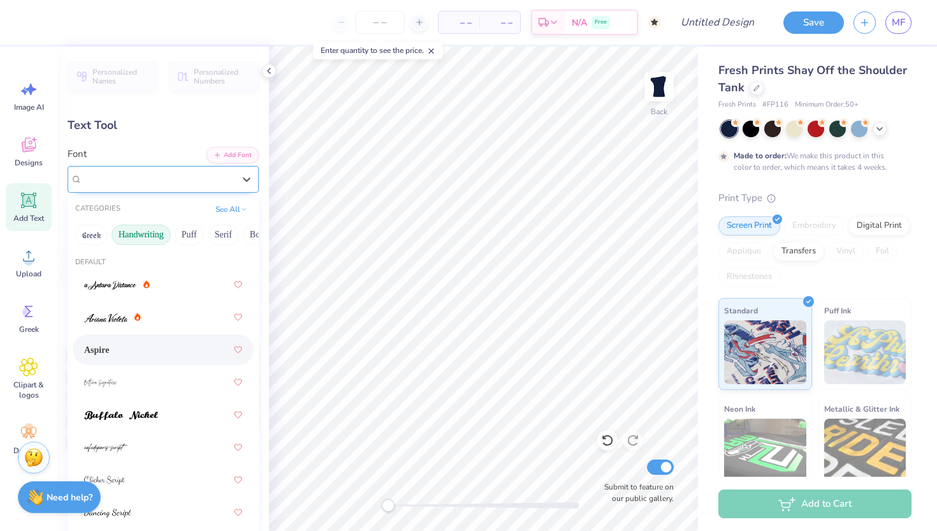
click at [204, 182] on div "Aspire" at bounding box center [158, 179] width 154 height 20
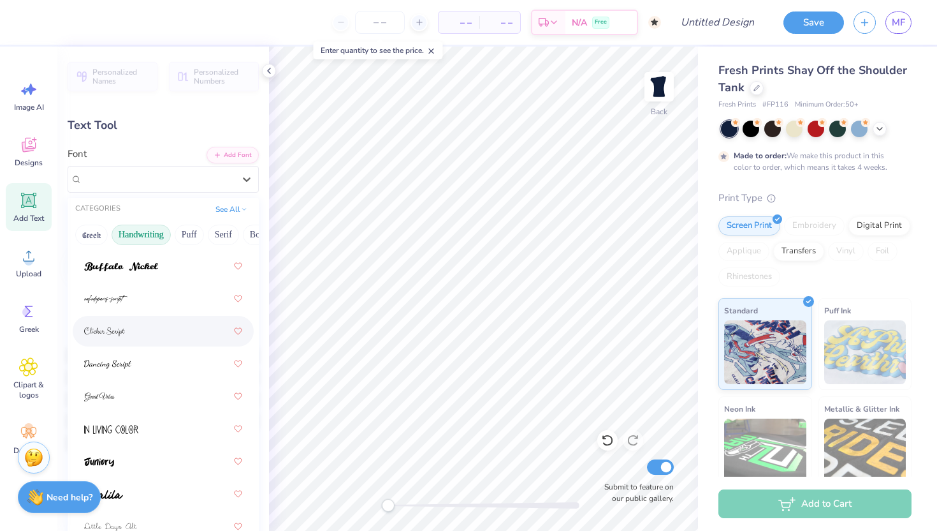
scroll to position [151, 0]
click at [172, 357] on div at bounding box center [163, 361] width 158 height 23
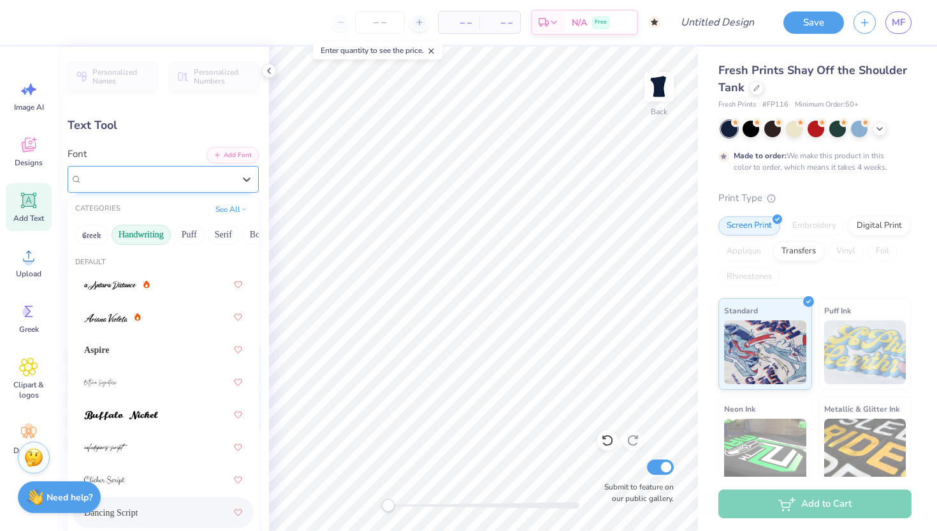
click at [161, 179] on div "Dancing Script" at bounding box center [158, 179] width 154 height 20
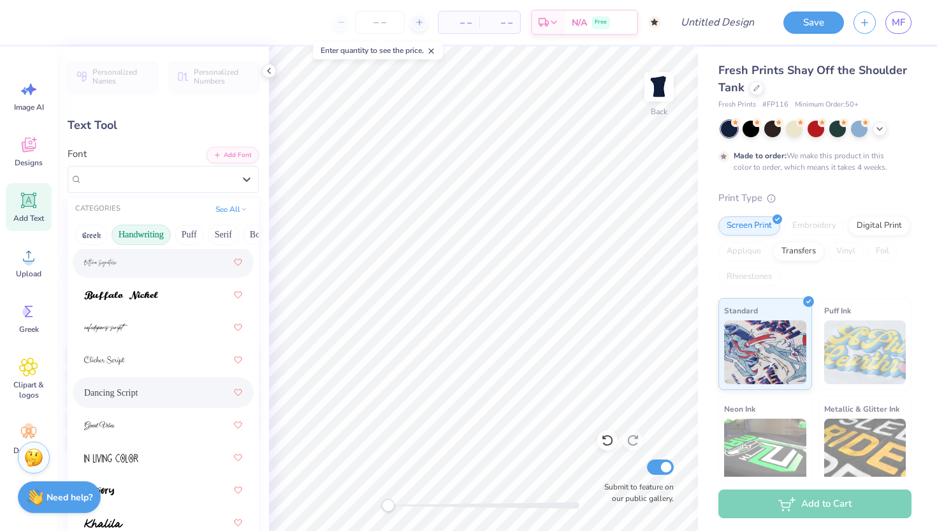
scroll to position [121, 0]
click at [155, 327] on div at bounding box center [163, 325] width 158 height 23
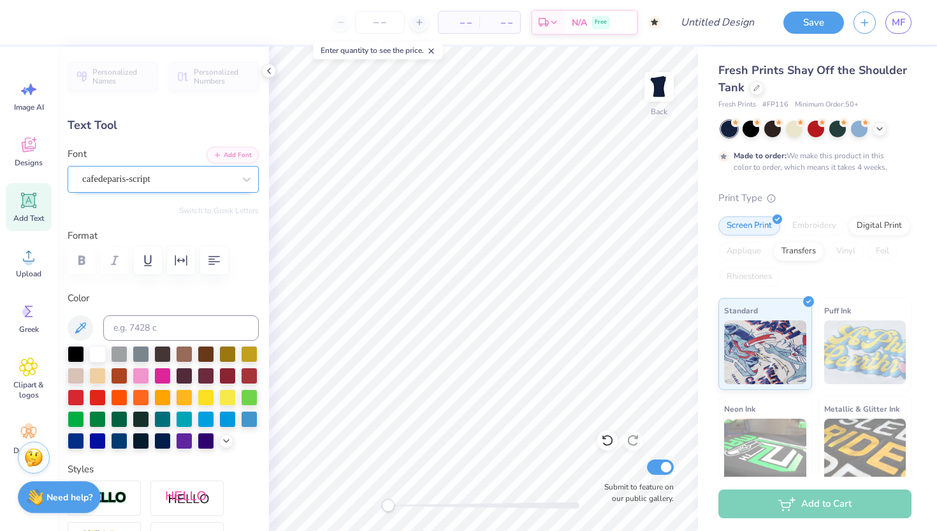
click at [106, 170] on div at bounding box center [158, 178] width 152 height 17
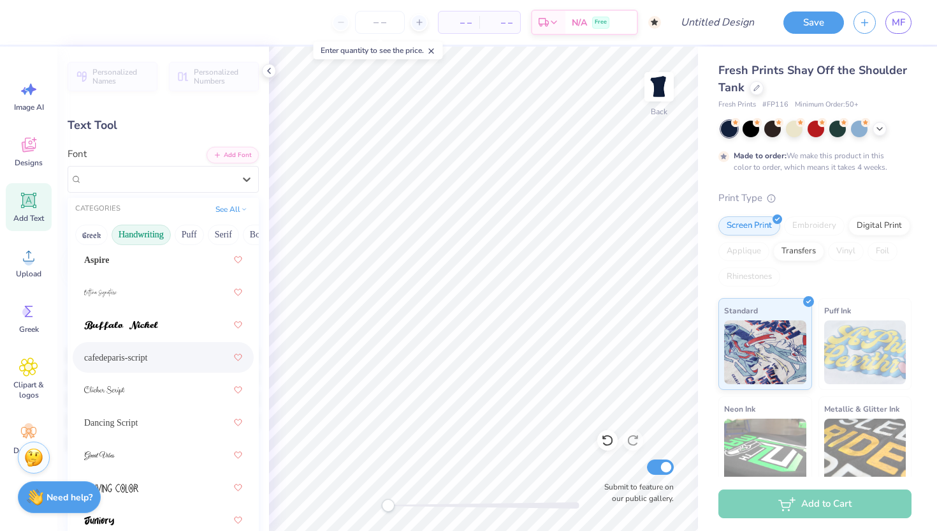
scroll to position [112, 0]
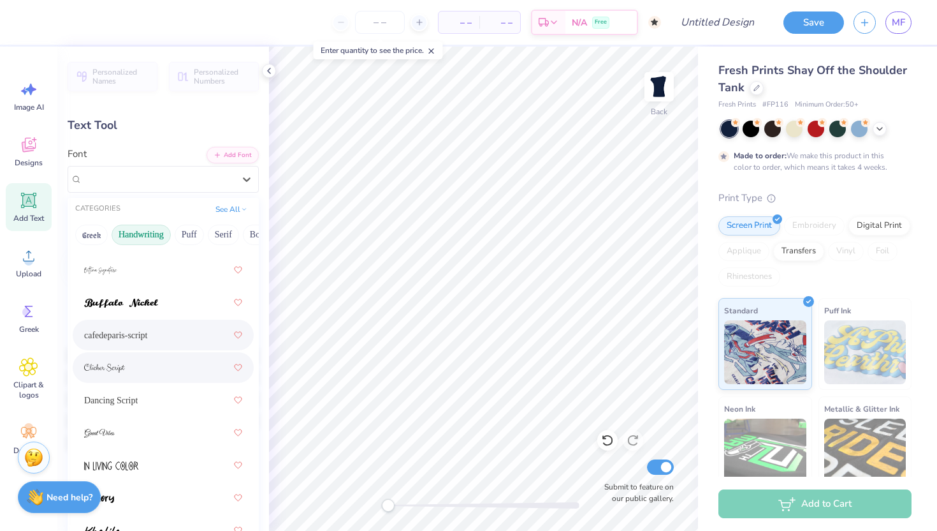
click at [139, 362] on div at bounding box center [163, 367] width 158 height 23
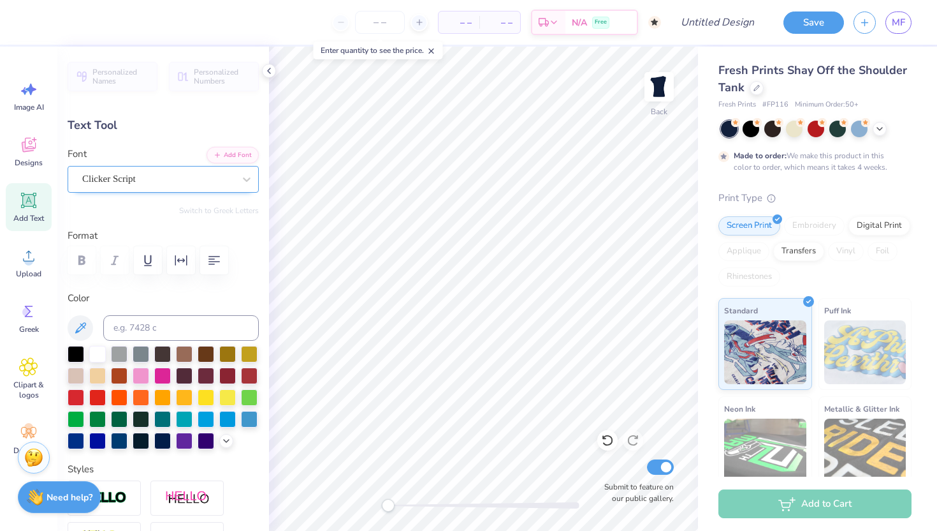
click at [148, 180] on div "Clicker Script" at bounding box center [158, 179] width 154 height 20
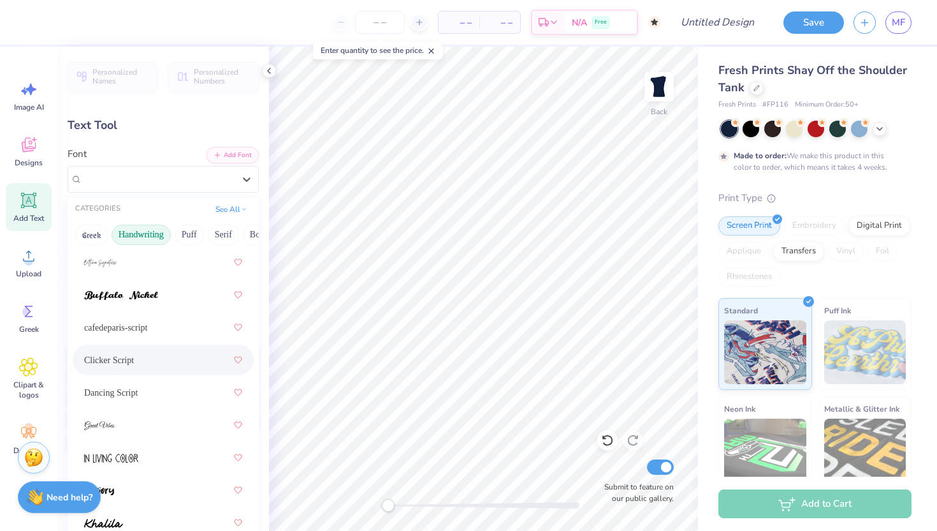
scroll to position [122, 0]
click at [153, 328] on div "cafedeparis-script" at bounding box center [163, 324] width 158 height 23
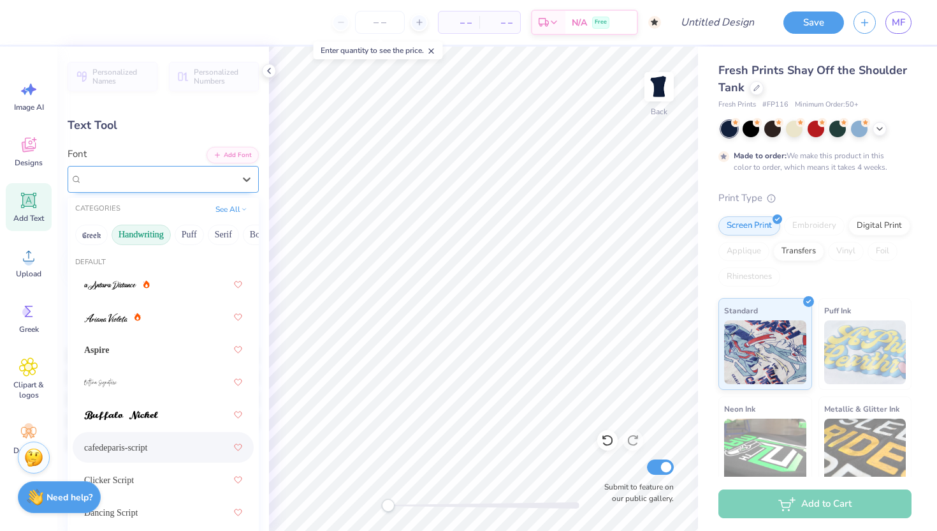
click at [158, 179] on div "cafedeparis-script" at bounding box center [158, 179] width 154 height 20
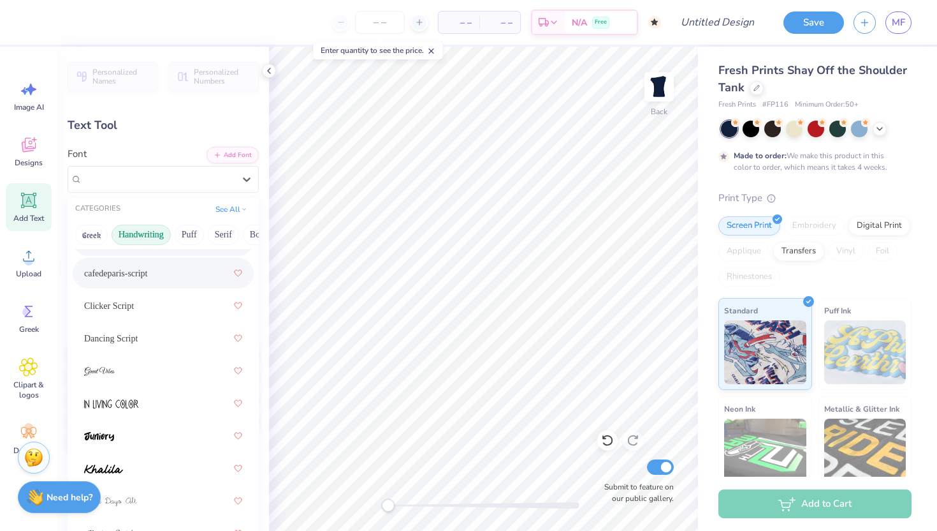
scroll to position [175, 0]
click at [122, 372] on div at bounding box center [163, 369] width 158 height 23
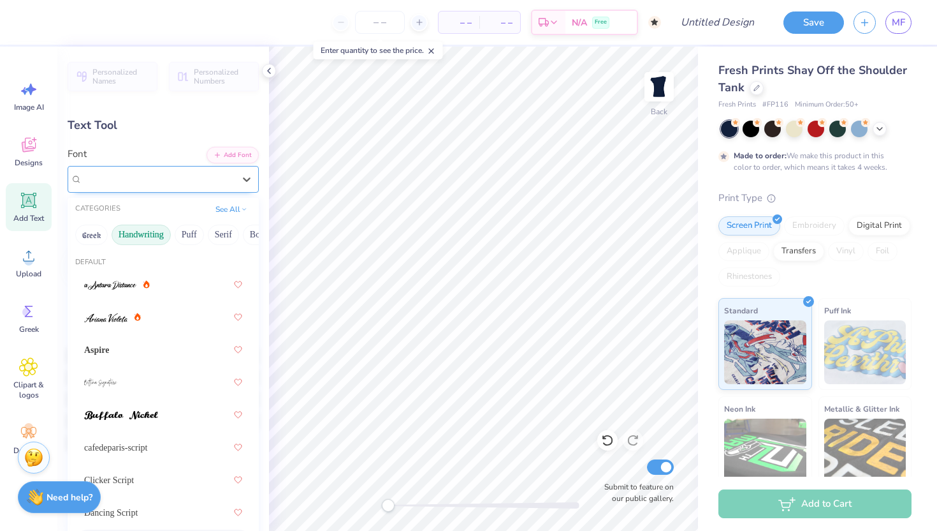
click at [106, 188] on div "Great Vibes" at bounding box center [158, 179] width 154 height 20
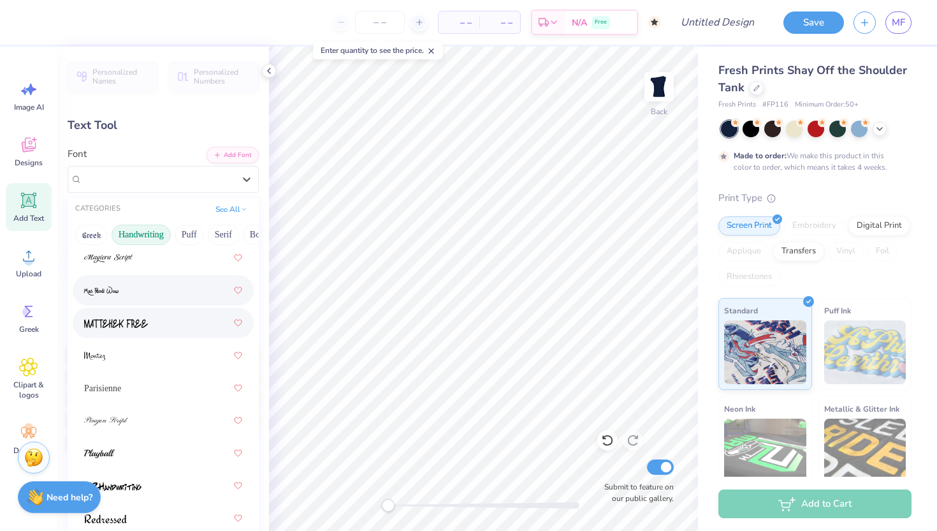
scroll to position [453, 0]
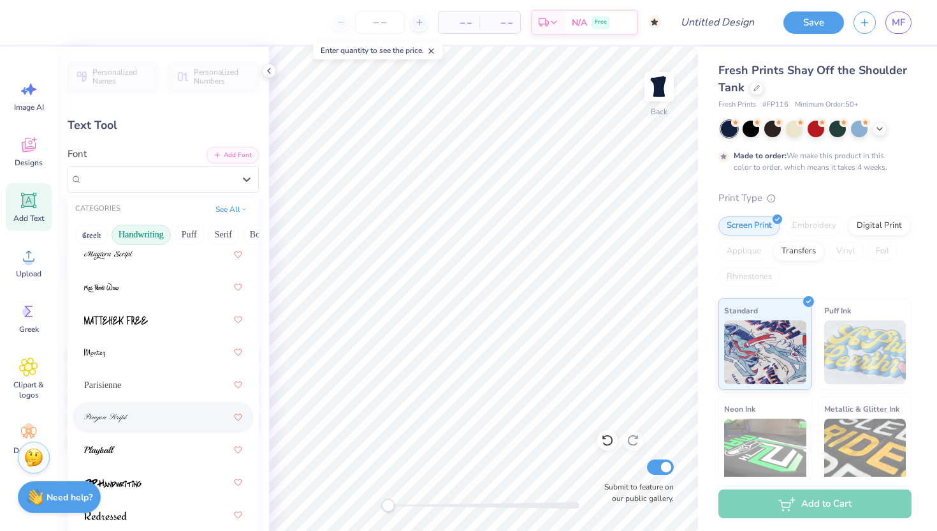
click at [136, 413] on div at bounding box center [163, 417] width 158 height 23
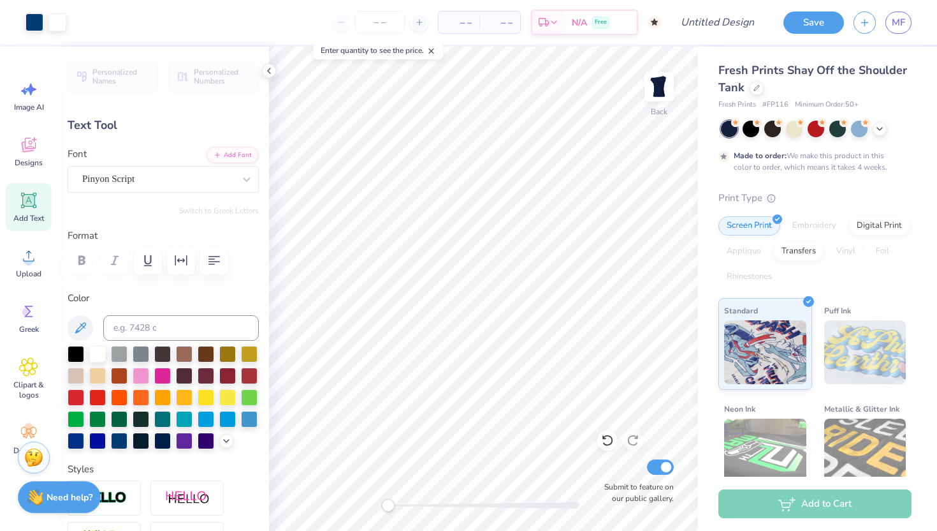
type input "4.07"
type input "0.62"
type input "4.07"
type input "3.64"
type input "0.56"
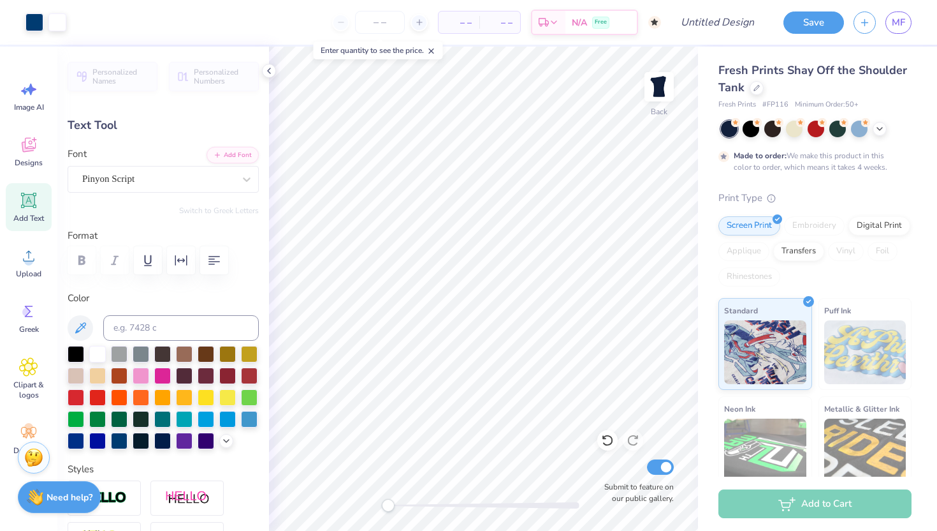
type input "4.11"
click at [187, 180] on div "Pinyon Script" at bounding box center [158, 179] width 154 height 20
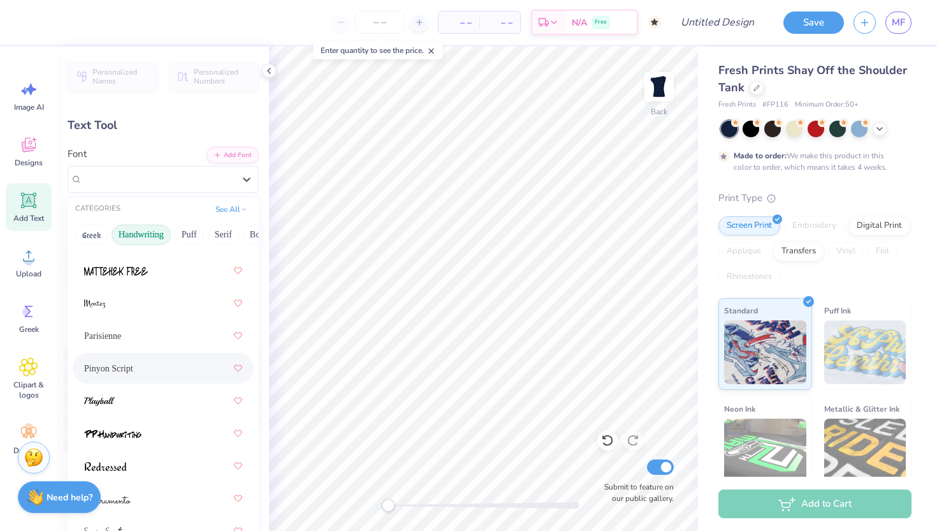
scroll to position [504, 0]
click at [154, 395] on div at bounding box center [163, 397] width 158 height 23
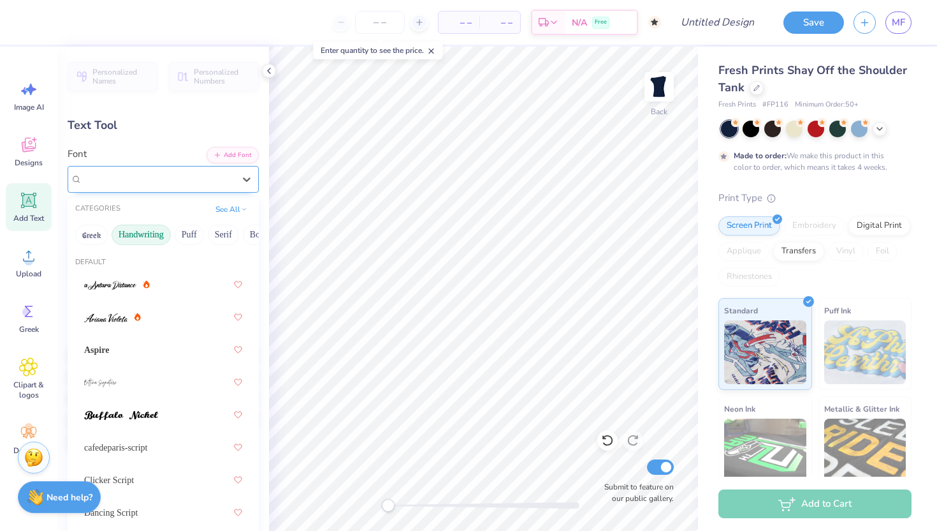
click at [180, 179] on div "Playball" at bounding box center [158, 179] width 154 height 20
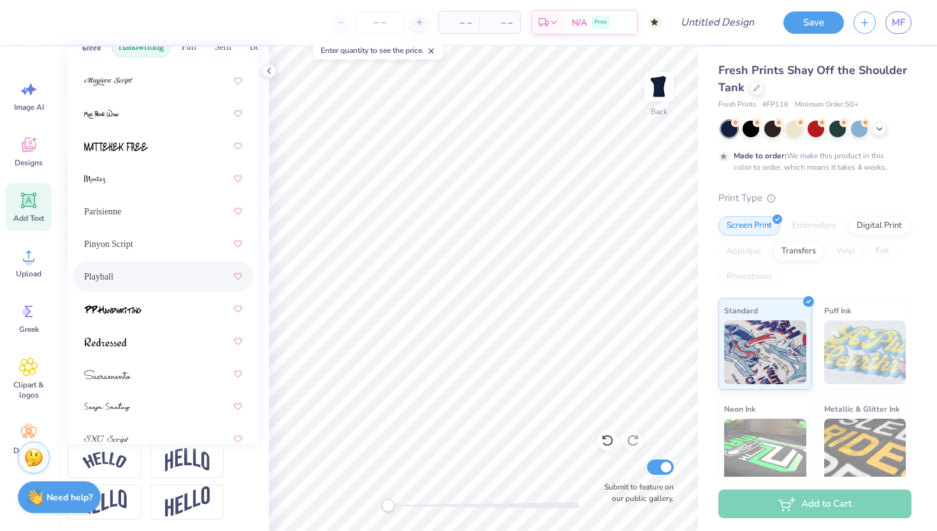
scroll to position [439, 0]
click at [136, 239] on div "Pinyon Script" at bounding box center [163, 242] width 158 height 23
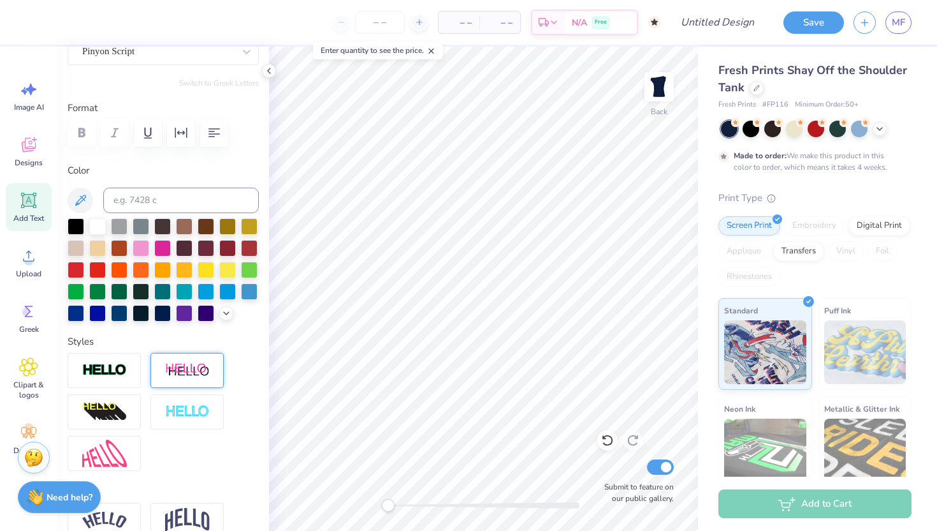
scroll to position [0, 0]
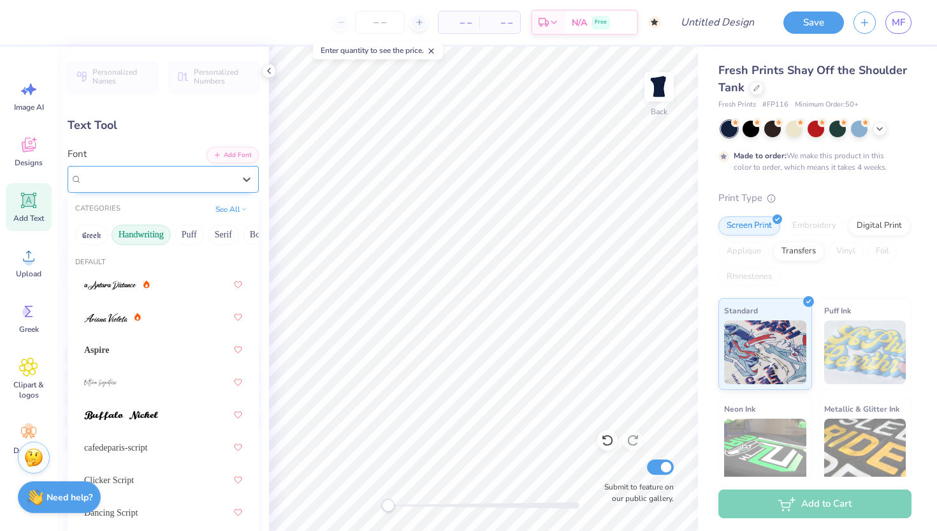
click at [216, 181] on div "Pinyon Script" at bounding box center [158, 179] width 154 height 20
click at [186, 245] on div "Greek Handwriting Puff Serif Bold Calligraphy Retro Sans Serif Minimal Fantasy …" at bounding box center [163, 235] width 191 height 28
click at [186, 236] on button "Puff" at bounding box center [189, 234] width 29 height 20
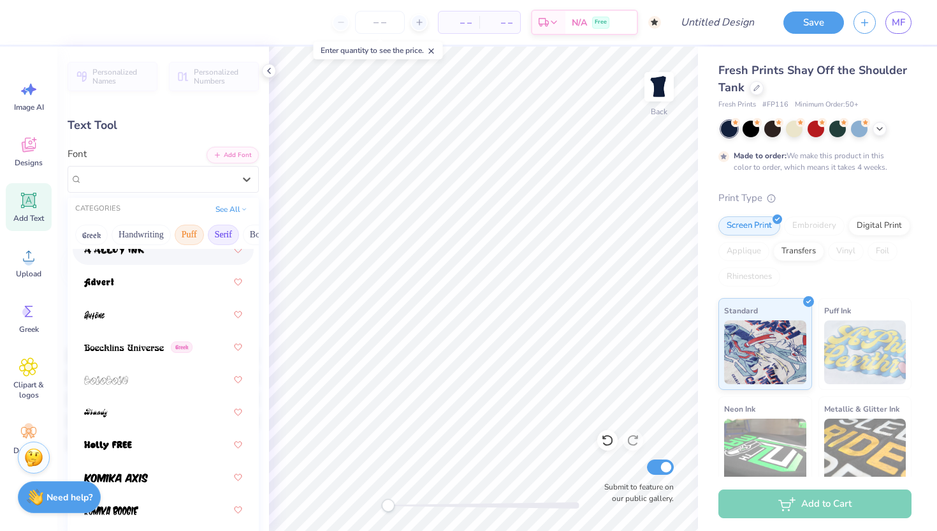
click at [209, 233] on button "Serif" at bounding box center [223, 234] width 31 height 20
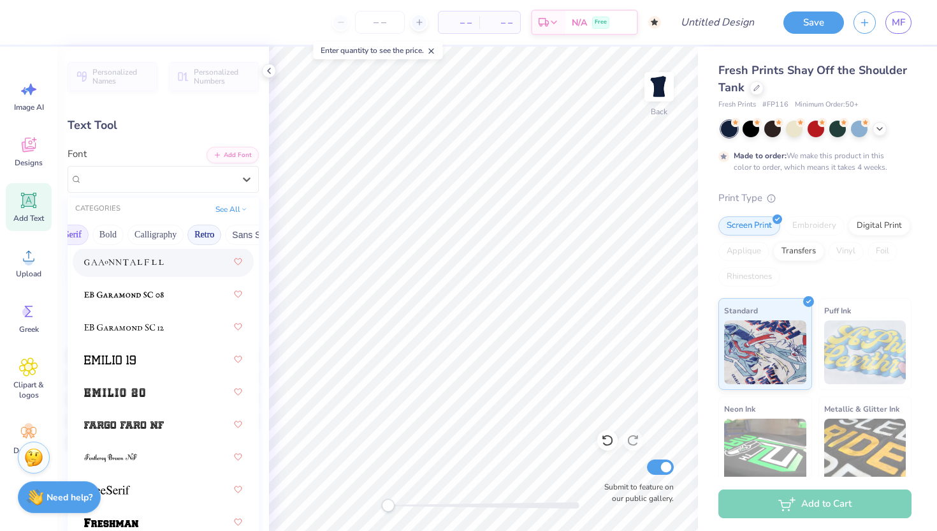
scroll to position [0, 155]
click at [147, 225] on button "Calligraphy" at bounding box center [151, 234] width 56 height 20
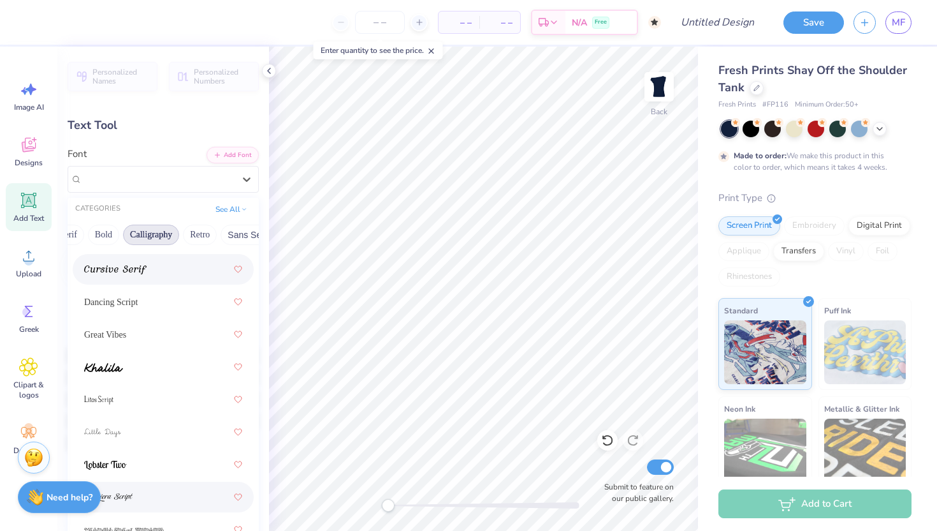
scroll to position [407, 0]
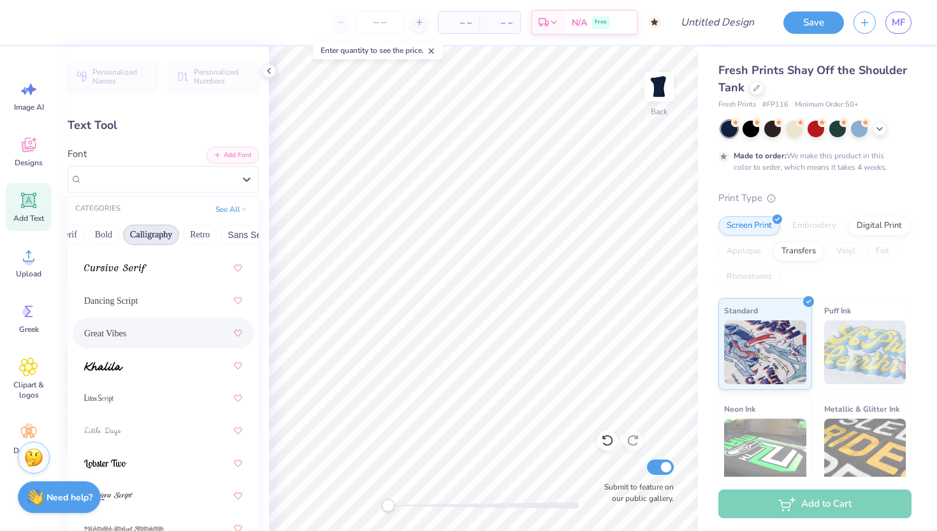
click at [127, 329] on div "Great Vibes" at bounding box center [163, 332] width 158 height 23
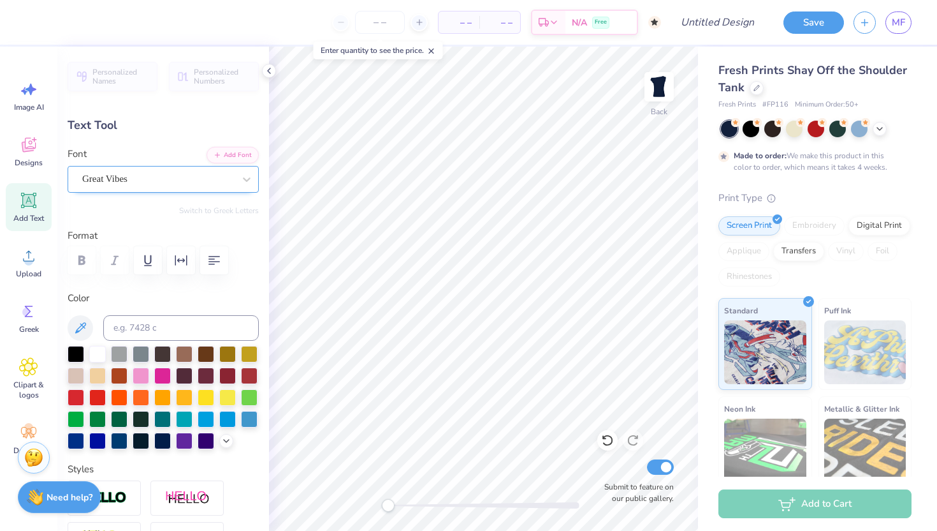
click at [152, 175] on div "Great Vibes" at bounding box center [158, 179] width 154 height 20
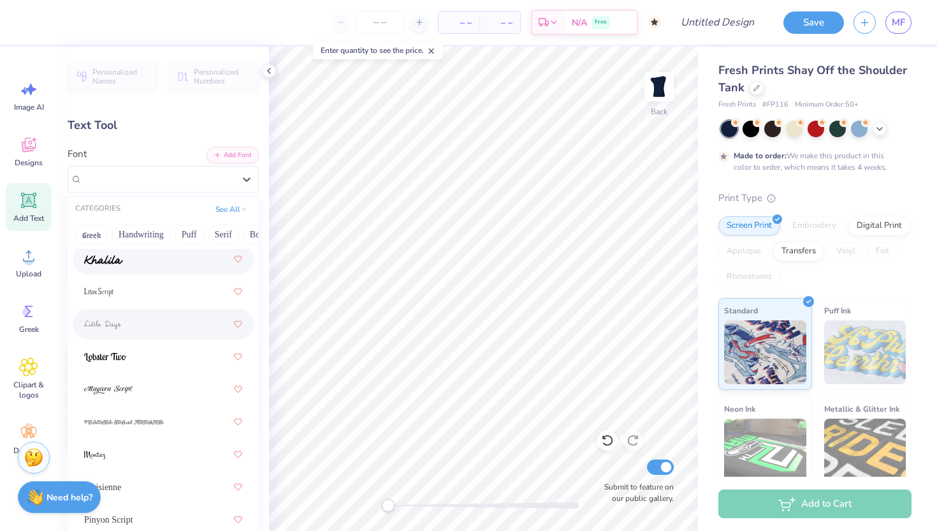
scroll to position [517, 0]
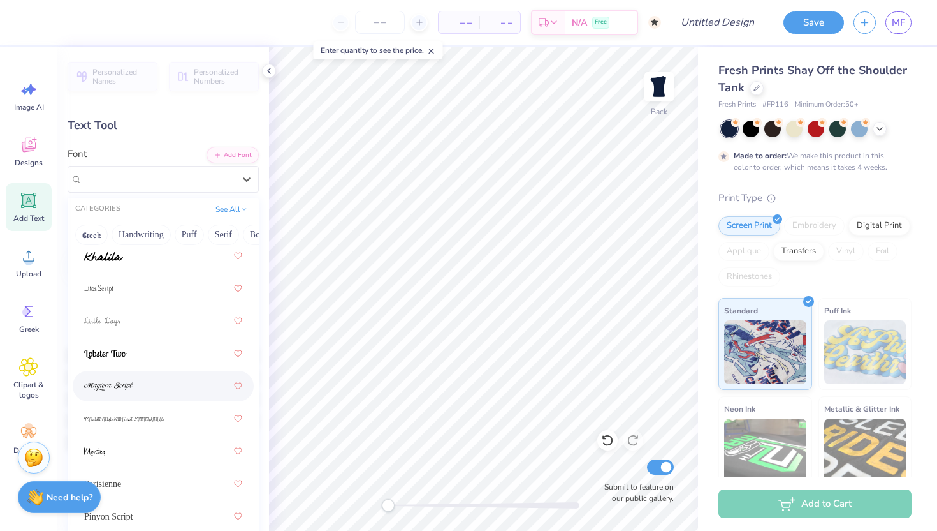
click at [149, 387] on div at bounding box center [163, 385] width 158 height 23
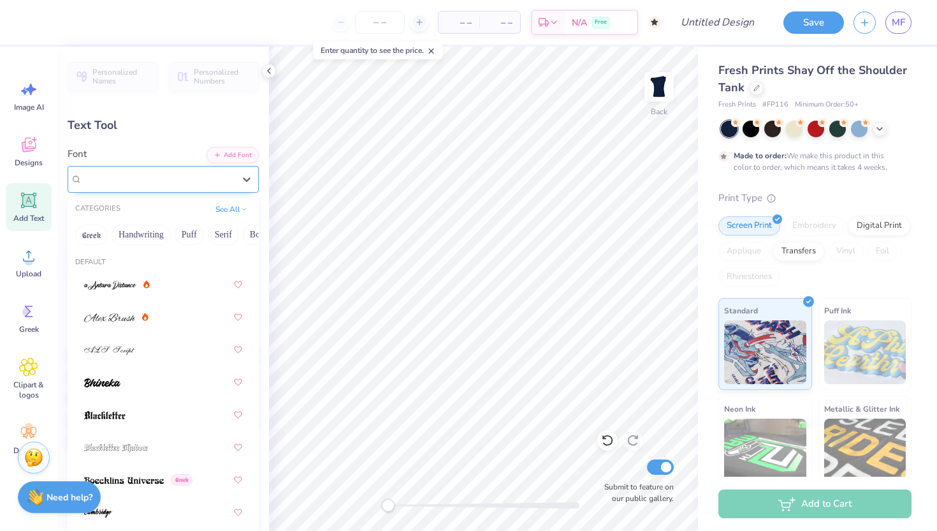
click at [161, 183] on div "Magiera Script" at bounding box center [158, 179] width 154 height 20
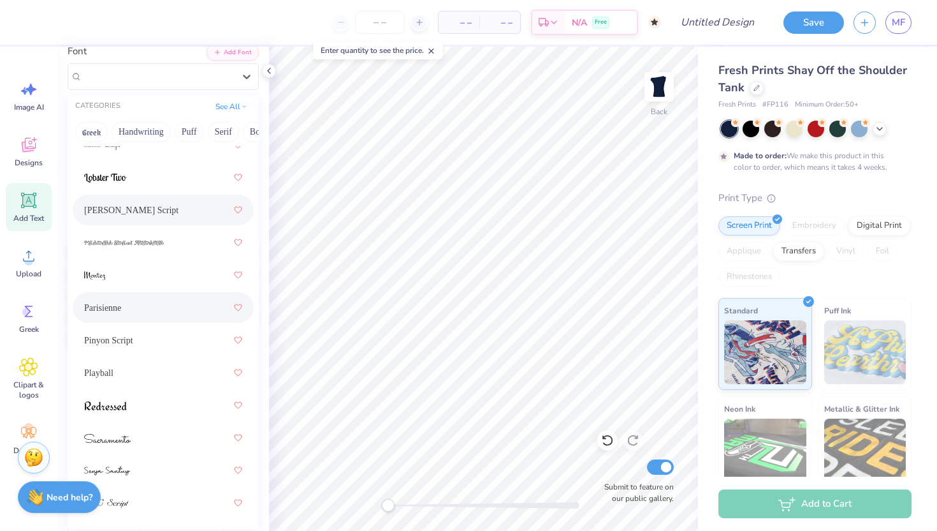
scroll to position [104, 0]
click at [143, 334] on div "Pinyon Script" at bounding box center [163, 338] width 158 height 23
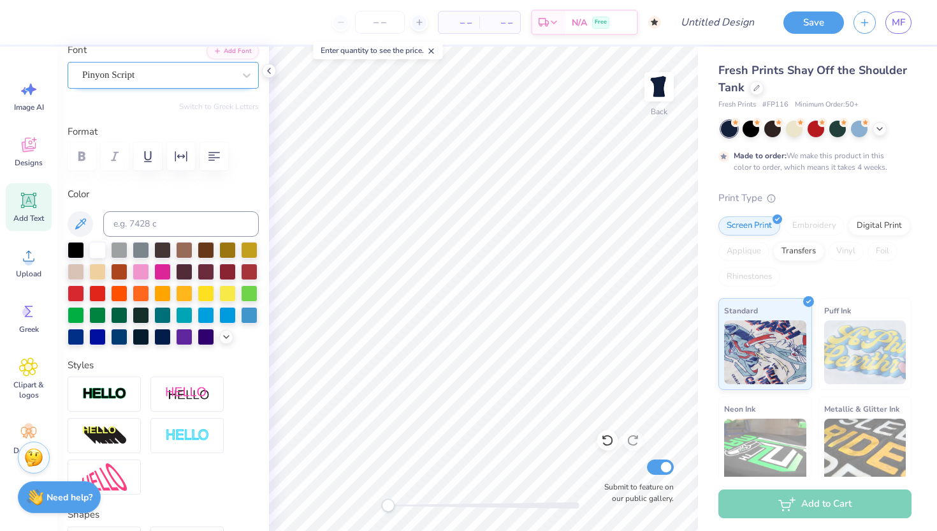
click at [133, 80] on div "Pinyon Script" at bounding box center [158, 75] width 154 height 20
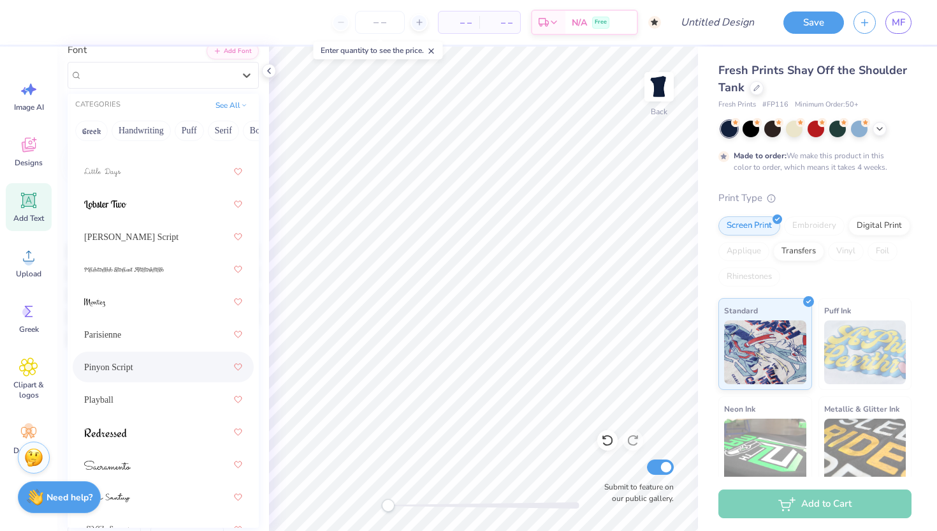
scroll to position [590, 0]
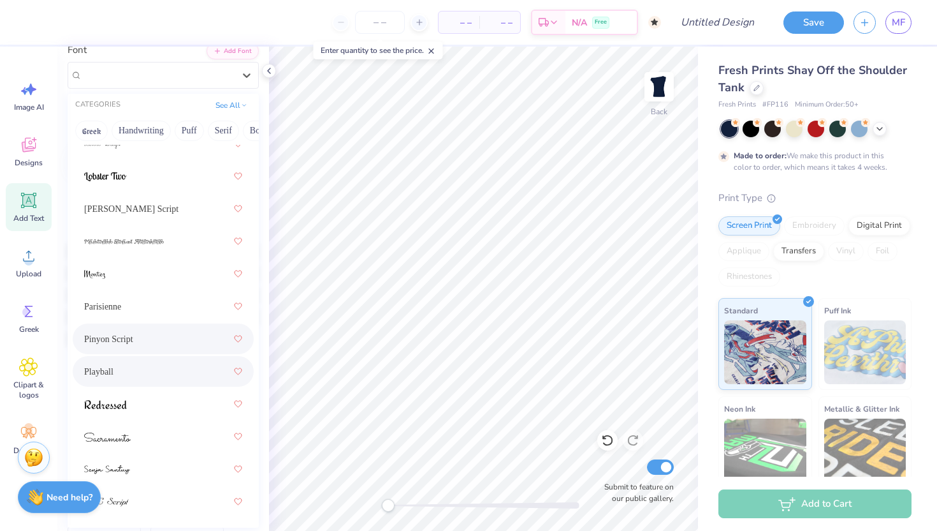
click at [146, 388] on div "Greek Clicker Script Dancing Script Great Vibes Magiera Script Parisienne Pinyo…" at bounding box center [163, 45] width 191 height 941
click at [145, 374] on div "Playball" at bounding box center [163, 371] width 158 height 23
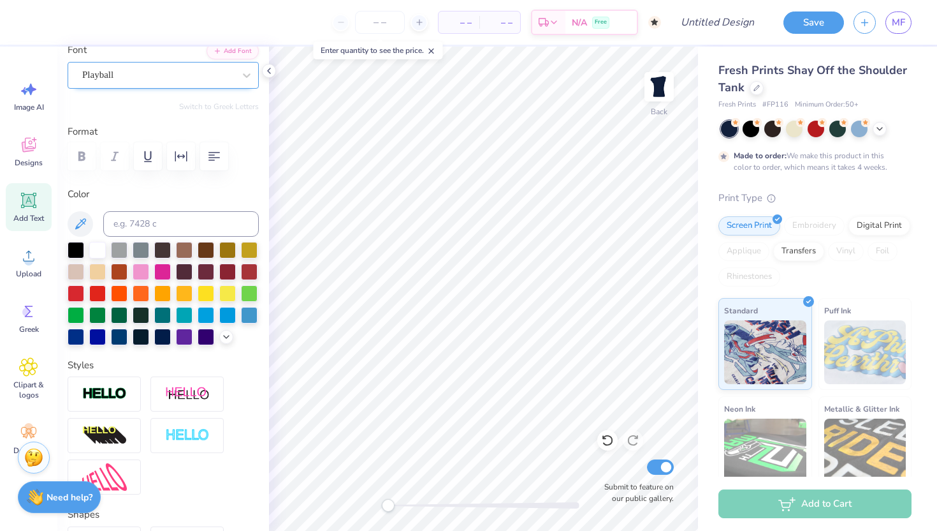
click at [121, 81] on div "Playball" at bounding box center [158, 75] width 154 height 20
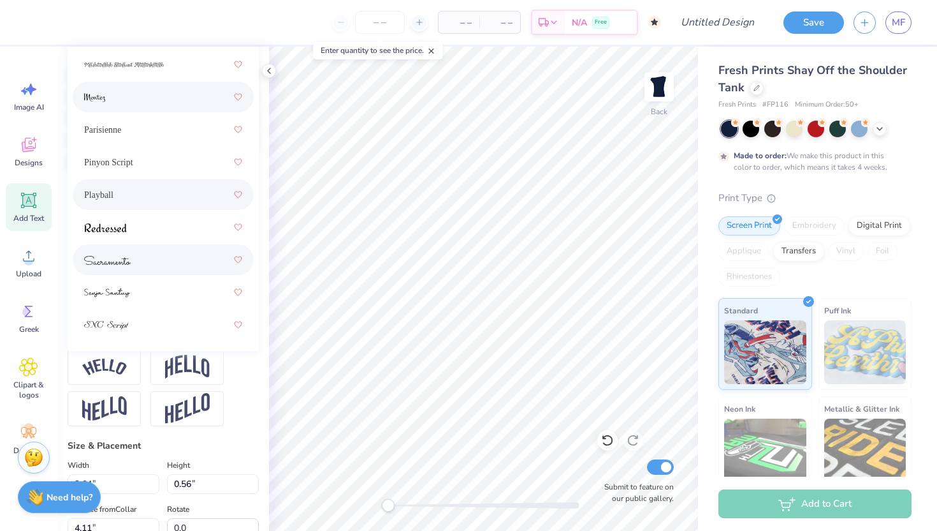
scroll to position [263, 0]
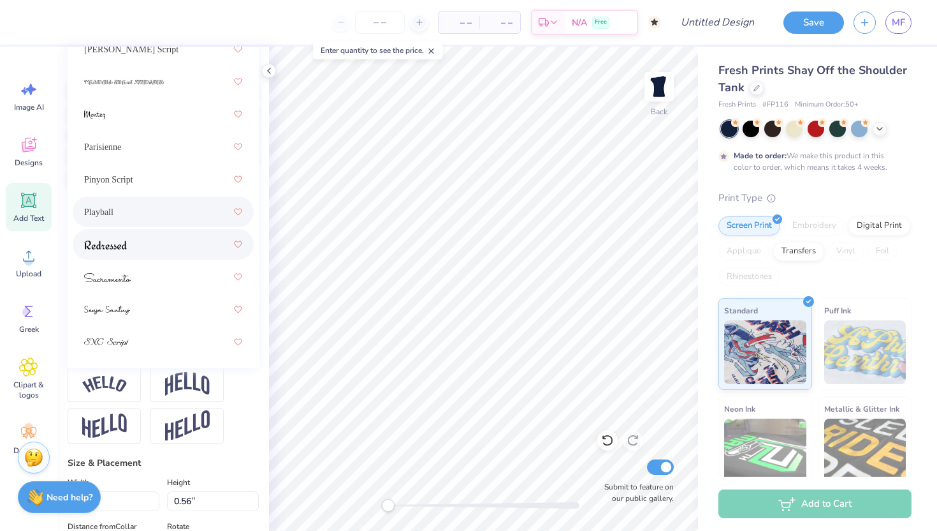
click at [141, 240] on div at bounding box center [163, 244] width 158 height 23
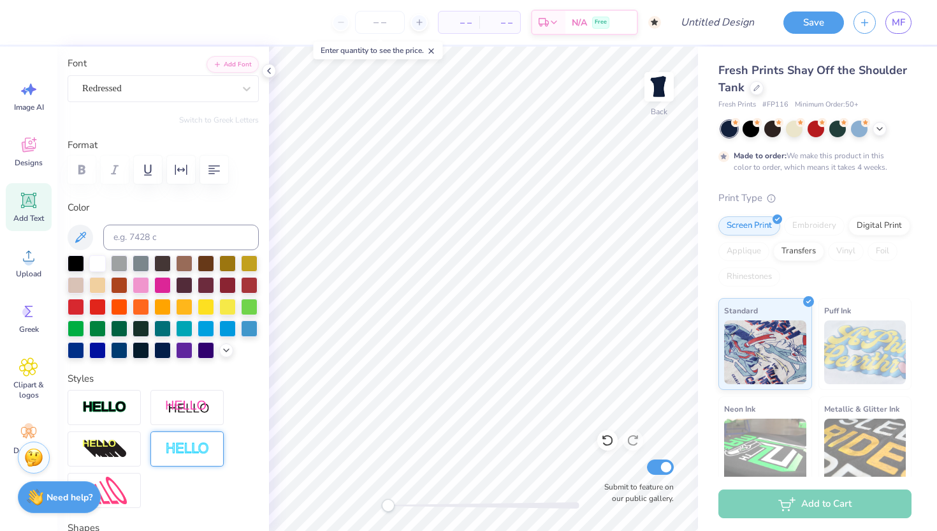
scroll to position [66, 0]
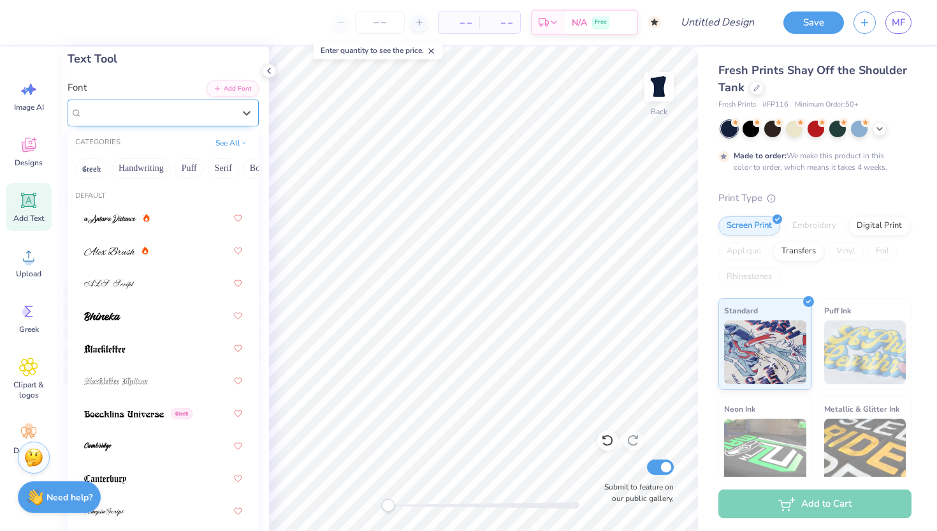
click at [138, 114] on div "Redressed" at bounding box center [158, 113] width 154 height 20
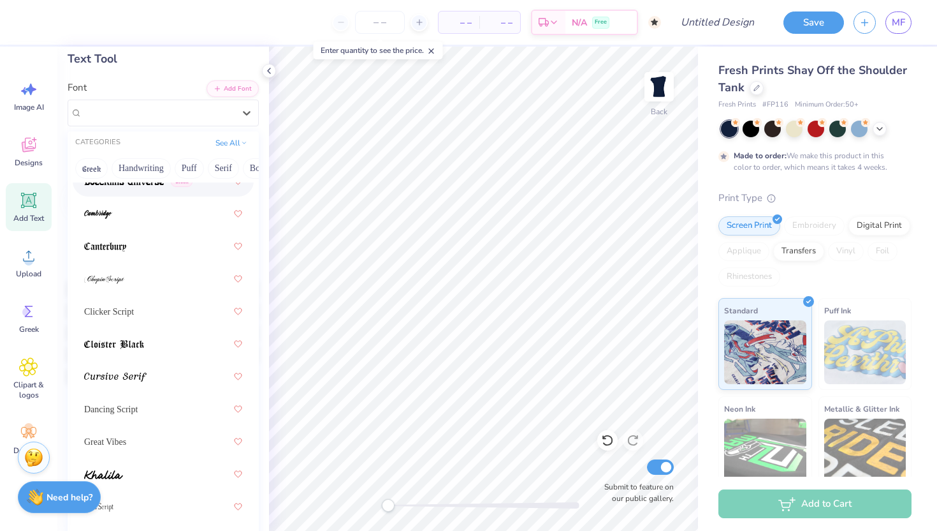
scroll to position [233, 0]
click at [151, 365] on div at bounding box center [163, 375] width 158 height 23
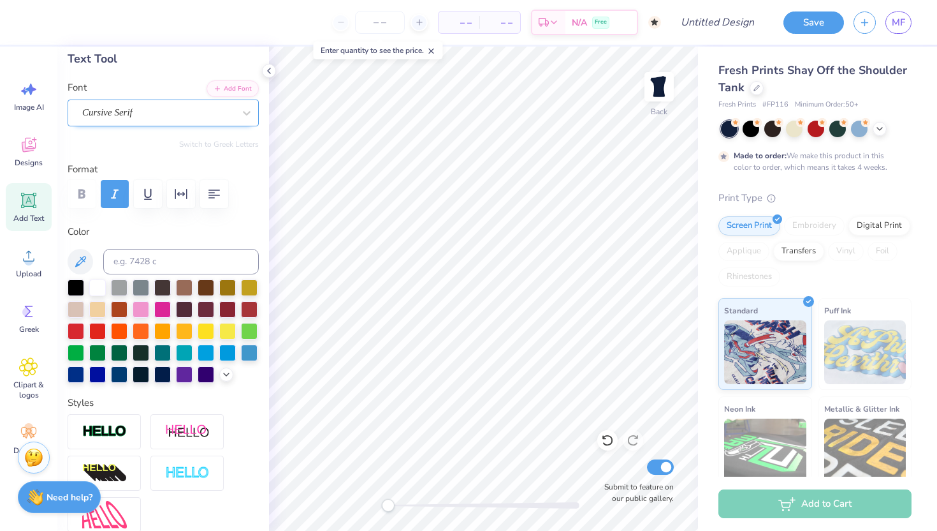
click at [143, 105] on div "Cursive Serif" at bounding box center [158, 113] width 154 height 20
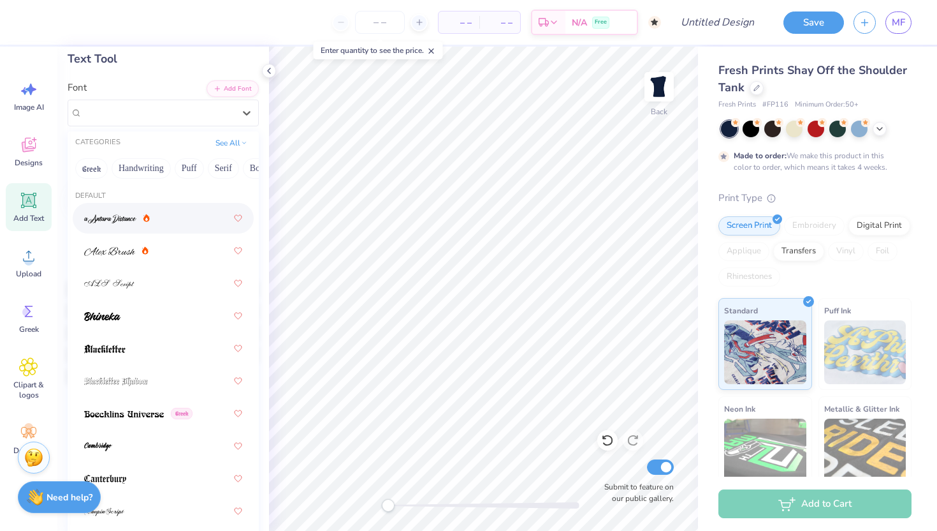
click at [147, 226] on div at bounding box center [163, 218] width 158 height 23
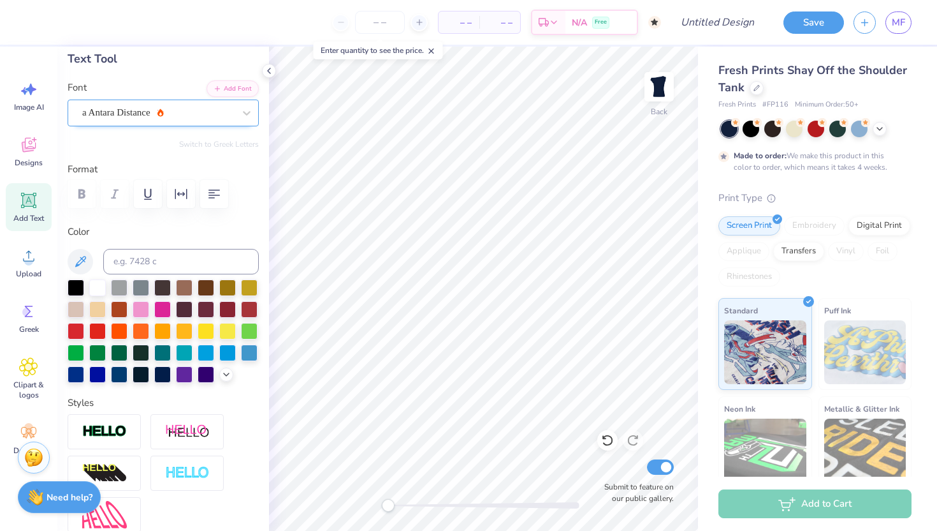
click at [142, 114] on div "a Antara Distance" at bounding box center [158, 113] width 154 height 20
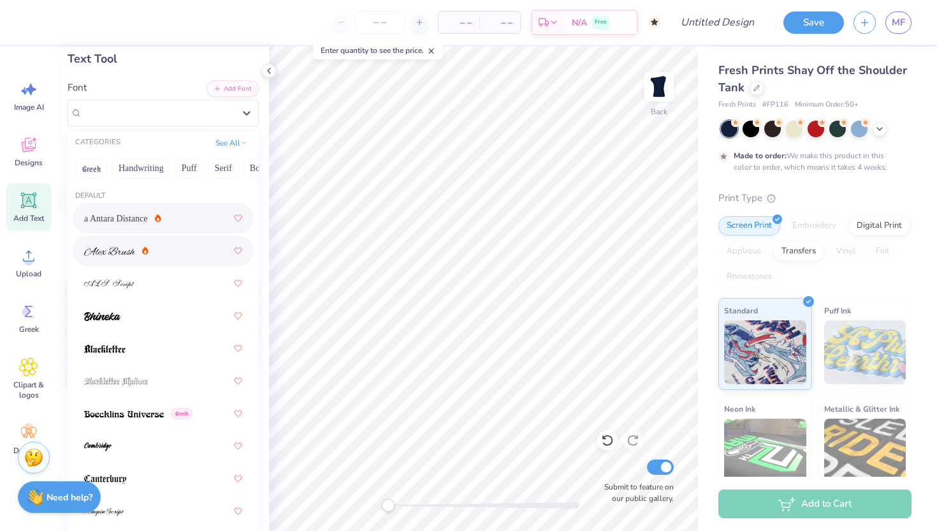
click at [138, 256] on div at bounding box center [116, 250] width 64 height 13
click at [134, 112] on div "Alex Brush" at bounding box center [158, 113] width 154 height 20
click at [139, 278] on div at bounding box center [163, 283] width 158 height 23
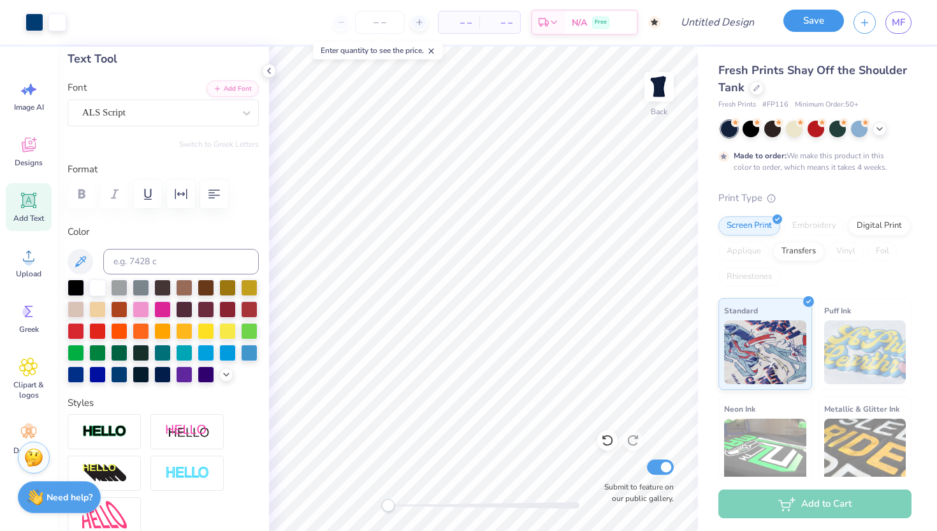
click at [807, 31] on div "Save" at bounding box center [814, 22] width 61 height 22
click at [805, 23] on button "Save" at bounding box center [814, 21] width 61 height 22
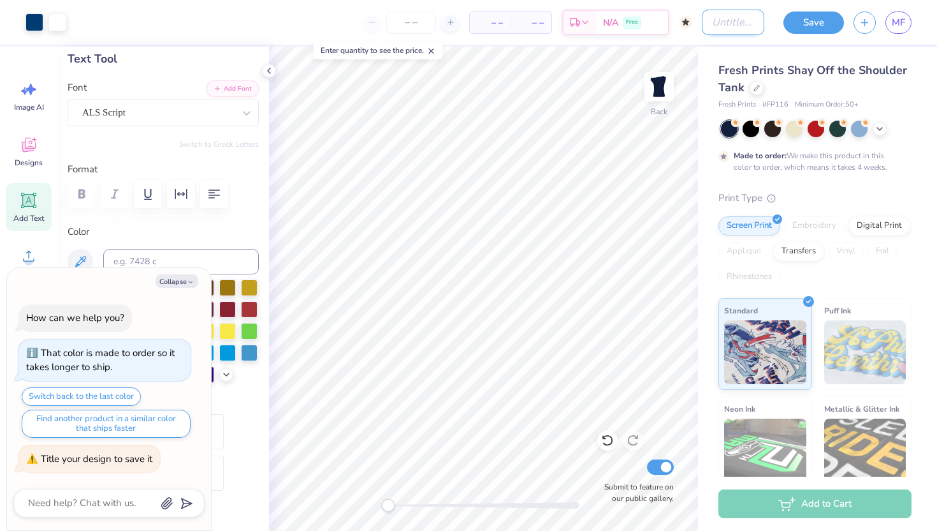
type textarea "x"
click at [702, 18] on input "Design Title" at bounding box center [733, 23] width 62 height 26
type input "X"
type textarea "x"
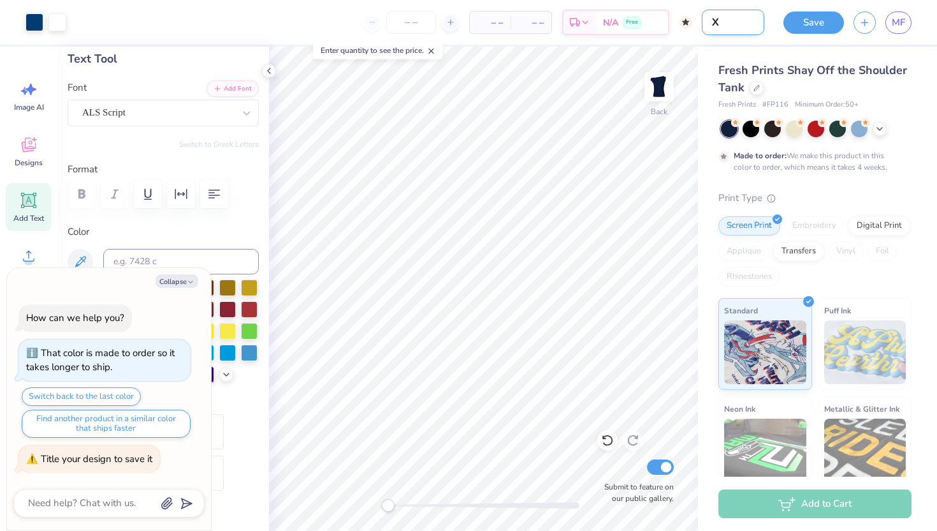
type input "XO"
type textarea "x"
type input "XO"
type textarea "x"
type input "XO P"
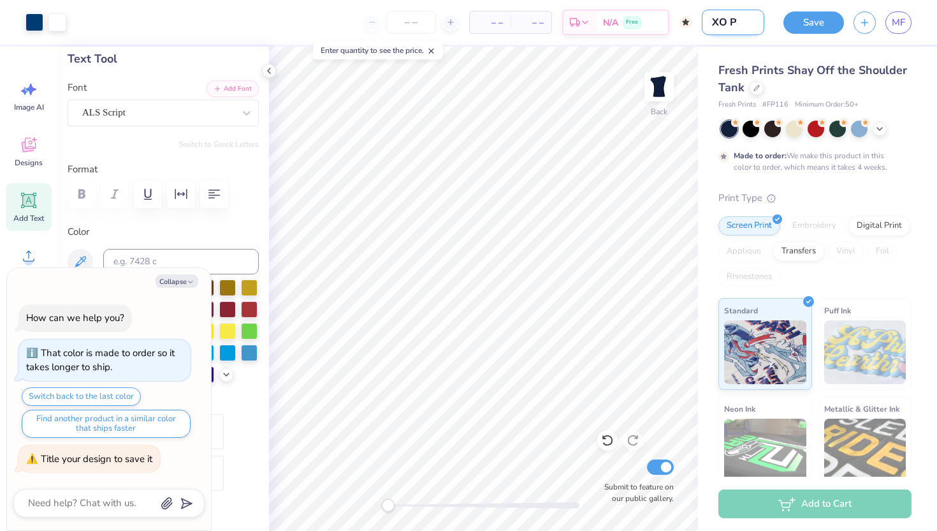
type textarea "x"
type input "XO Ph"
type textarea "x"
type input "XO Phi"
type textarea "x"
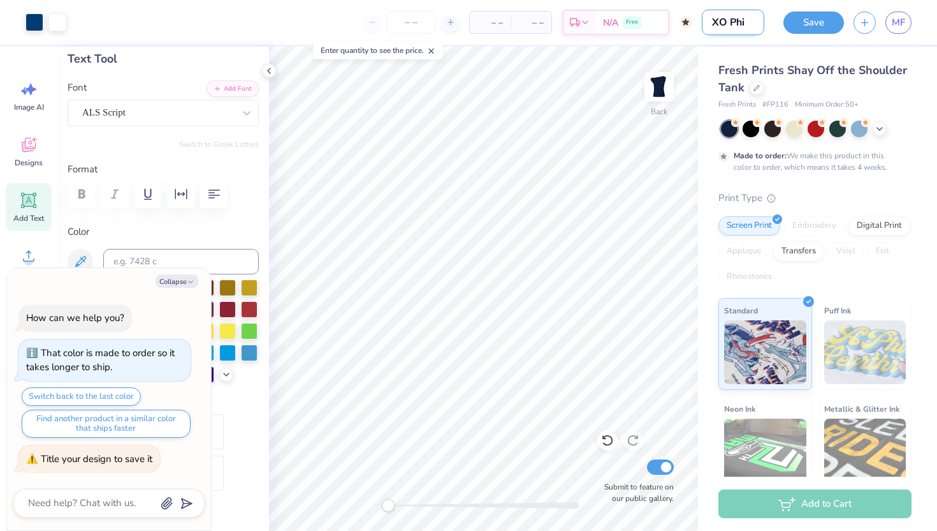
type input "XO Phil"
type textarea "x"
type input "XO Phila"
type textarea "x"
type input "XO Philan"
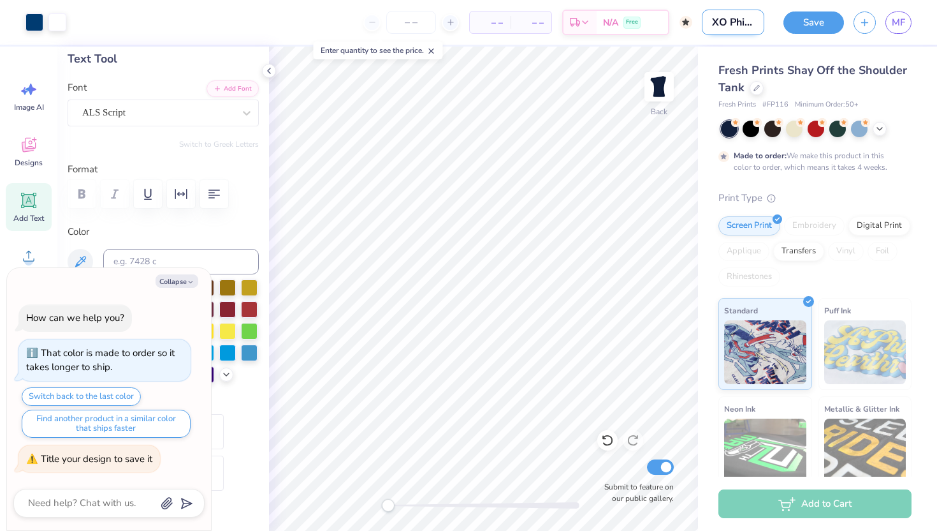
type textarea "x"
type input "XO Philant"
type textarea "x"
type input "XO Philantr"
type textarea "x"
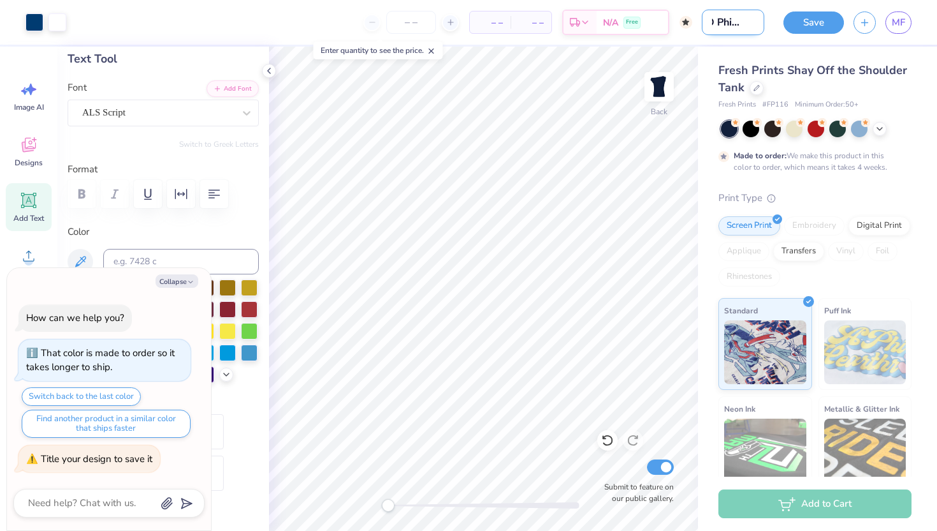
type input "XO Philantro"
type textarea "x"
type input "XO Philantrop"
type textarea "x"
type input "XO Philantroph"
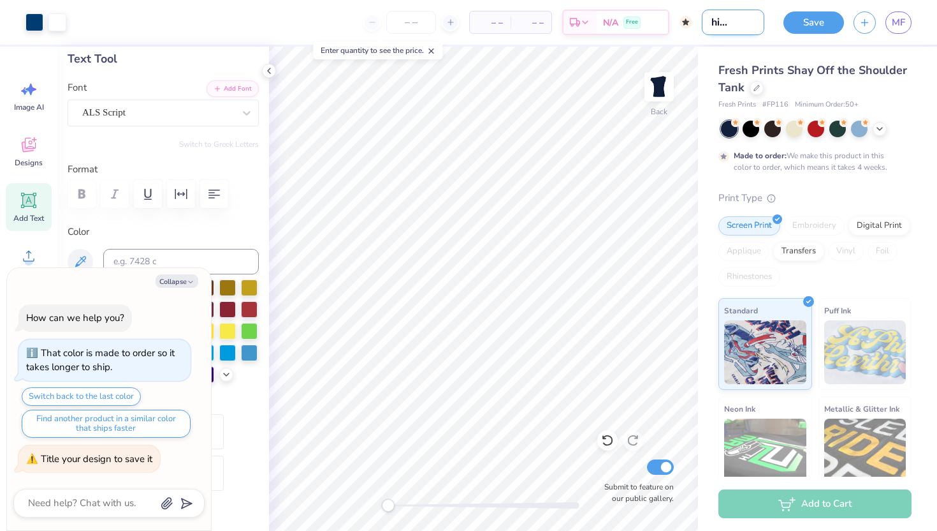
type textarea "x"
type input "XO Philantrophu"
type textarea "x"
type input "XO Philantroph"
type textarea "x"
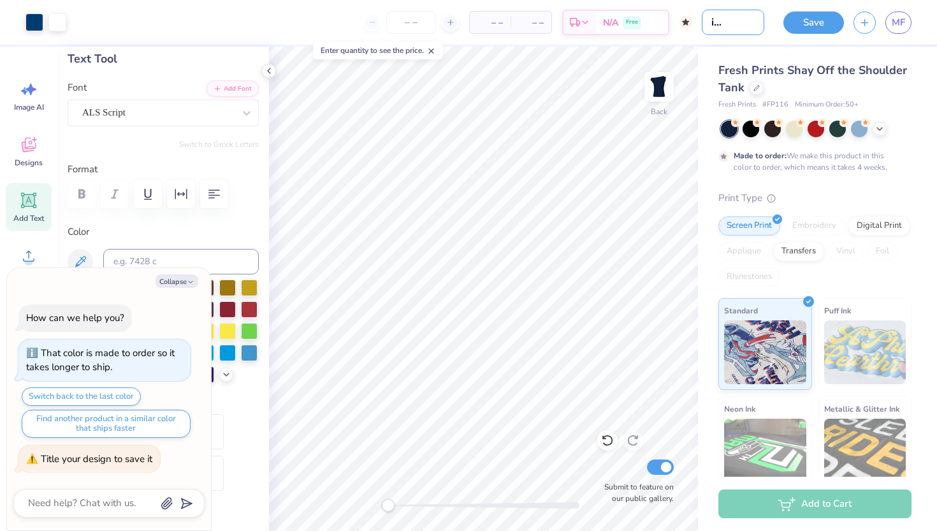
type input "XO Philantrophy"
type textarea "x"
type input "XO Philantrophy"
click at [800, 15] on button "Save" at bounding box center [814, 21] width 61 height 22
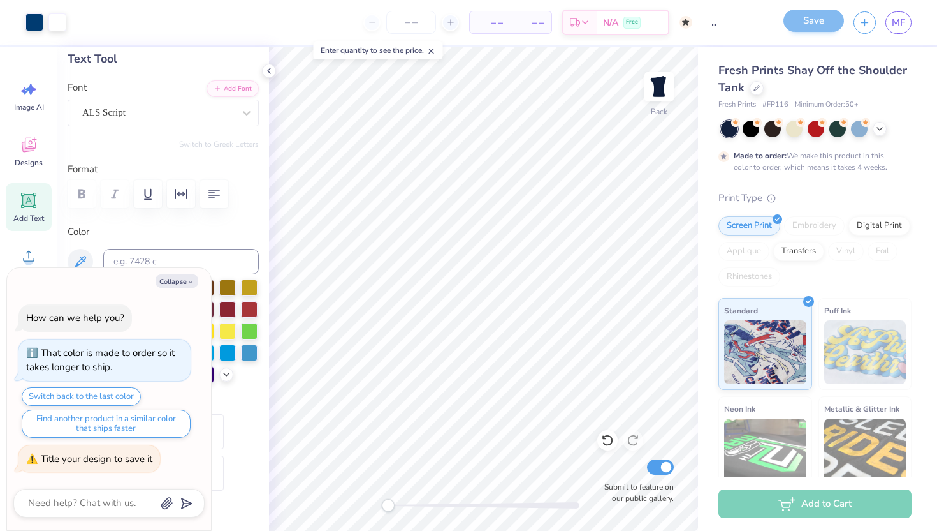
scroll to position [0, 0]
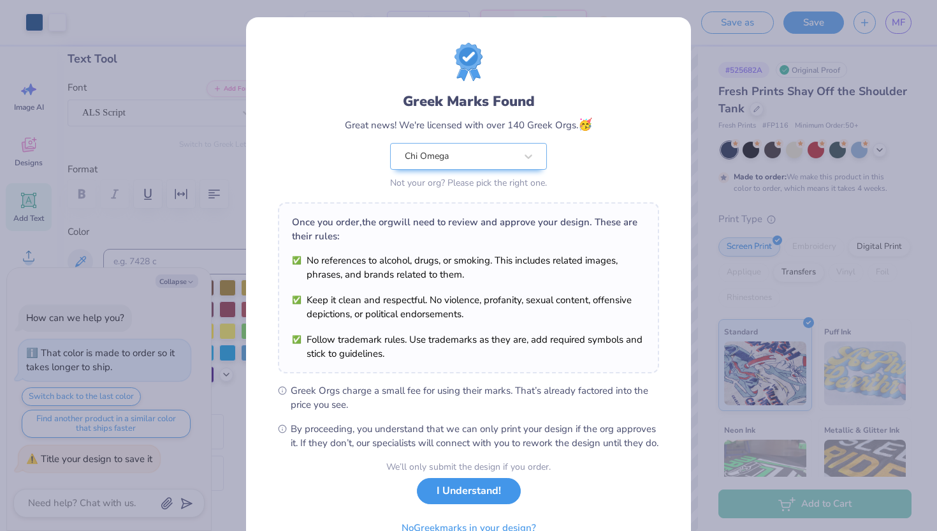
click at [464, 503] on button "I Understand!" at bounding box center [469, 491] width 104 height 26
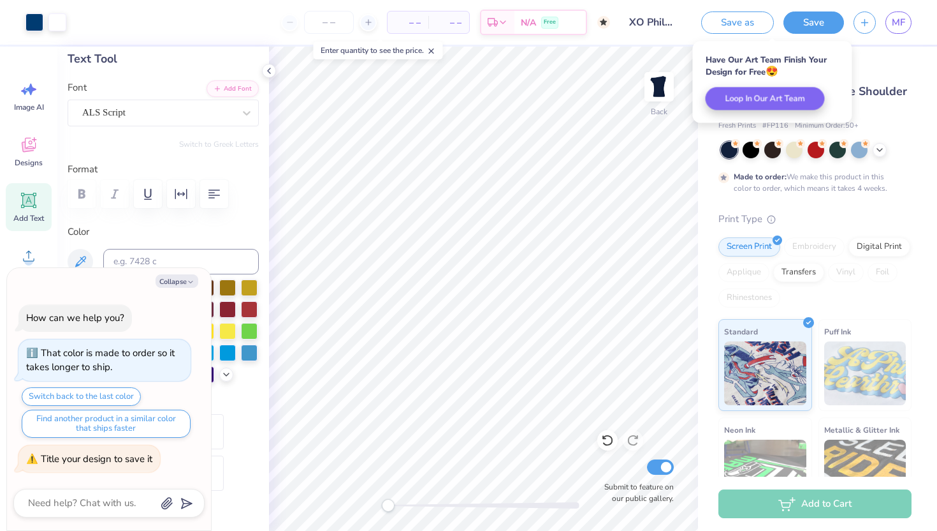
type textarea "x"
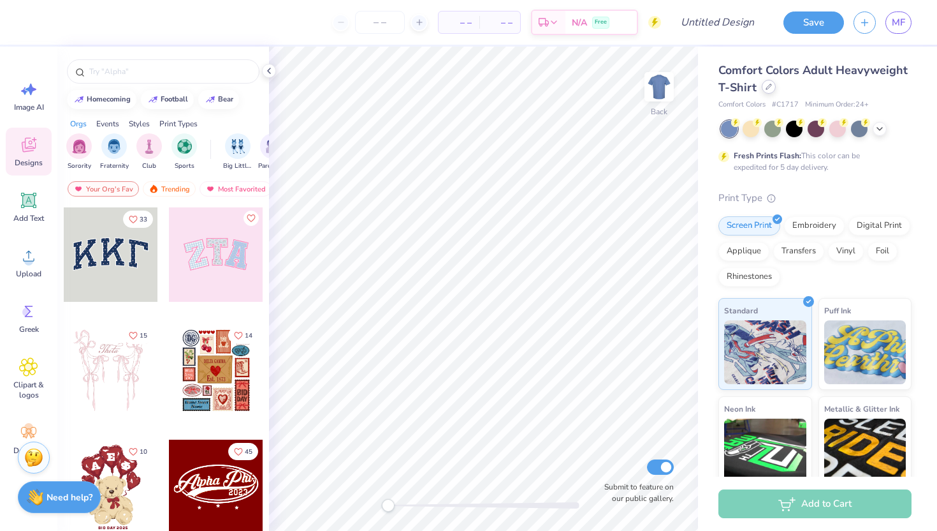
click at [767, 89] on icon at bounding box center [769, 87] width 6 height 6
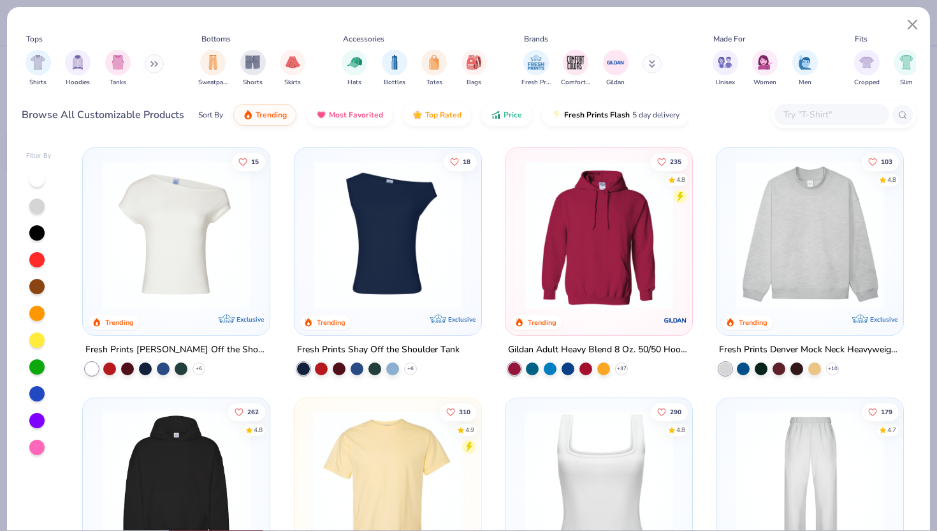
click at [390, 232] on img at bounding box center [387, 235] width 161 height 149
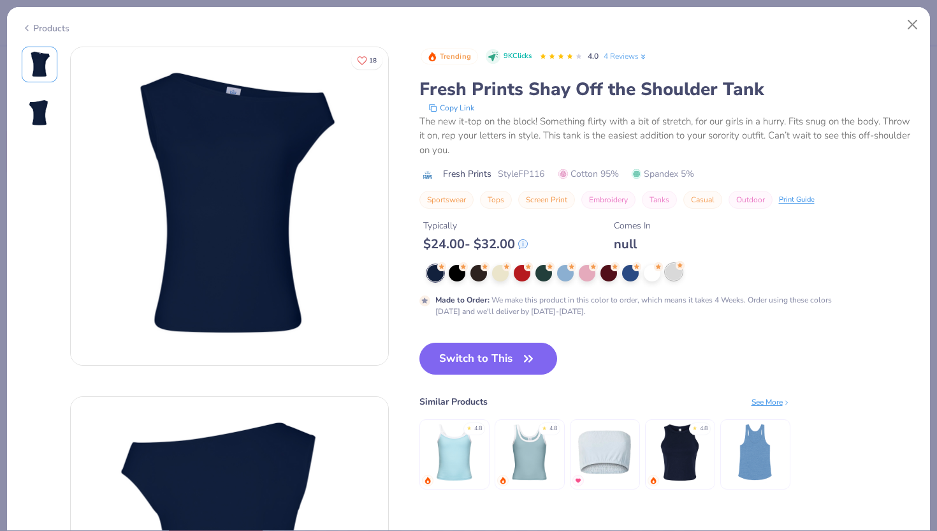
click at [666, 269] on div at bounding box center [674, 271] width 17 height 17
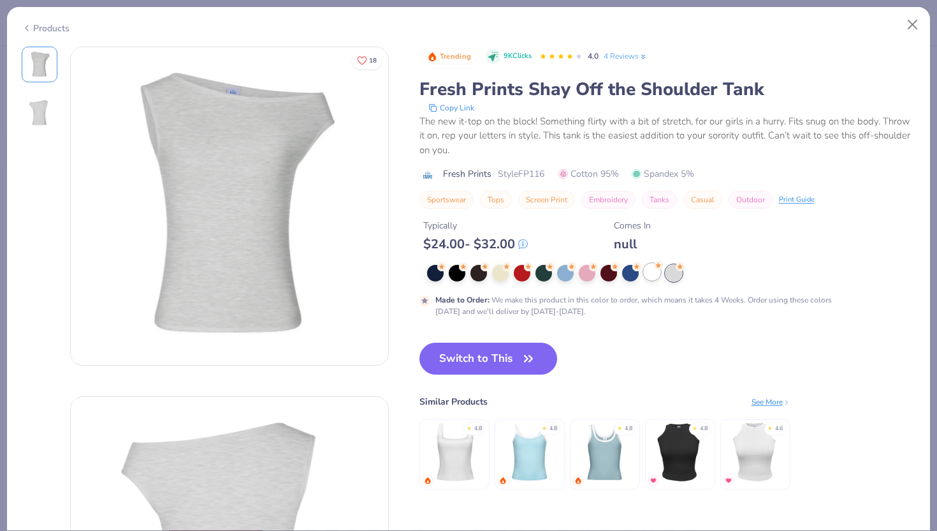
click at [655, 272] on div at bounding box center [652, 271] width 17 height 17
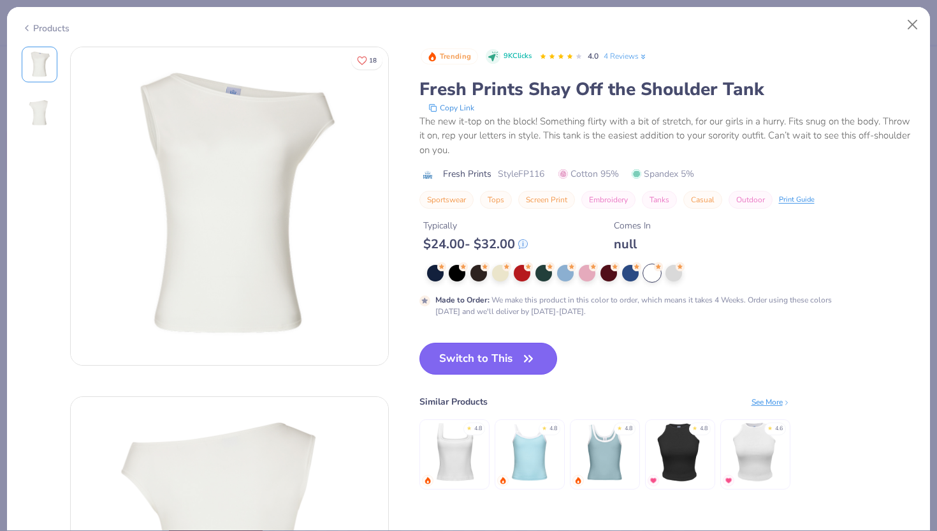
click at [439, 364] on button "Switch to This" at bounding box center [489, 358] width 138 height 32
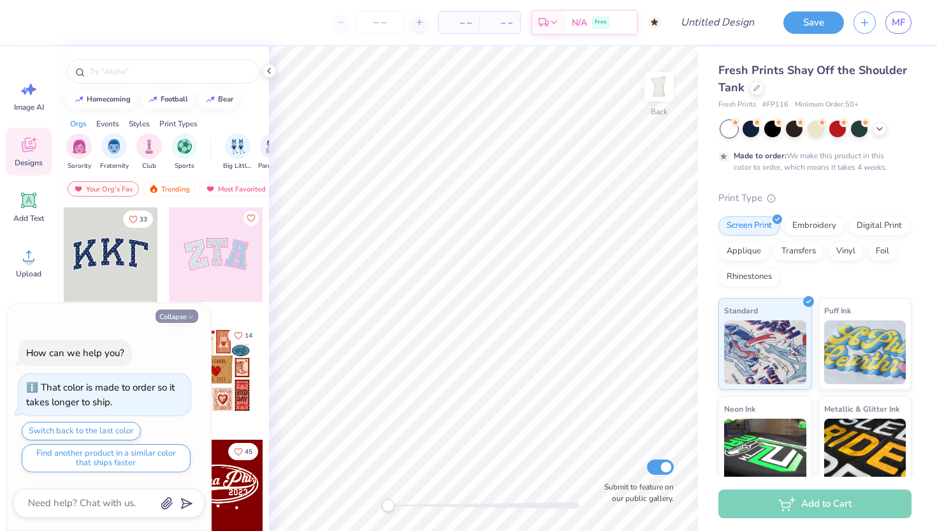
click at [176, 319] on button "Collapse" at bounding box center [177, 315] width 43 height 13
type textarea "x"
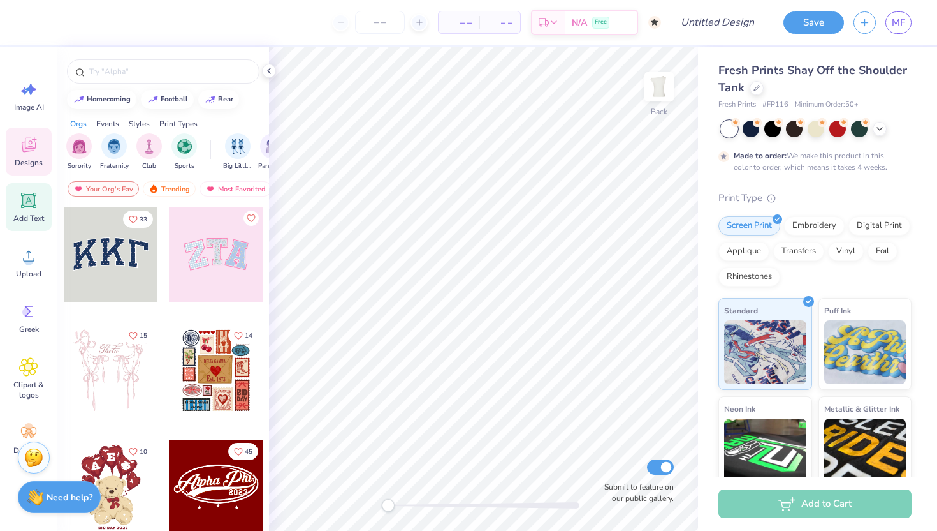
click at [29, 210] on div "Add Text" at bounding box center [29, 207] width 46 height 48
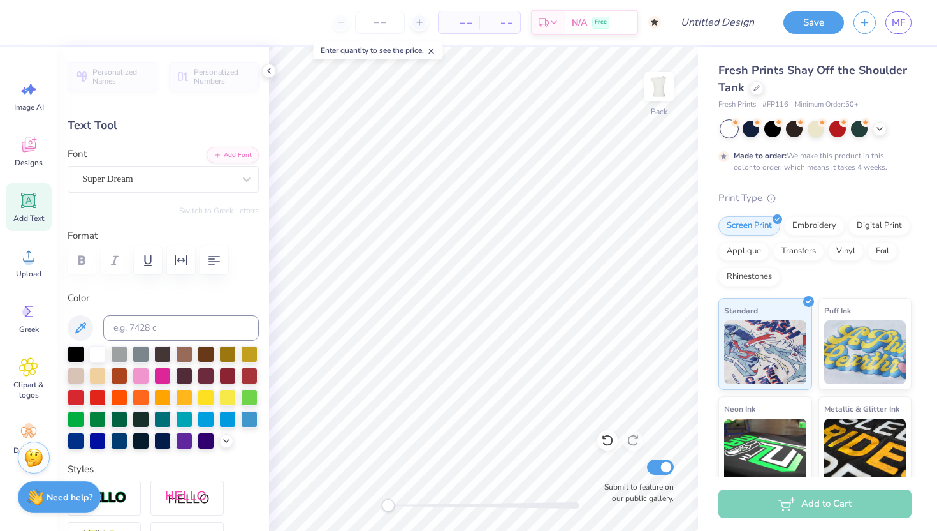
scroll to position [0, 2]
click at [234, 371] on div at bounding box center [227, 374] width 17 height 17
click at [249, 372] on div at bounding box center [249, 374] width 17 height 17
type textarea "Chi Omega"
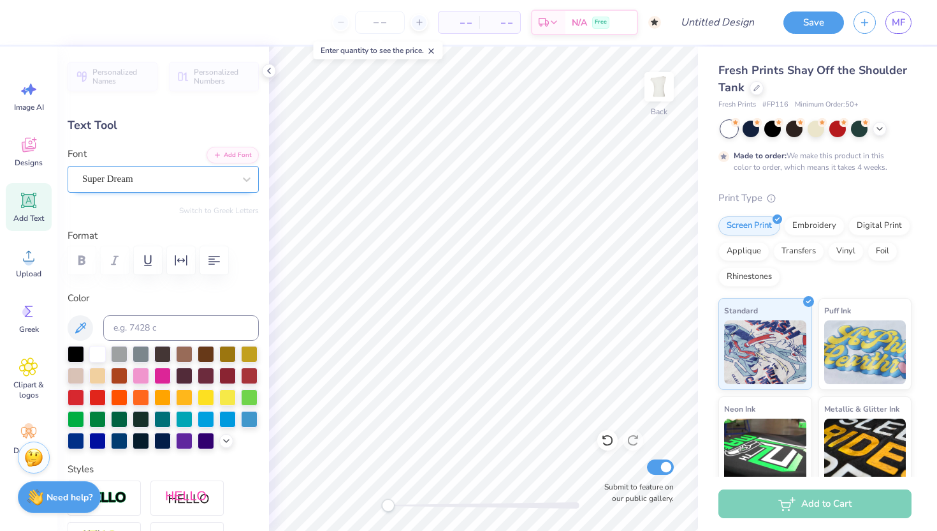
click at [126, 187] on div at bounding box center [158, 178] width 152 height 17
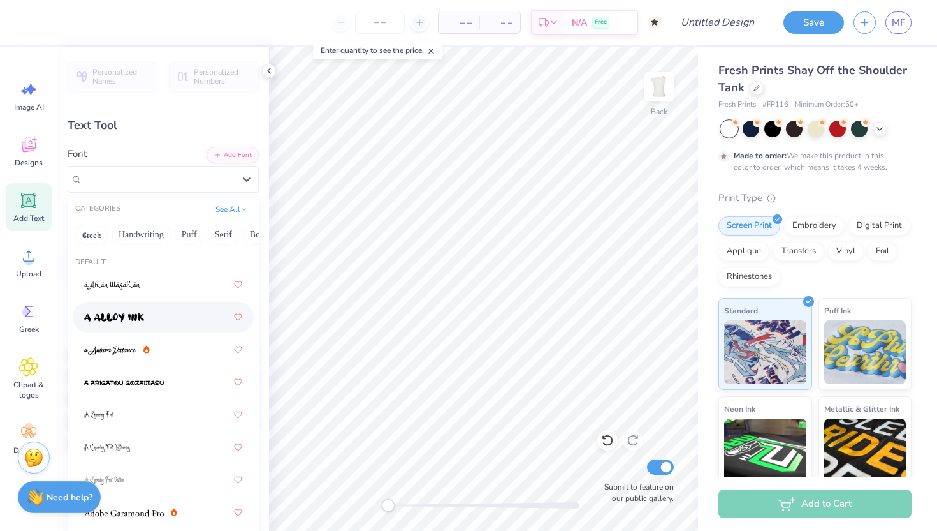
scroll to position [91, 0]
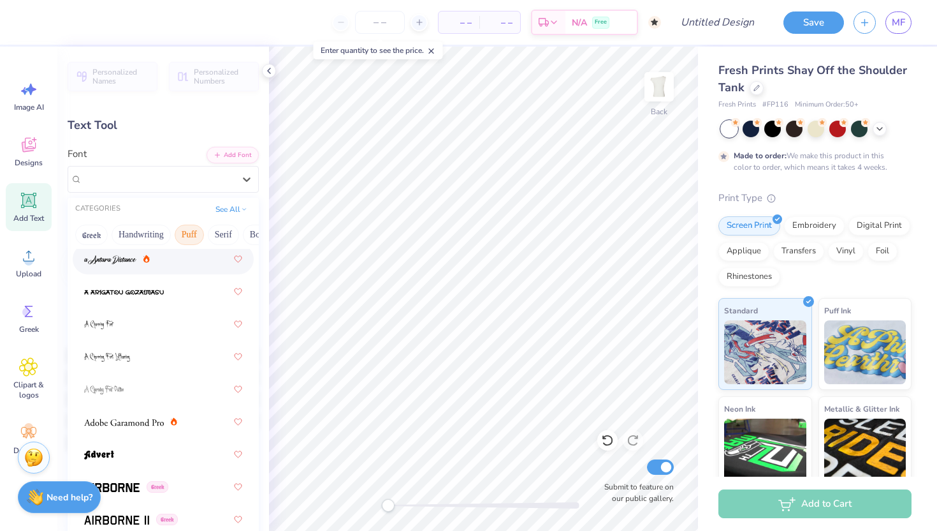
click at [184, 237] on button "Puff" at bounding box center [189, 234] width 29 height 20
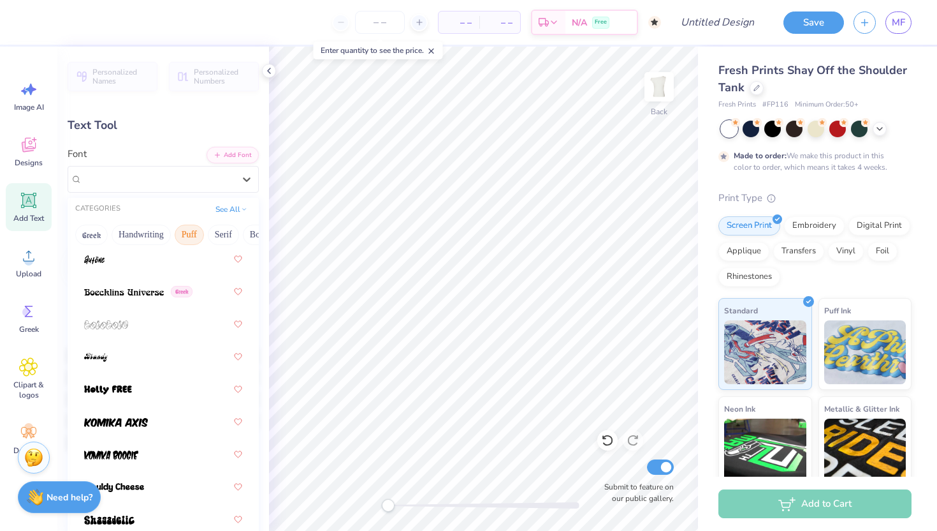
scroll to position [0, 0]
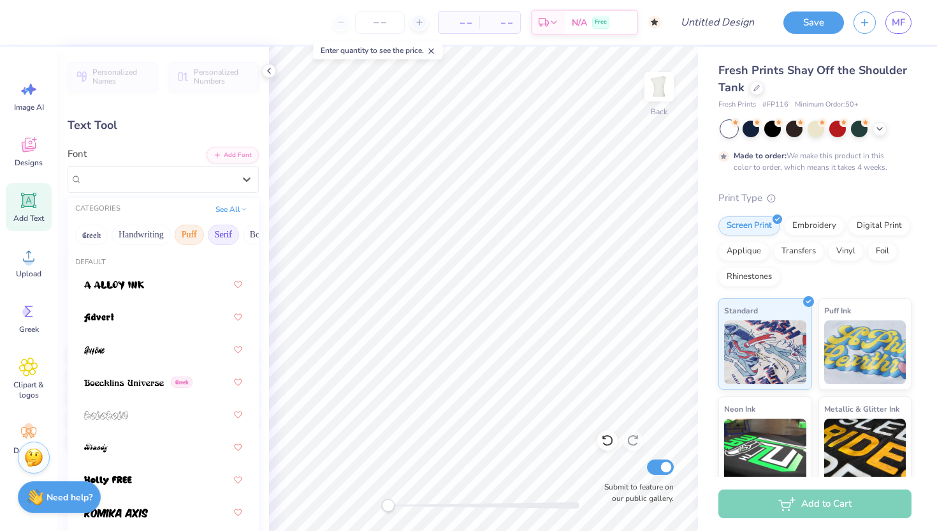
click at [215, 237] on button "Serif" at bounding box center [223, 234] width 31 height 20
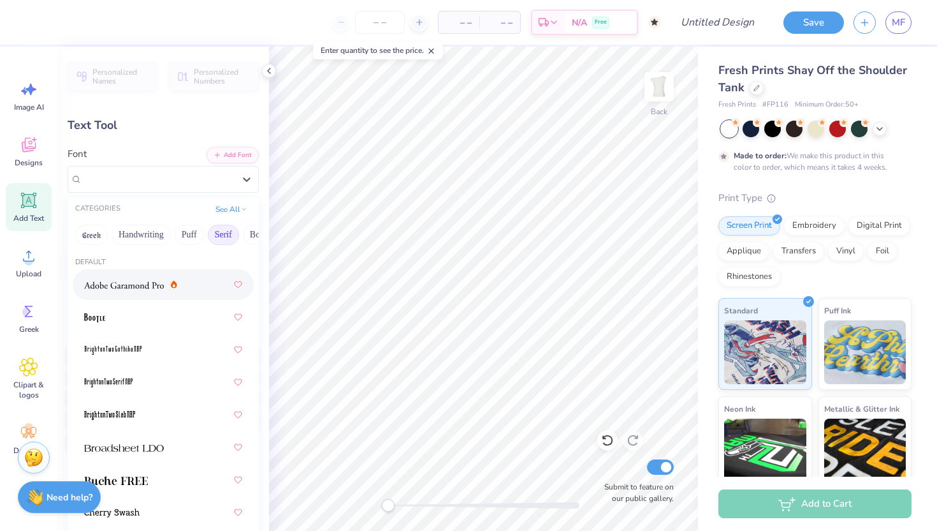
click at [138, 285] on img at bounding box center [124, 285] width 80 height 9
click at [207, 187] on div "Adobe Garamond Pro" at bounding box center [158, 179] width 154 height 20
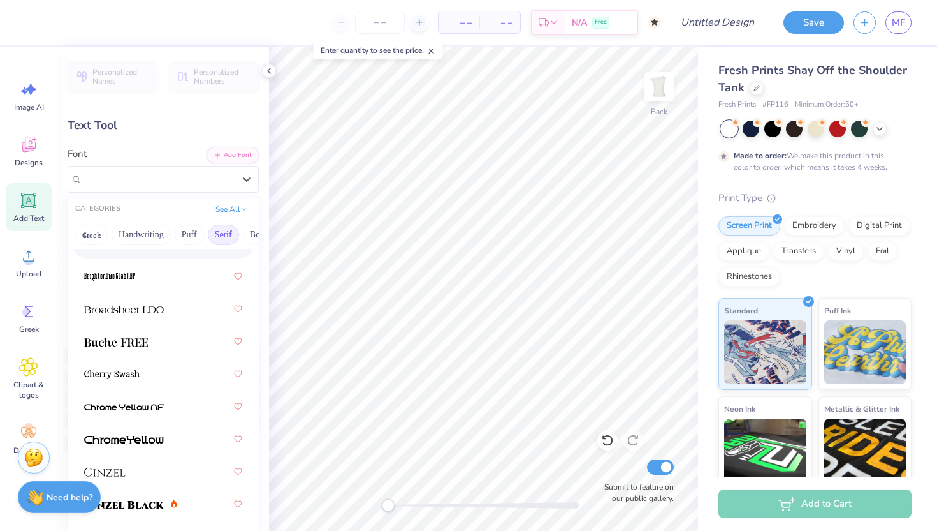
scroll to position [138, 0]
click at [152, 309] on img at bounding box center [124, 309] width 80 height 9
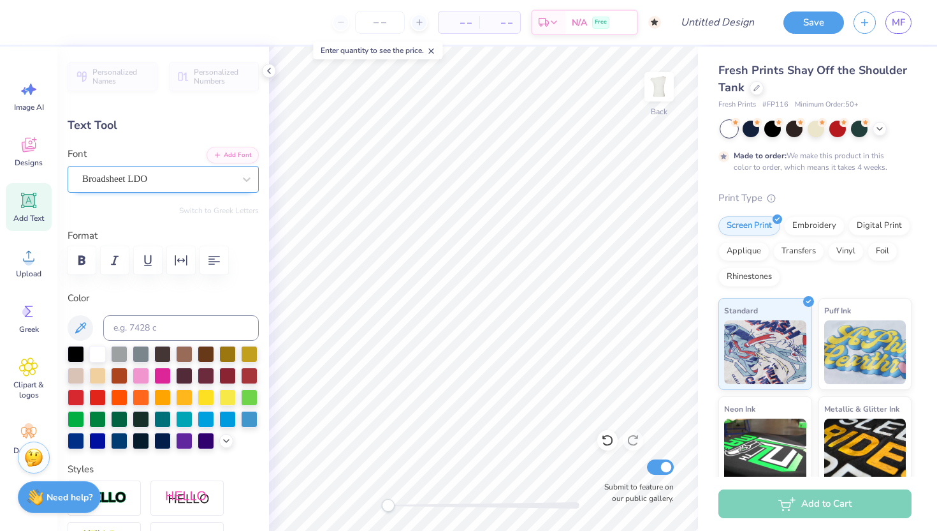
click at [149, 172] on div "Broadsheet LDO" at bounding box center [158, 179] width 154 height 20
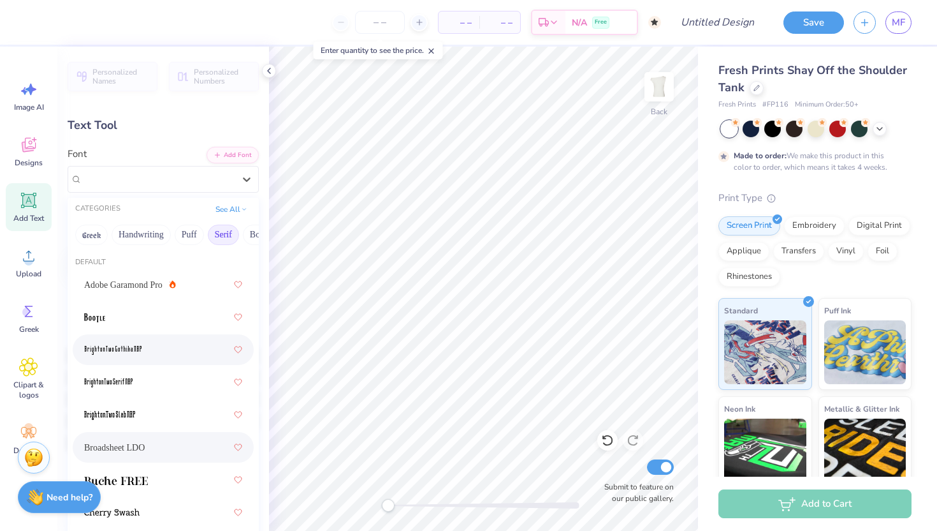
scroll to position [163, 0]
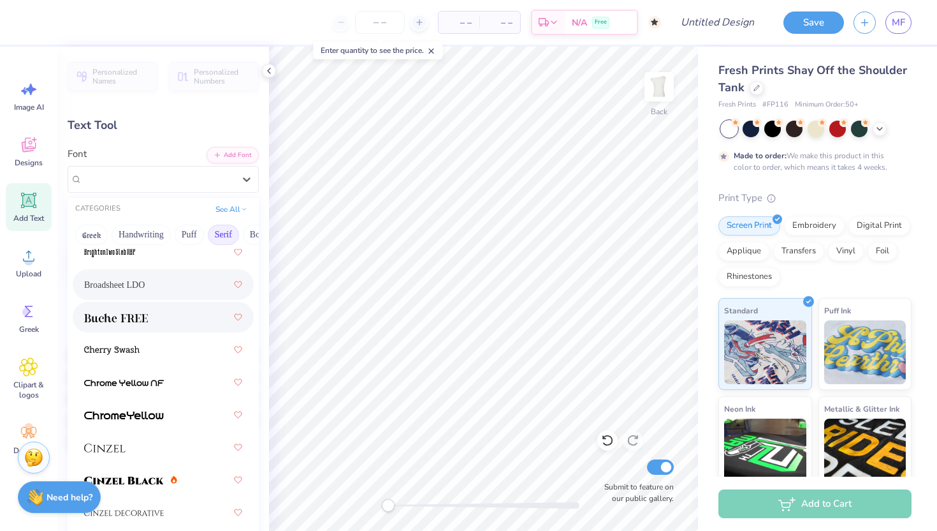
click at [143, 312] on span at bounding box center [116, 317] width 64 height 13
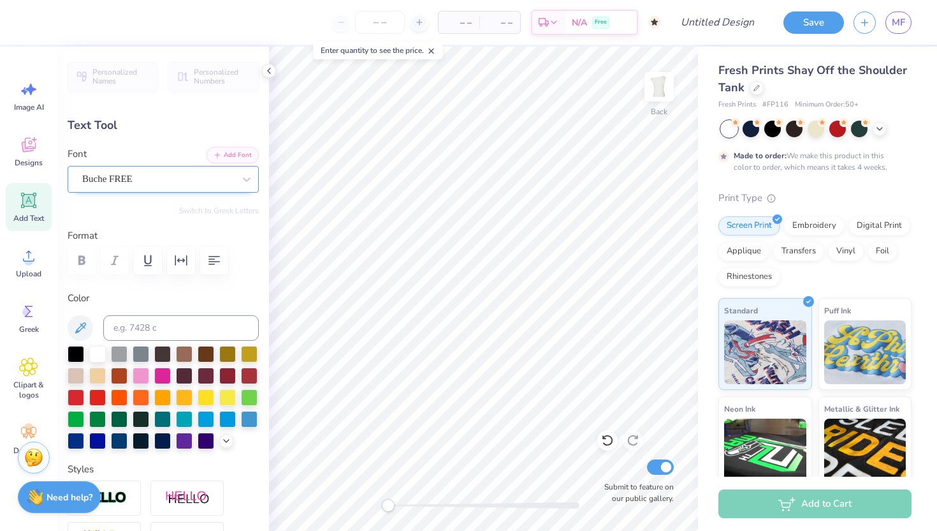
click at [163, 177] on div "Buche FREE" at bounding box center [158, 179] width 154 height 20
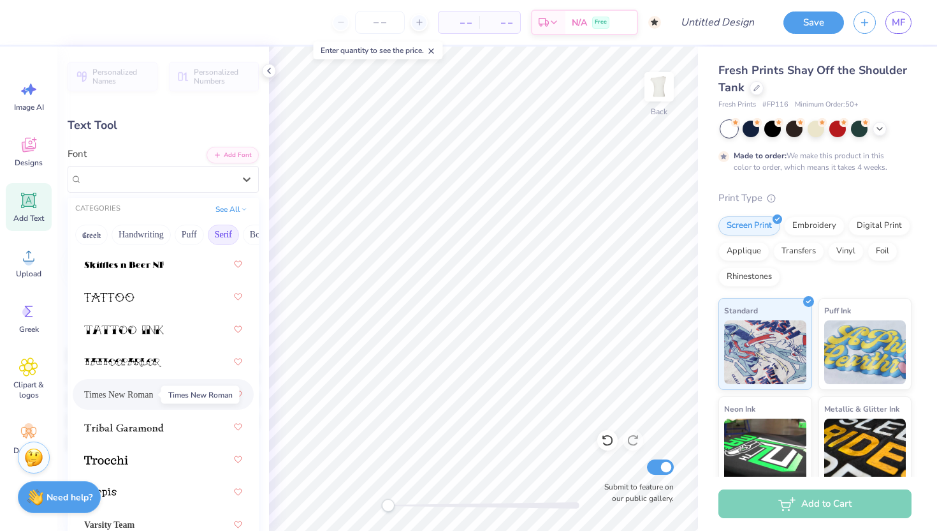
scroll to position [2216, 0]
